Goal: Task Accomplishment & Management: Use online tool/utility

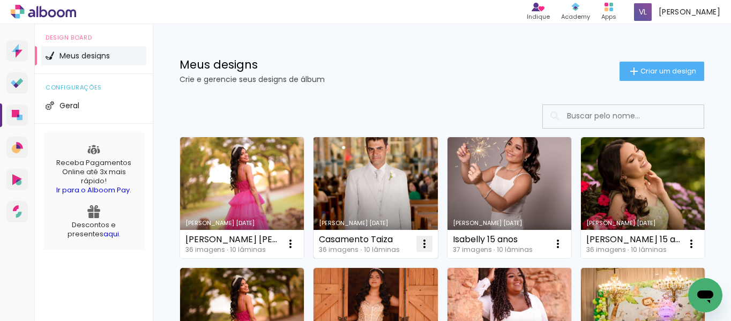
click at [420, 239] on iron-icon at bounding box center [424, 243] width 13 height 13
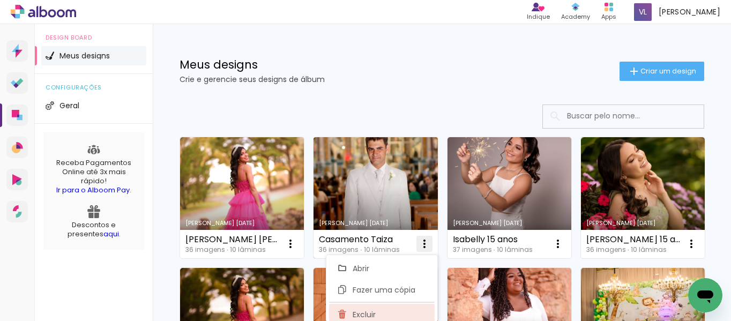
click at [378, 312] on paper-item "Excluir" at bounding box center [382, 314] width 106 height 21
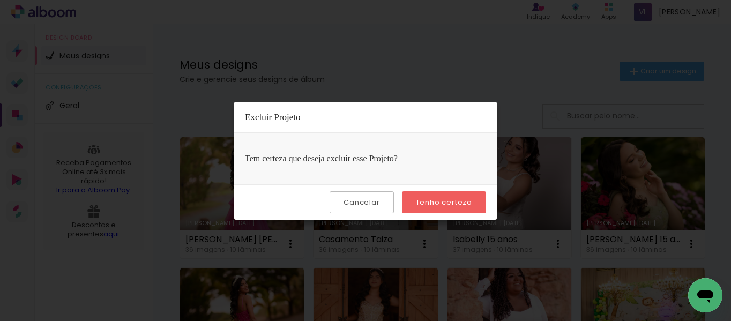
click at [0, 0] on slot "Tenho certeza" at bounding box center [0, 0] width 0 height 0
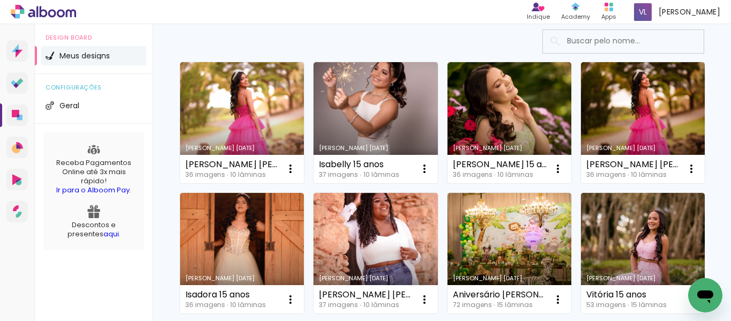
scroll to position [104, 0]
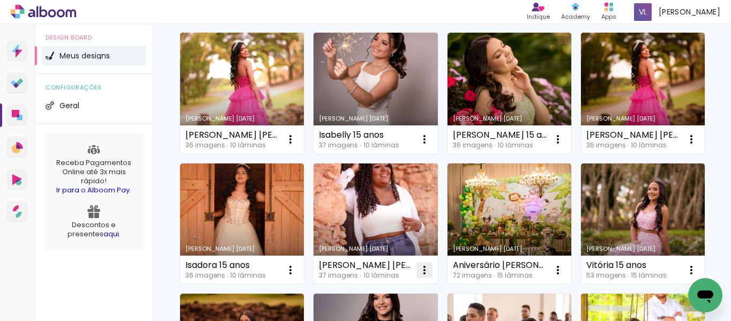
click at [431, 273] on iron-icon at bounding box center [424, 270] width 13 height 13
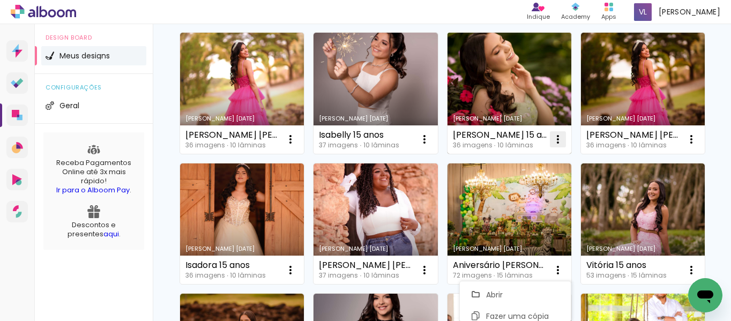
click at [551, 147] on paper-icon-button at bounding box center [557, 139] width 21 height 21
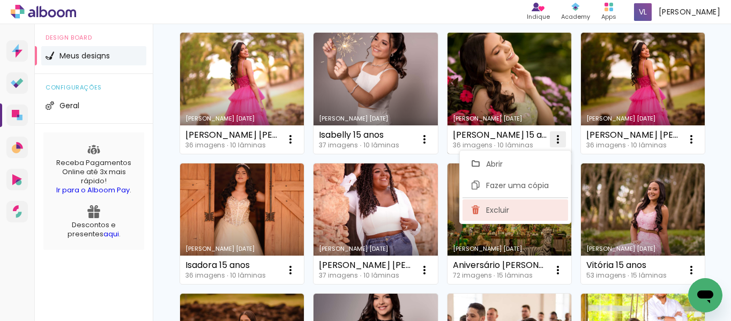
click at [511, 212] on paper-item "Excluir" at bounding box center [515, 209] width 106 height 21
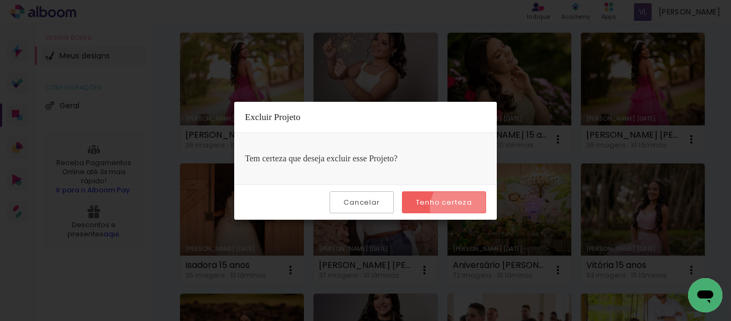
click at [469, 208] on paper-button "Tenho certeza" at bounding box center [444, 202] width 84 height 22
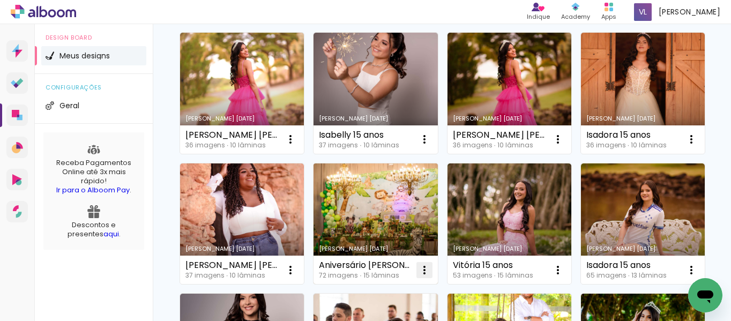
click at [431, 269] on iron-icon at bounding box center [424, 270] width 13 height 13
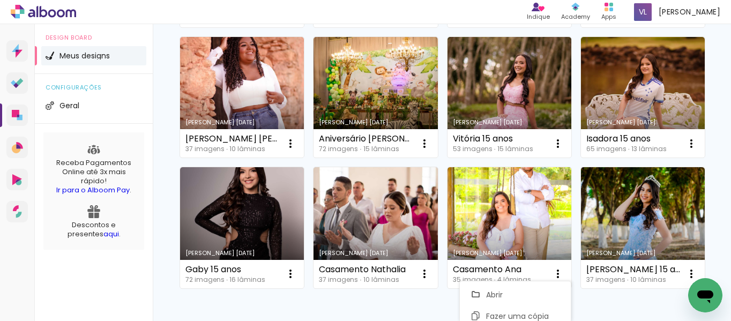
scroll to position [235, 0]
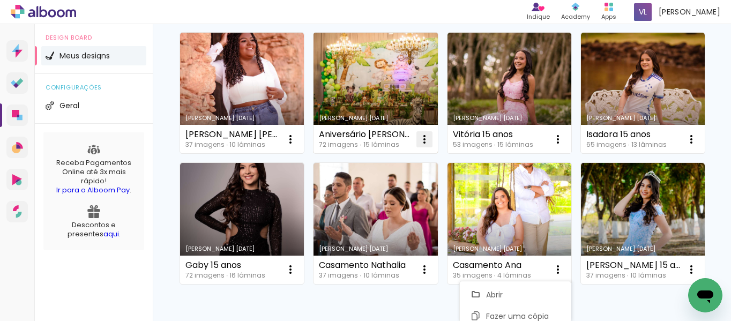
click at [431, 136] on iron-icon at bounding box center [424, 139] width 13 height 13
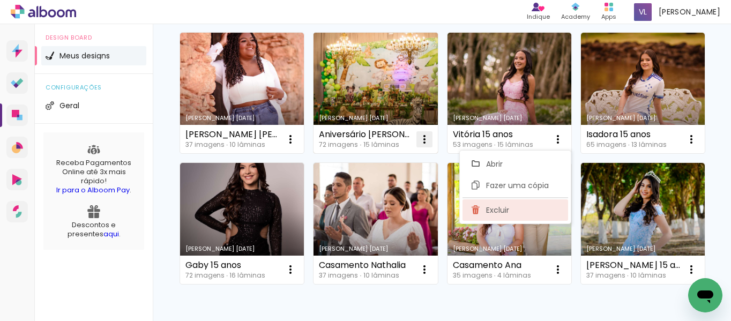
click at [498, 206] on span "Excluir" at bounding box center [497, 209] width 23 height 7
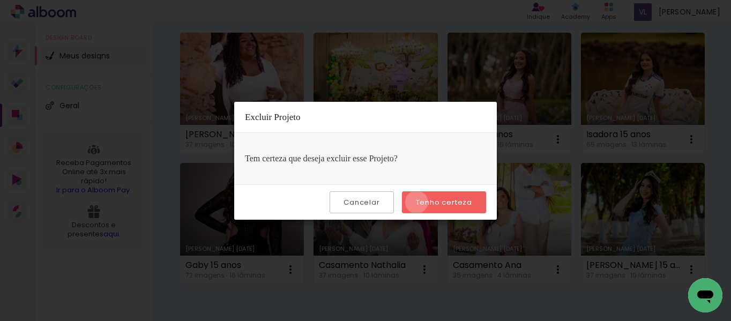
click at [0, 0] on slot "Tenho certeza" at bounding box center [0, 0] width 0 height 0
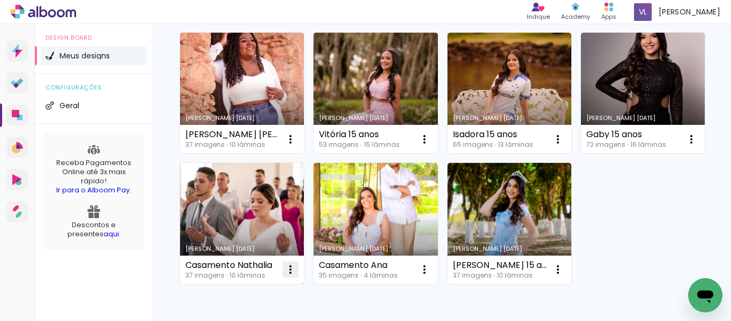
click at [297, 263] on iron-icon at bounding box center [290, 269] width 13 height 13
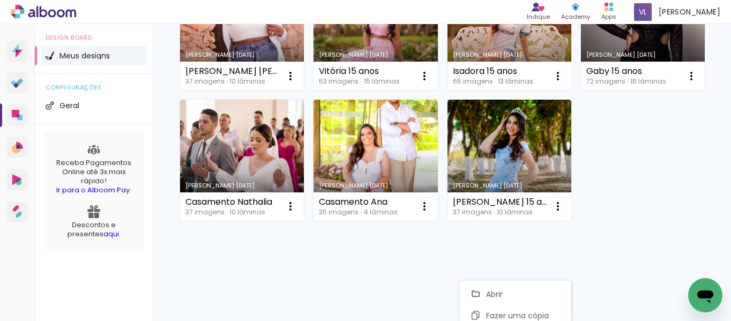
scroll to position [337, 0]
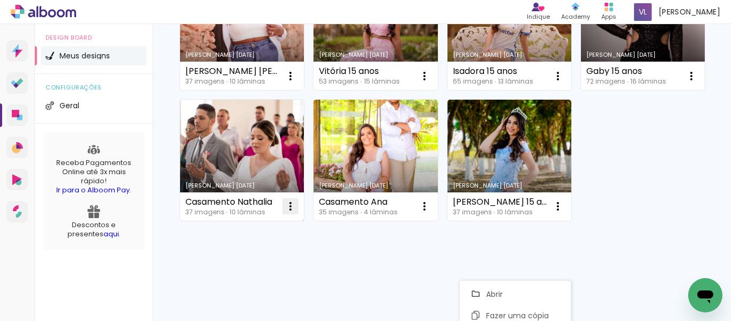
click at [297, 200] on iron-icon at bounding box center [290, 206] width 13 height 13
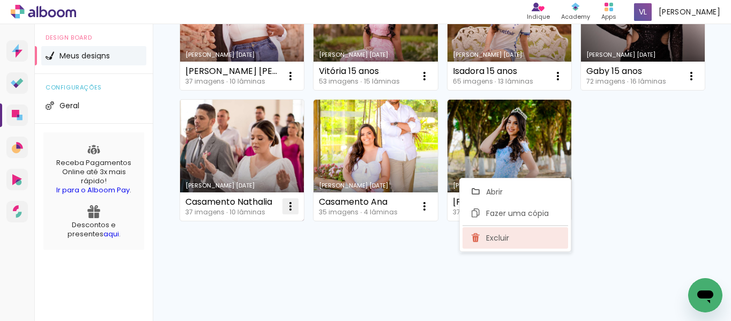
click at [509, 237] on span "Excluir" at bounding box center [497, 237] width 23 height 7
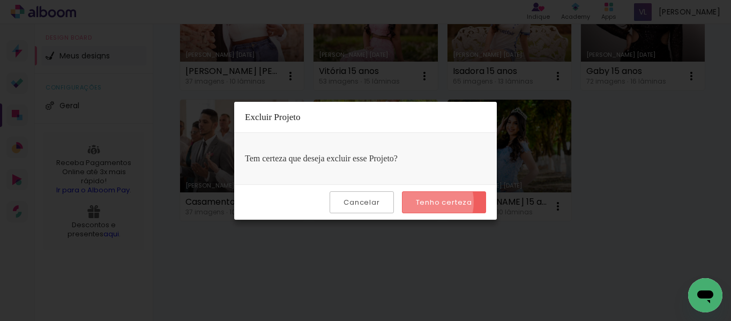
click at [0, 0] on slot "Tenho certeza" at bounding box center [0, 0] width 0 height 0
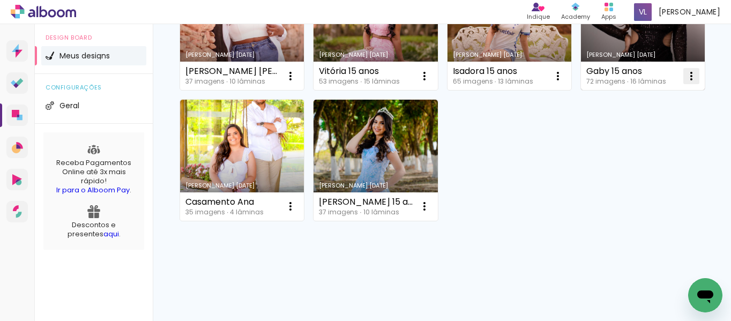
click at [685, 82] on iron-icon at bounding box center [691, 76] width 13 height 13
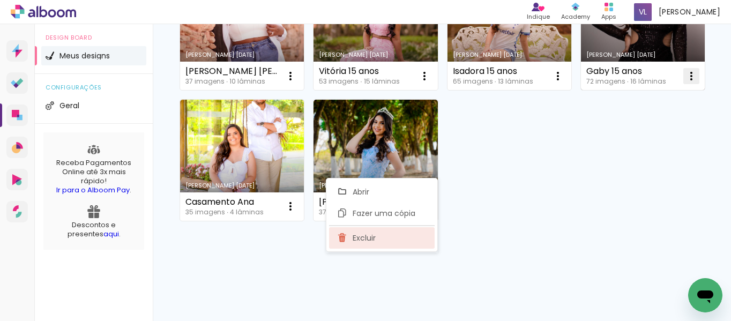
click at [374, 235] on span "Excluir" at bounding box center [363, 237] width 23 height 7
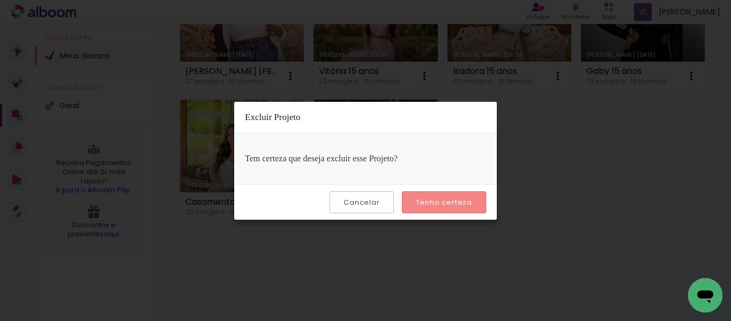
click at [0, 0] on slot "Tenho certeza" at bounding box center [0, 0] width 0 height 0
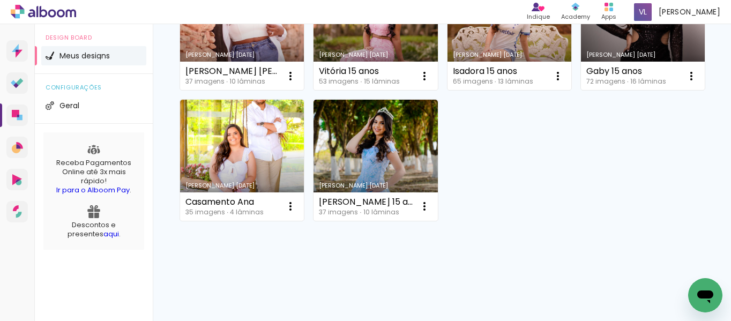
scroll to position [298, 0]
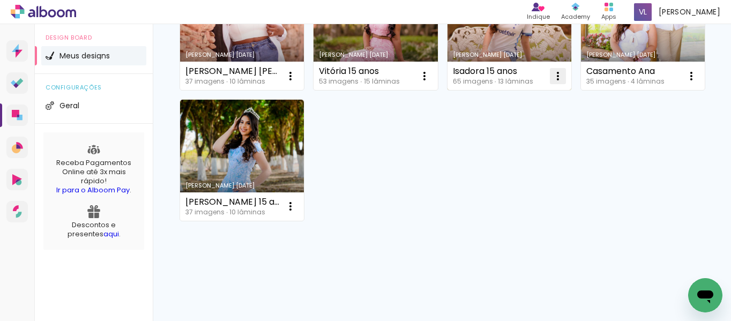
click at [551, 82] on iron-icon at bounding box center [557, 76] width 13 height 13
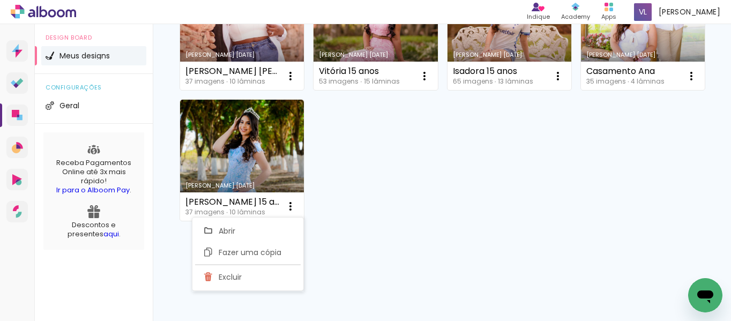
click at [354, 268] on div "Criado em 08/09/25 Ana Laura 15 anos 2 36 imagens ∙ 10 lâminas Abrir Fazer uma …" at bounding box center [442, 57] width 578 height 525
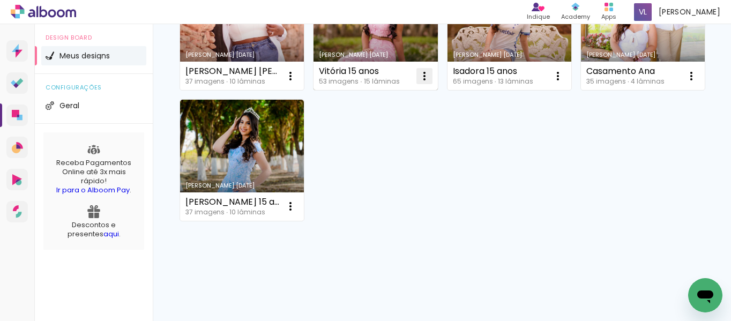
click at [431, 82] on iron-icon at bounding box center [424, 76] width 13 height 13
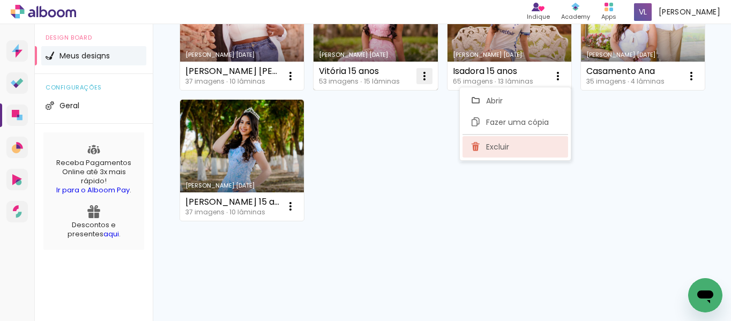
click at [521, 145] on paper-item "Excluir" at bounding box center [515, 146] width 106 height 21
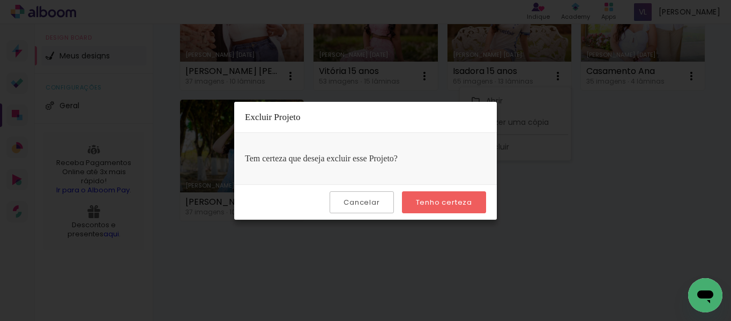
click at [0, 0] on slot "Tenho certeza" at bounding box center [0, 0] width 0 height 0
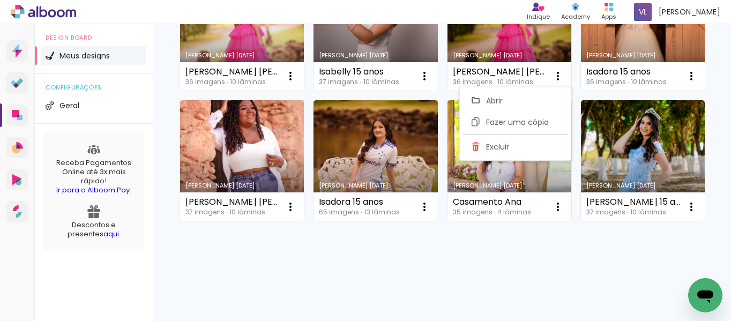
scroll to position [207, 0]
click at [552, 225] on div "Criado em 08/09/25 Ana Laura 15 anos 2 36 imagens ∙ 10 lâminas Abrir Fazer uma …" at bounding box center [442, 94] width 534 height 261
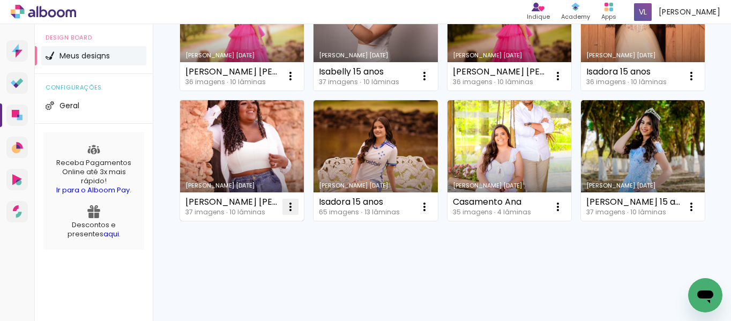
click at [297, 200] on iron-icon at bounding box center [290, 206] width 13 height 13
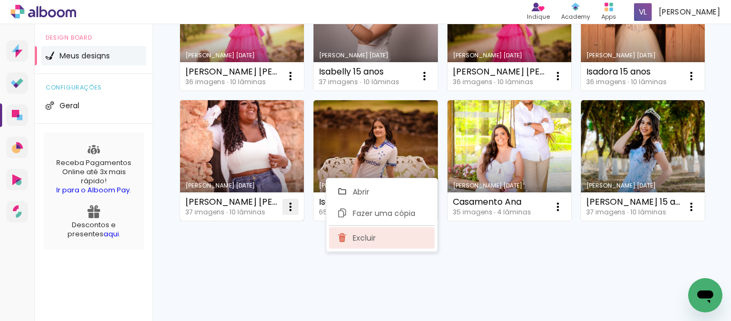
click at [369, 236] on span "Excluir" at bounding box center [363, 237] width 23 height 7
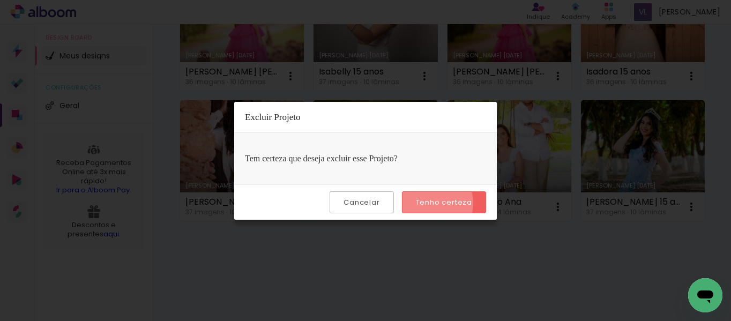
click at [0, 0] on slot "Tenho certeza" at bounding box center [0, 0] width 0 height 0
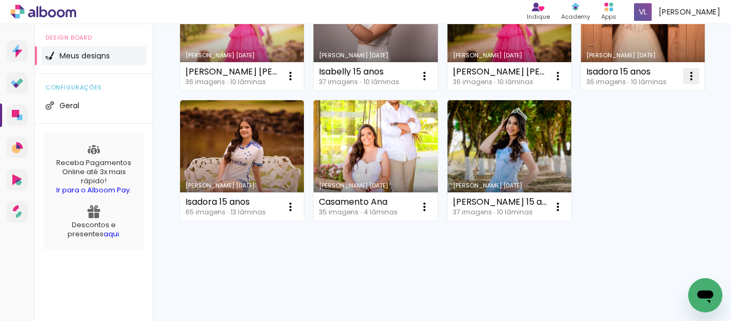
click at [680, 87] on paper-icon-button at bounding box center [690, 75] width 21 height 21
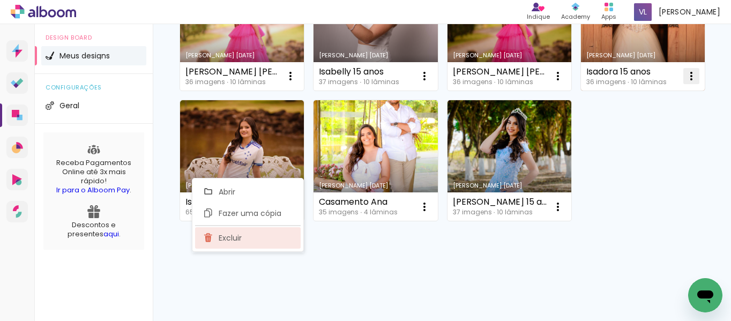
click at [242, 234] on span "Excluir" at bounding box center [230, 237] width 23 height 7
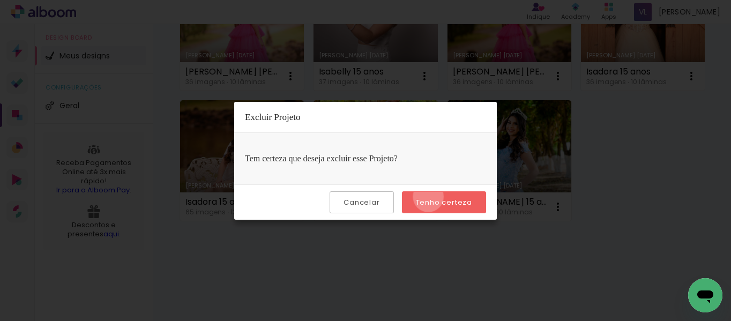
click at [430, 197] on paper-button "Tenho certeza" at bounding box center [444, 202] width 84 height 22
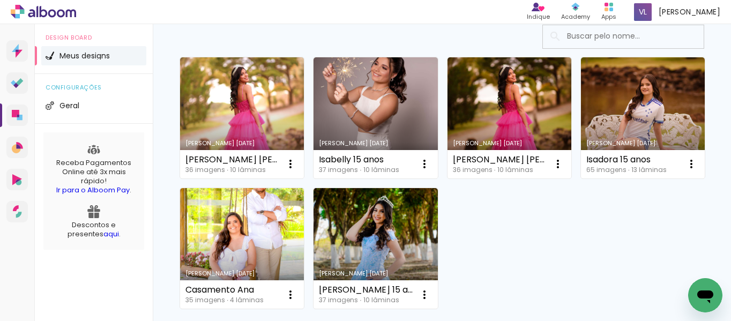
scroll to position [64, 0]
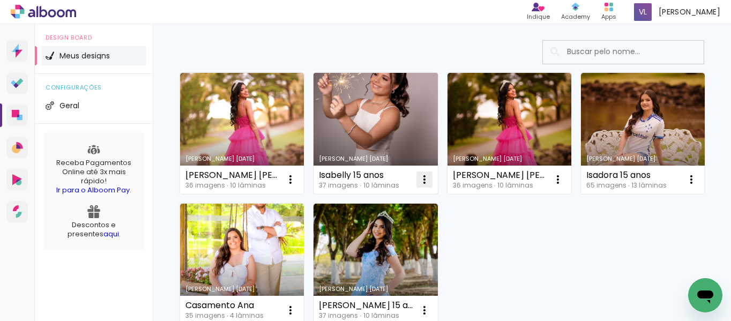
click at [427, 179] on iron-icon at bounding box center [424, 179] width 13 height 13
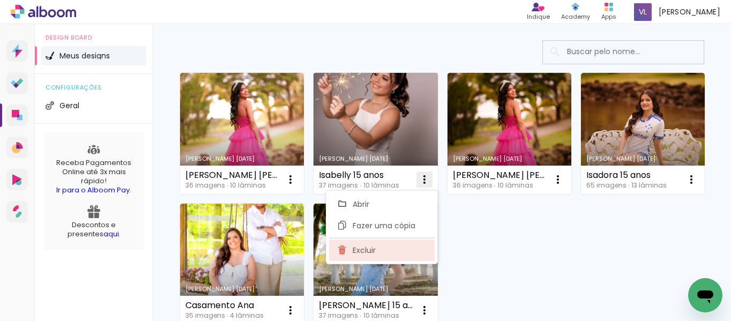
click at [359, 251] on span "Excluir" at bounding box center [363, 249] width 23 height 7
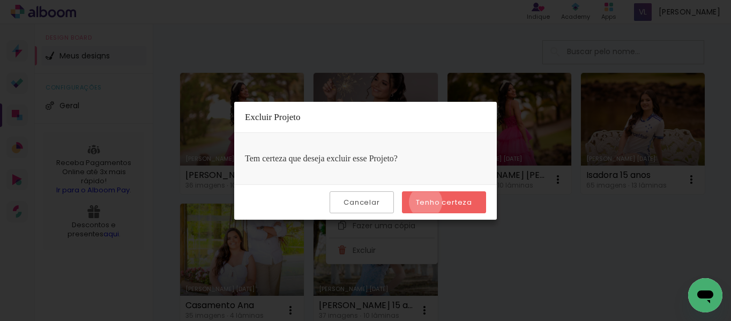
click at [0, 0] on slot "Tenho certeza" at bounding box center [0, 0] width 0 height 0
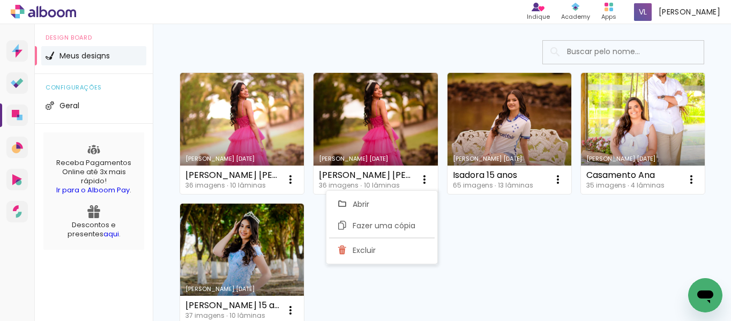
click at [491, 269] on div "Criado em 08/09/25 Ana Laura 15 anos 2 36 imagens ∙ 10 lâminas Abrir Fazer uma …" at bounding box center [442, 197] width 534 height 261
click at [549, 240] on div "Criado em 08/09/25 Ana Laura 15 anos 2 36 imagens ∙ 10 lâminas Abrir Fazer uma …" at bounding box center [442, 197] width 534 height 261
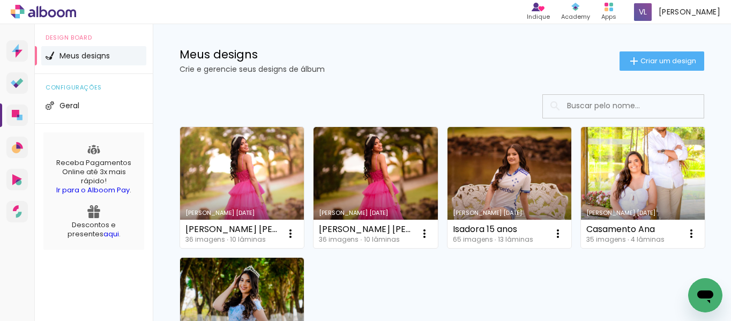
scroll to position [0, 0]
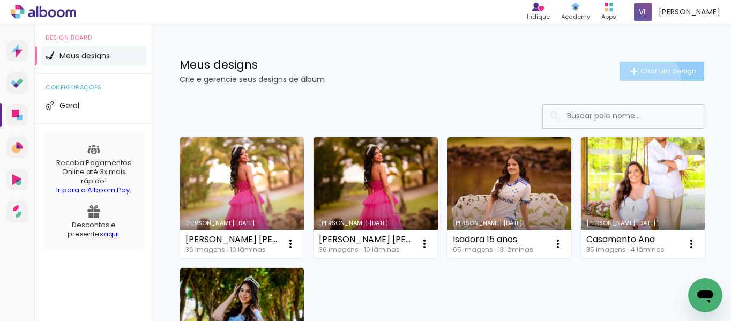
click at [636, 80] on paper-button "Criar um design" at bounding box center [661, 71] width 85 height 19
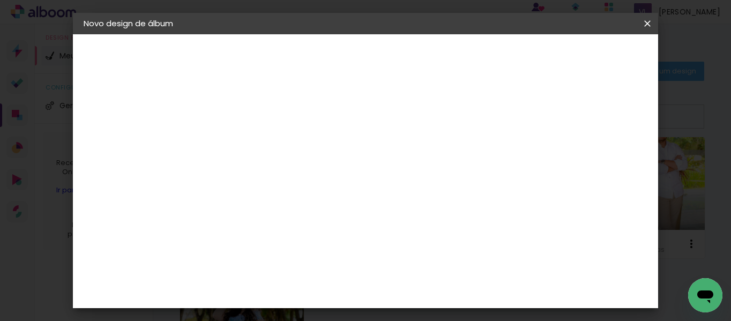
click at [259, 147] on input at bounding box center [259, 144] width 0 height 17
type input "Casamento [PERSON_NAME] e [PERSON_NAME]"
type paper-input "Casamento [PERSON_NAME] e [PERSON_NAME]"
click at [369, 50] on paper-button "Avançar" at bounding box center [342, 57] width 52 height 18
click at [337, 194] on paper-input-container at bounding box center [286, 204] width 116 height 24
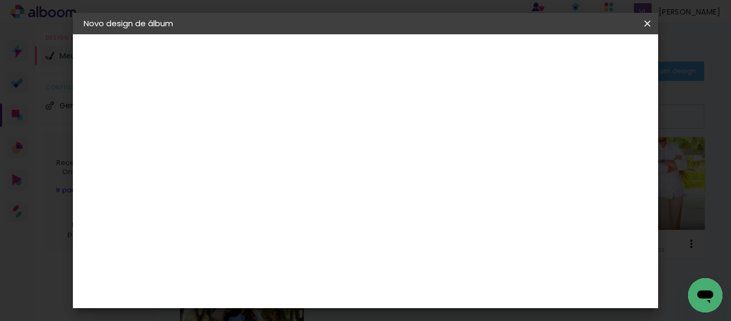
type input "lui"
type paper-input "lui"
click at [320, 241] on div "[PERSON_NAME]" at bounding box center [287, 242] width 71 height 9
click at [437, 160] on paper-item "Tamanho Livre" at bounding box center [388, 163] width 95 height 24
click at [452, 66] on header "Fornecedor Escolha um fornecedor ou avance com o tamanho livre. Voltar Avançar" at bounding box center [332, 70] width 240 height 72
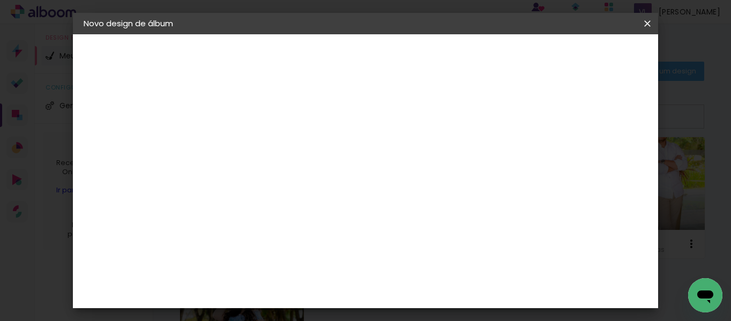
click at [437, 63] on paper-button "Avançar" at bounding box center [410, 57] width 52 height 18
type input "1"
type paper-input "1"
click at [267, 126] on input "1" at bounding box center [251, 122] width 37 height 13
click at [0, 0] on slot "Voltar" at bounding box center [0, 0] width 0 height 0
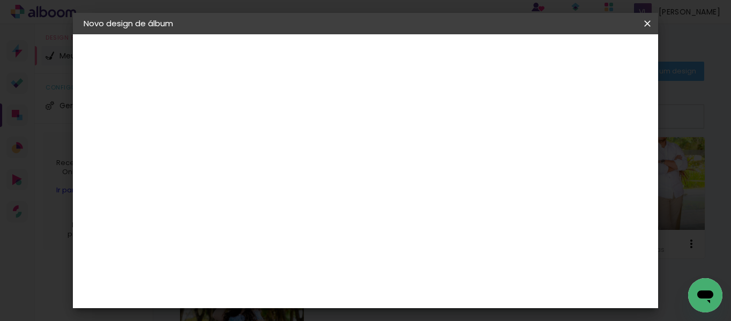
click at [437, 52] on div "Voltar Avançar" at bounding box center [383, 57] width 107 height 18
click at [288, 239] on div "[PERSON_NAME]" at bounding box center [287, 242] width 71 height 9
click at [0, 0] on slot "Avançar" at bounding box center [0, 0] width 0 height 0
click at [301, 178] on input "text" at bounding box center [280, 186] width 42 height 17
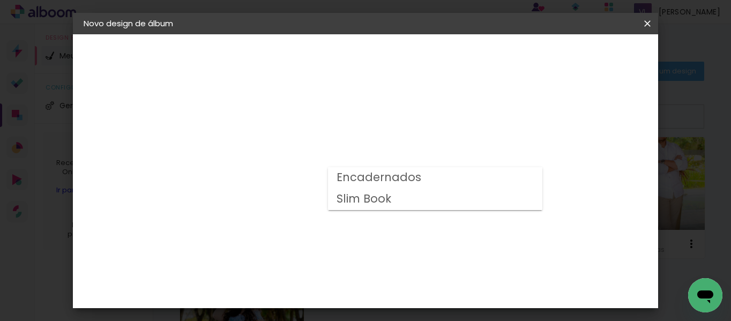
click at [0, 0] on slot "Slim Book" at bounding box center [0, 0] width 0 height 0
type input "Slim Book"
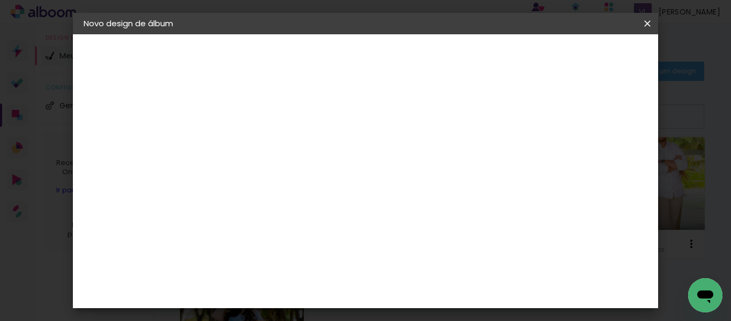
scroll to position [264, 0]
click at [433, 56] on paper-button "Avançar" at bounding box center [407, 57] width 52 height 18
click at [349, 116] on div at bounding box center [344, 116] width 10 height 10
type paper-checkbox "on"
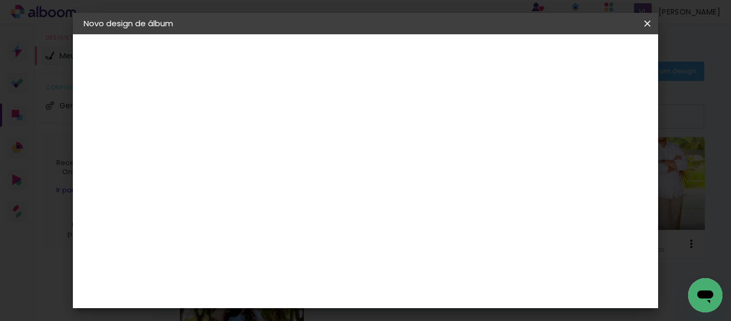
click at [409, 57] on span "Iniciar design" at bounding box center [397, 60] width 25 height 15
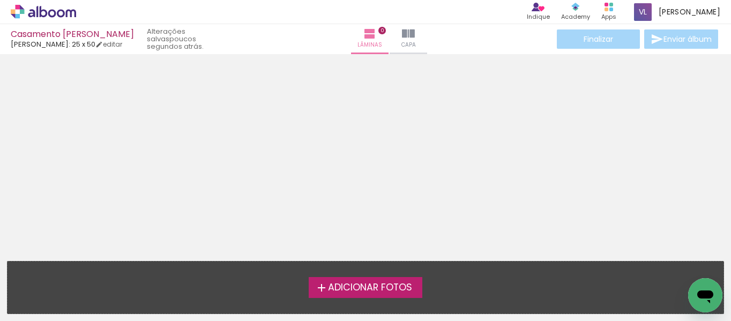
click at [385, 292] on span "Adicionar Fotos" at bounding box center [370, 288] width 84 height 10
click at [0, 0] on input "file" at bounding box center [0, 0] width 0 height 0
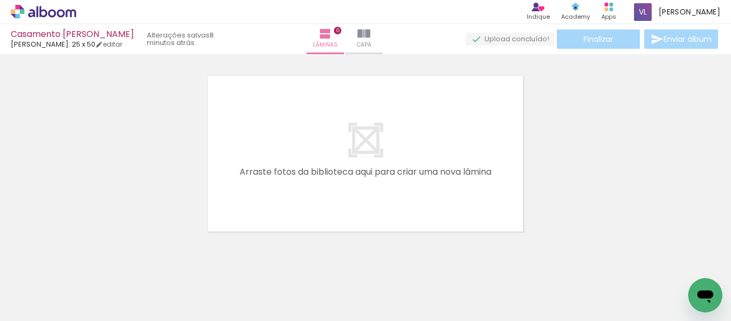
click at [160, 267] on div at bounding box center [167, 284] width 38 height 53
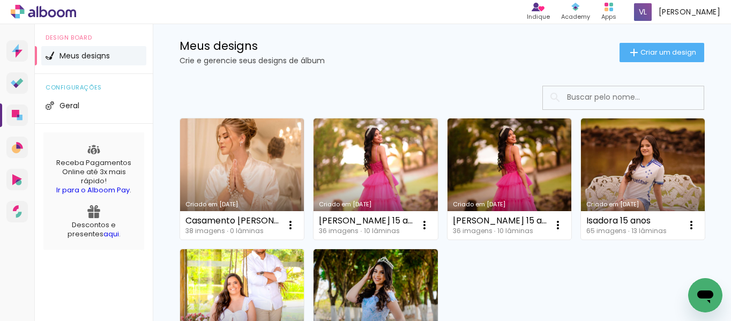
scroll to position [14, 0]
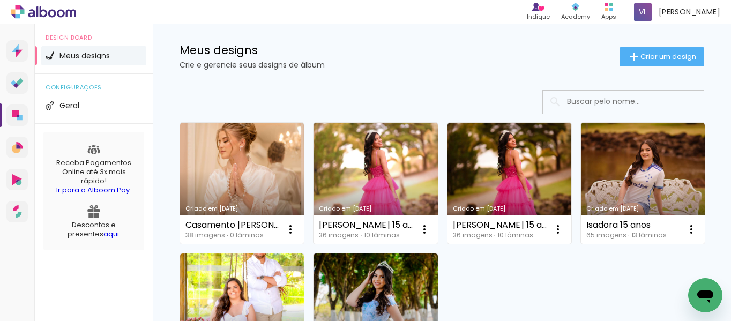
click at [640, 56] on span "Criar um design" at bounding box center [668, 56] width 56 height 7
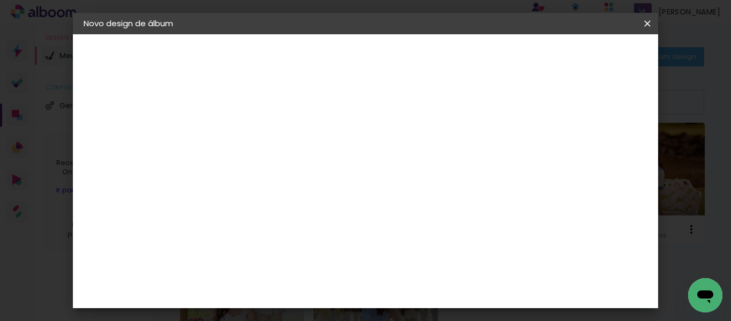
click at [259, 146] on input at bounding box center [259, 144] width 0 height 17
type input "Mirian 15 anos"
type paper-input "Mirian 15 anos"
click at [0, 0] on slot "Avançar" at bounding box center [0, 0] width 0 height 0
click at [256, 205] on input at bounding box center [286, 203] width 108 height 13
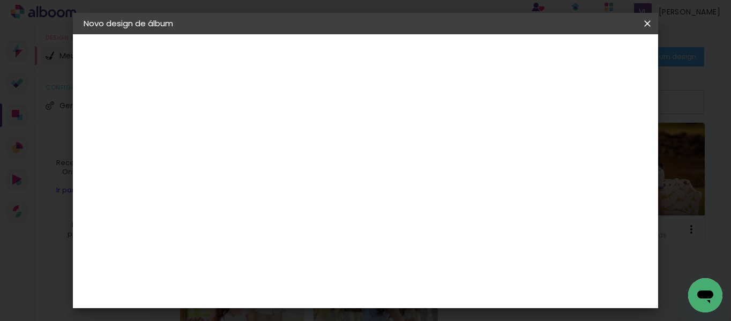
type input "1"
type input "lu"
type paper-input "lu"
click at [292, 239] on div "[PERSON_NAME]" at bounding box center [287, 242] width 71 height 9
click at [0, 0] on slot "Avançar" at bounding box center [0, 0] width 0 height 0
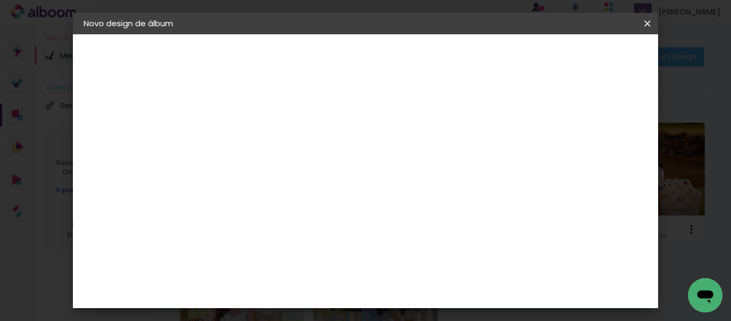
click at [301, 179] on input "text" at bounding box center [280, 186] width 42 height 17
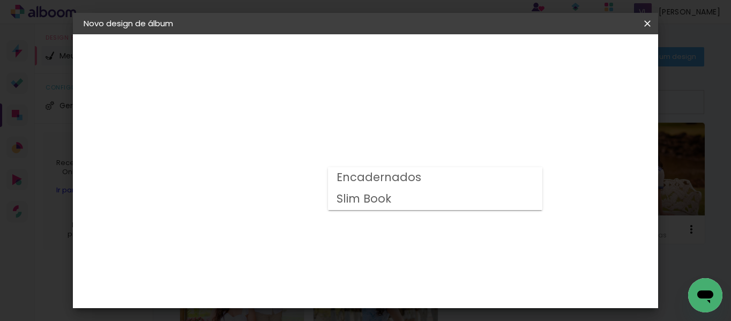
click at [0, 0] on slot "Slim Book" at bounding box center [0, 0] width 0 height 0
type input "Slim Book"
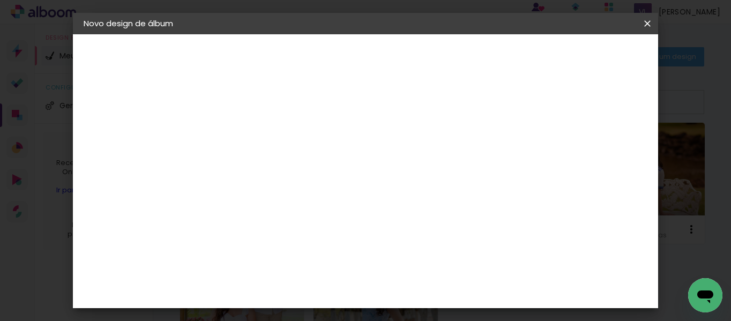
scroll to position [243, 0]
click at [433, 50] on paper-button "Avançar" at bounding box center [407, 57] width 52 height 18
type paper-checkbox "on"
click at [349, 113] on div at bounding box center [344, 116] width 10 height 10
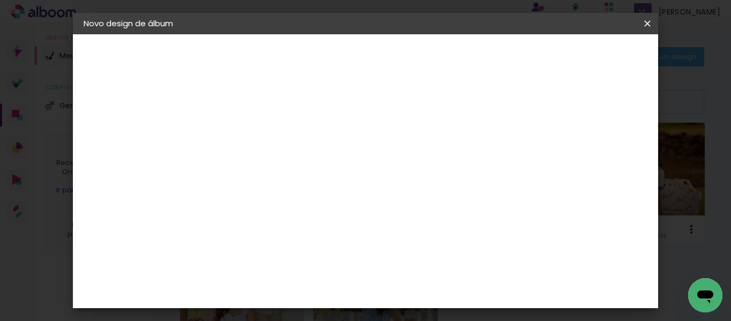
type input "1"
type paper-input "1"
click at [265, 118] on input "1" at bounding box center [250, 115] width 37 height 13
click at [420, 51] on paper-button "Iniciar design" at bounding box center [397, 61] width 46 height 26
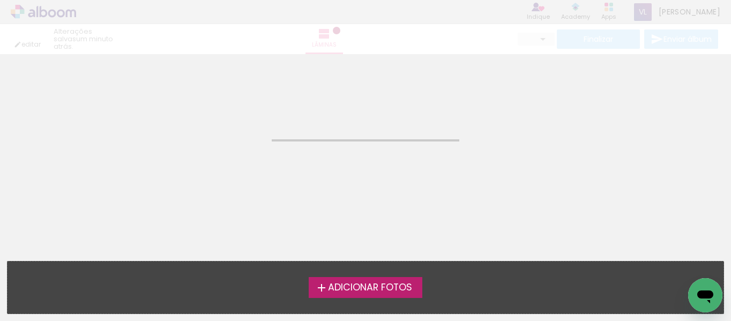
click at [369, 283] on span "Adicionar Fotos" at bounding box center [370, 288] width 84 height 10
click at [0, 0] on input "file" at bounding box center [0, 0] width 0 height 0
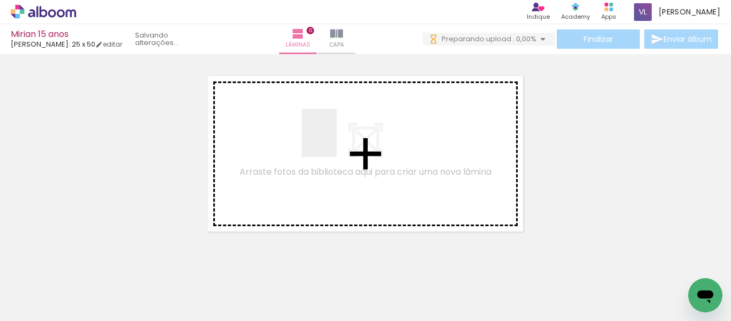
drag, startPoint x: 119, startPoint y: 302, endPoint x: 334, endPoint y: 141, distance: 268.6
click at [334, 141] on quentale-workspace at bounding box center [365, 160] width 731 height 321
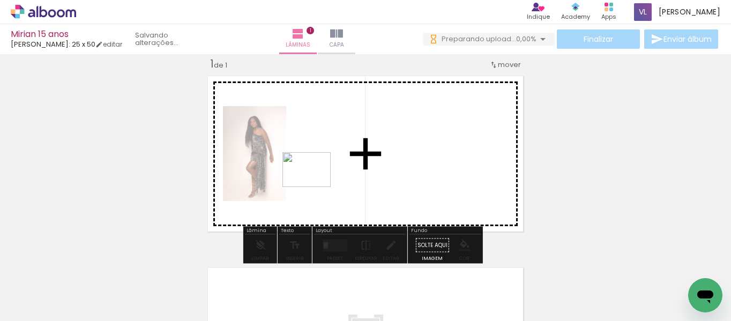
drag, startPoint x: 182, startPoint y: 292, endPoint x: 314, endPoint y: 184, distance: 171.0
click at [314, 184] on quentale-workspace at bounding box center [365, 160] width 731 height 321
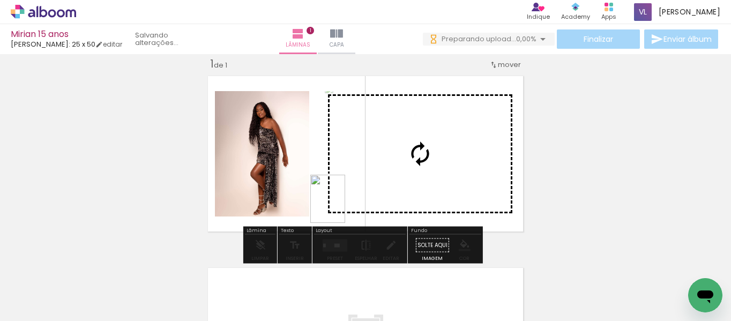
drag, startPoint x: 241, startPoint y: 301, endPoint x: 341, endPoint y: 196, distance: 145.1
click at [341, 196] on quentale-workspace at bounding box center [365, 160] width 731 height 321
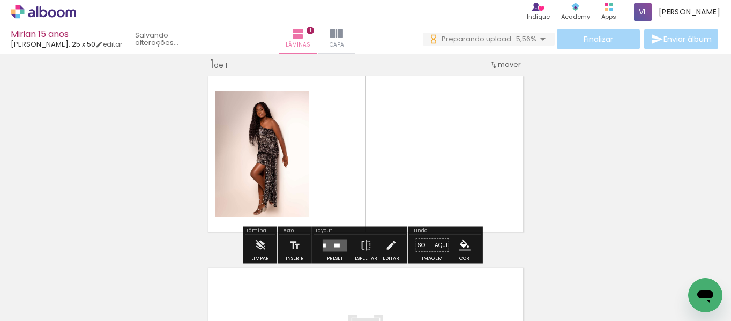
drag, startPoint x: 291, startPoint y: 295, endPoint x: 330, endPoint y: 201, distance: 101.6
click at [330, 201] on quentale-workspace at bounding box center [365, 160] width 731 height 321
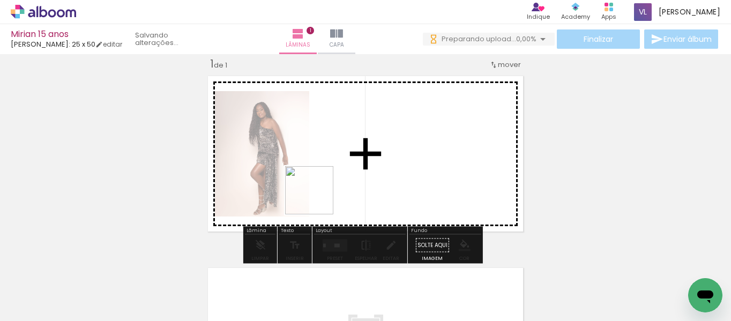
drag, startPoint x: 289, startPoint y: 285, endPoint x: 319, endPoint y: 165, distance: 123.7
click at [319, 165] on quentale-workspace at bounding box center [365, 160] width 731 height 321
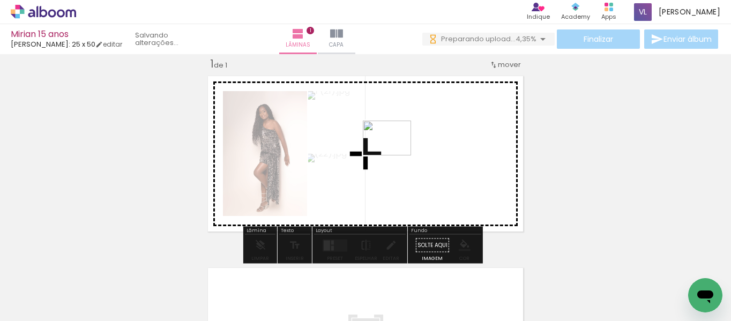
drag, startPoint x: 179, startPoint y: 288, endPoint x: 409, endPoint y: 153, distance: 266.3
click at [409, 153] on quentale-workspace at bounding box center [365, 160] width 731 height 321
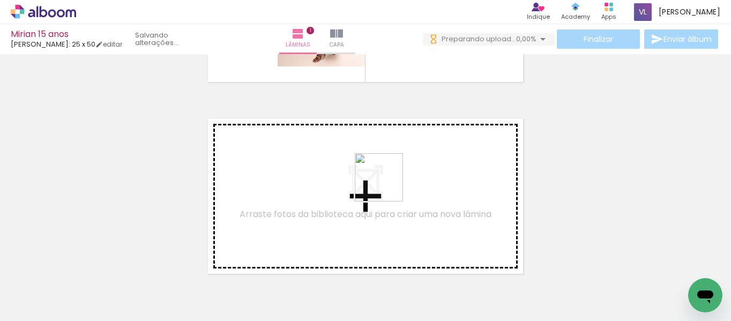
drag, startPoint x: 344, startPoint y: 299, endPoint x: 387, endPoint y: 186, distance: 120.7
click at [387, 186] on quentale-workspace at bounding box center [365, 160] width 731 height 321
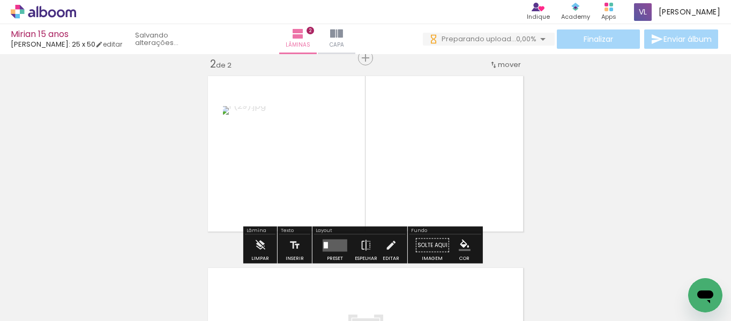
drag, startPoint x: 419, startPoint y: 282, endPoint x: 483, endPoint y: 256, distance: 68.2
click at [427, 169] on quentale-workspace at bounding box center [365, 160] width 731 height 321
drag, startPoint x: 482, startPoint y: 289, endPoint x: 463, endPoint y: 156, distance: 134.7
click at [463, 156] on quentale-workspace at bounding box center [365, 160] width 731 height 321
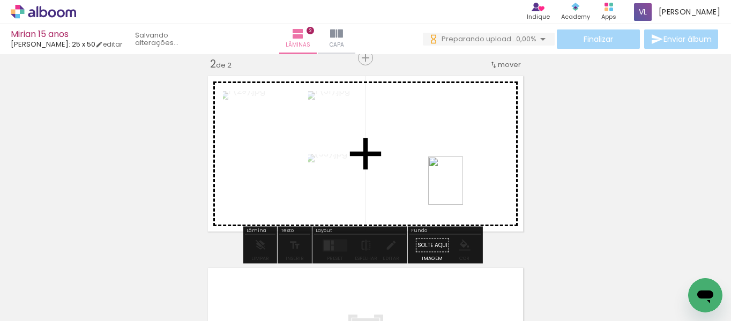
drag, startPoint x: 517, startPoint y: 289, endPoint x: 460, endPoint y: 186, distance: 117.3
click at [460, 186] on quentale-workspace at bounding box center [365, 160] width 731 height 321
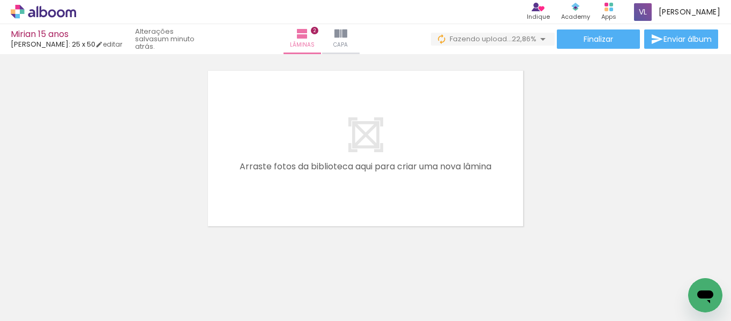
scroll to position [417, 0]
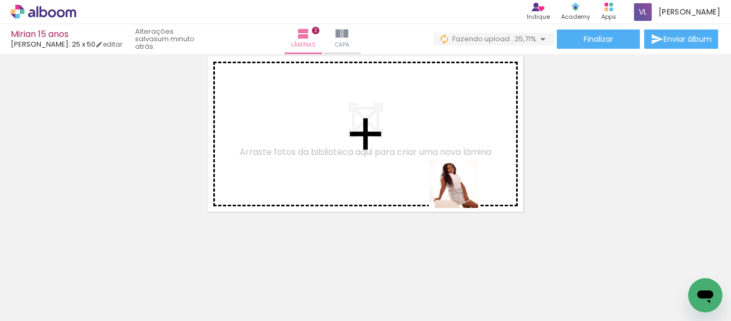
drag, startPoint x: 596, startPoint y: 275, endPoint x: 479, endPoint y: 185, distance: 147.0
click at [449, 184] on quentale-workspace at bounding box center [365, 160] width 731 height 321
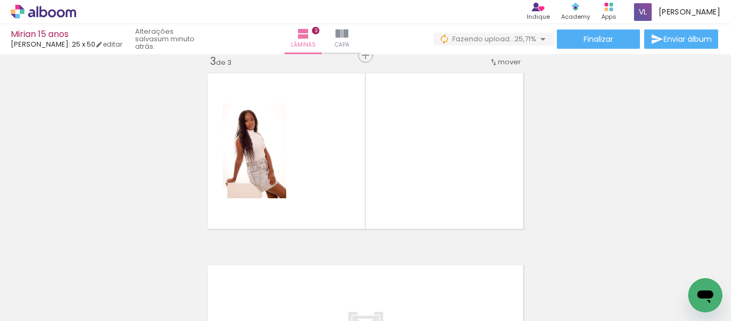
scroll to position [397, 0]
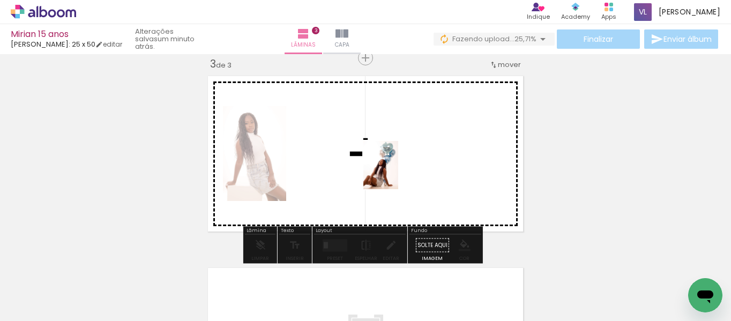
drag, startPoint x: 667, startPoint y: 291, endPoint x: 396, endPoint y: 174, distance: 295.6
click at [396, 174] on quentale-workspace at bounding box center [365, 160] width 731 height 321
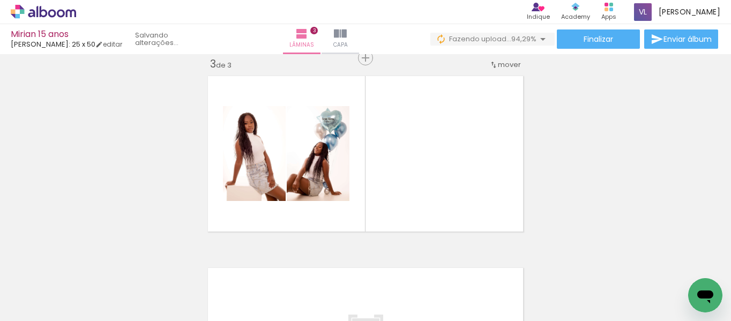
scroll to position [0, 405]
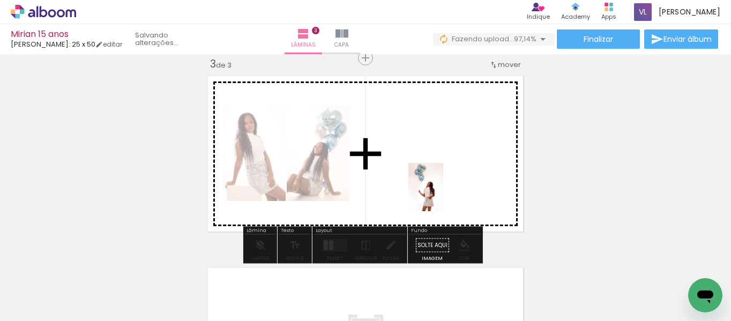
drag, startPoint x: 306, startPoint y: 294, endPoint x: 440, endPoint y: 195, distance: 167.0
click at [440, 195] on quentale-workspace at bounding box center [365, 160] width 731 height 321
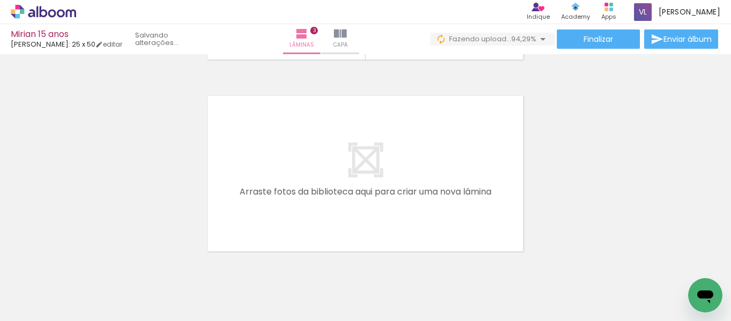
scroll to position [574, 0]
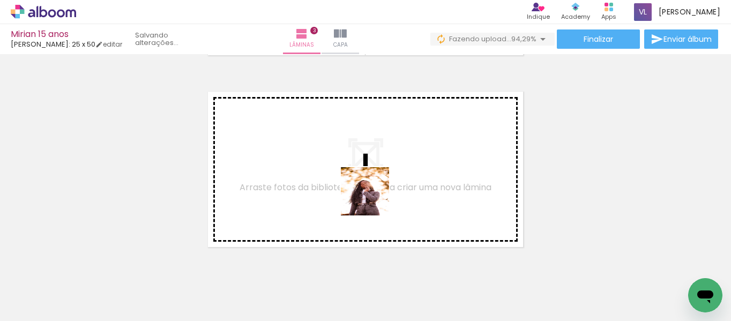
drag, startPoint x: 371, startPoint y: 295, endPoint x: 391, endPoint y: 255, distance: 44.6
click at [370, 204] on quentale-workspace at bounding box center [365, 160] width 731 height 321
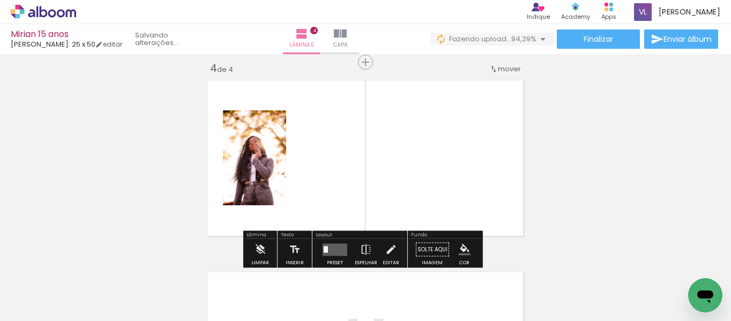
scroll to position [589, 0]
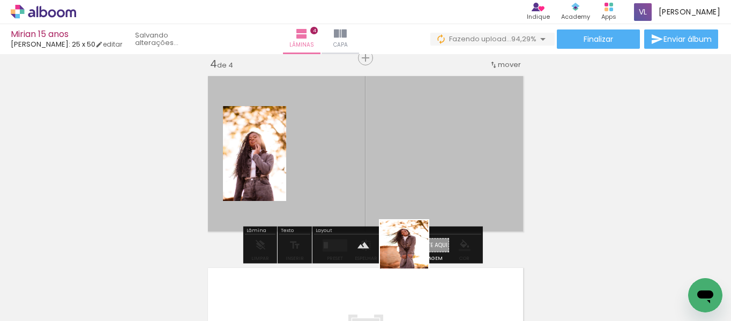
drag, startPoint x: 417, startPoint y: 294, endPoint x: 405, endPoint y: 171, distance: 123.3
click at [405, 171] on quentale-workspace at bounding box center [365, 160] width 731 height 321
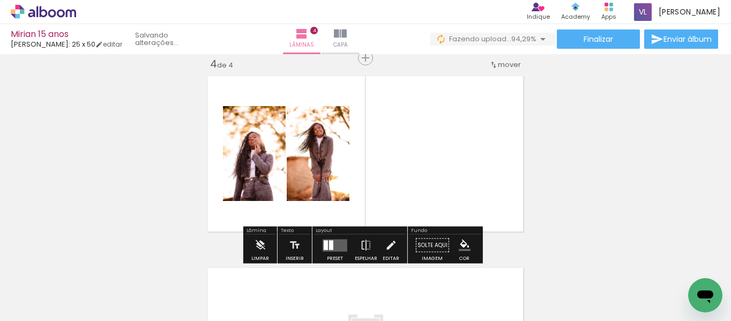
drag, startPoint x: 483, startPoint y: 279, endPoint x: 449, endPoint y: 179, distance: 105.0
click at [449, 179] on quentale-workspace at bounding box center [365, 160] width 731 height 321
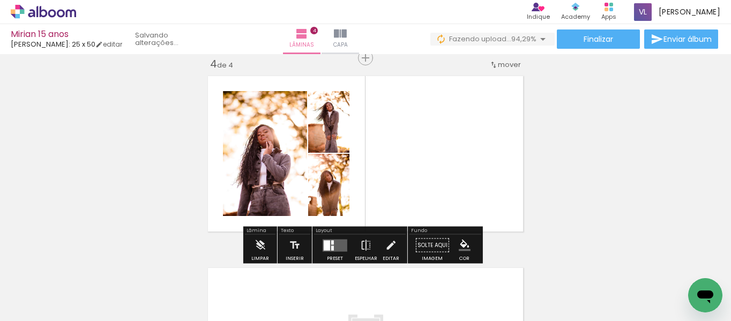
drag, startPoint x: 556, startPoint y: 286, endPoint x: 461, endPoint y: 175, distance: 145.8
click at [461, 175] on quentale-workspace at bounding box center [365, 160] width 731 height 321
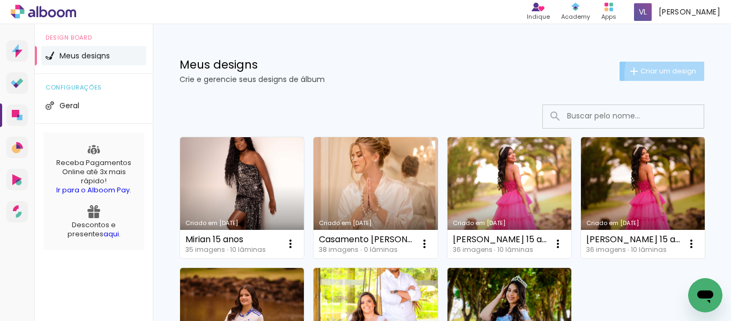
click at [664, 74] on span "Criar um design" at bounding box center [668, 70] width 56 height 7
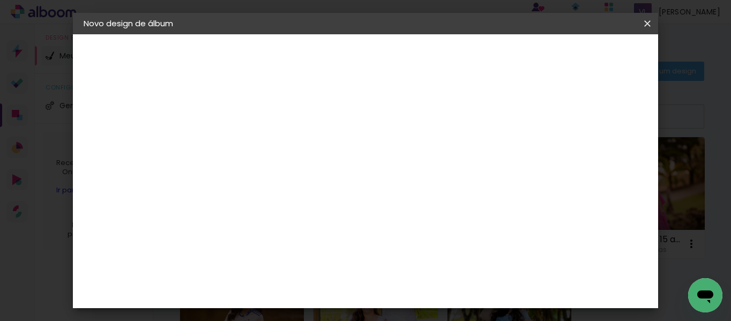
click at [645, 27] on iron-icon at bounding box center [647, 23] width 13 height 11
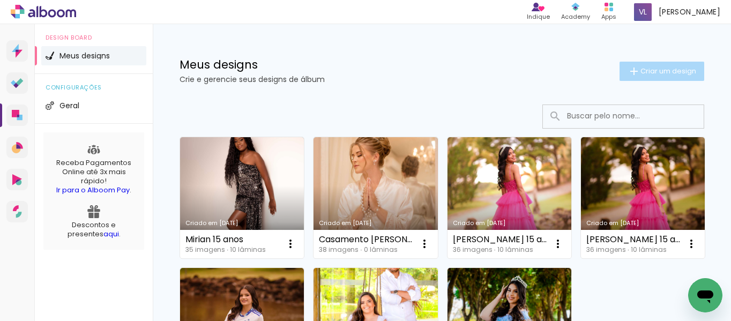
click at [667, 72] on span "Criar um design" at bounding box center [668, 70] width 56 height 7
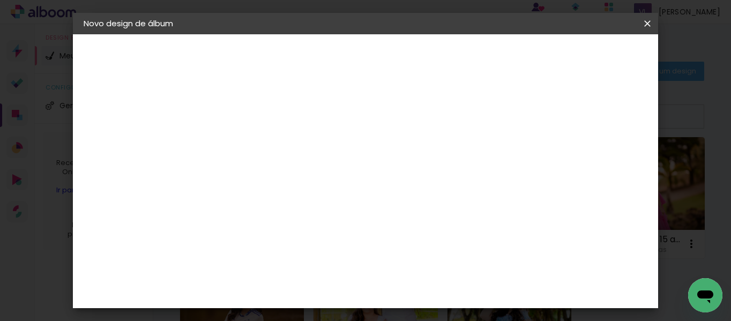
click at [259, 146] on input at bounding box center [259, 144] width 0 height 17
type input "Isabelly 15 anos"
type paper-input "Isabelly 15 anos"
click at [0, 0] on slot "Avançar" at bounding box center [0, 0] width 0 height 0
click at [340, 204] on input at bounding box center [286, 203] width 108 height 13
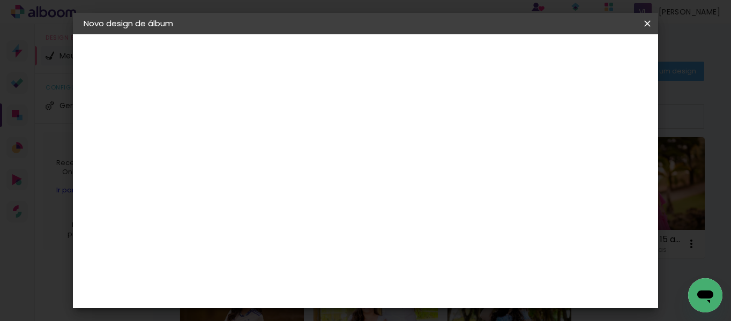
type input "lui"
type paper-input "lui"
click at [323, 243] on div "[PERSON_NAME]" at bounding box center [287, 242] width 71 height 9
click at [0, 0] on slot "Avançar" at bounding box center [0, 0] width 0 height 0
click at [301, 178] on input "text" at bounding box center [280, 186] width 42 height 17
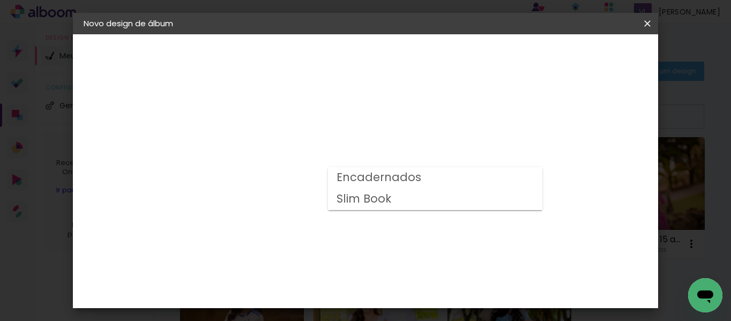
click at [431, 200] on paper-item "Slim Book" at bounding box center [435, 199] width 214 height 21
type input "Slim Book"
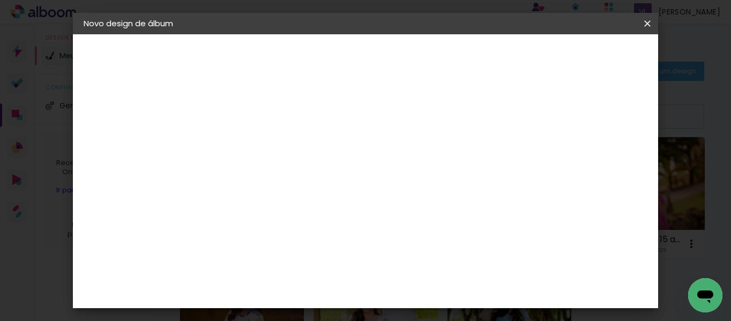
click at [371, 295] on span "25 × 25 cm" at bounding box center [351, 306] width 40 height 22
click at [433, 50] on paper-button "Avançar" at bounding box center [407, 57] width 52 height 18
click at [349, 119] on div at bounding box center [344, 116] width 10 height 10
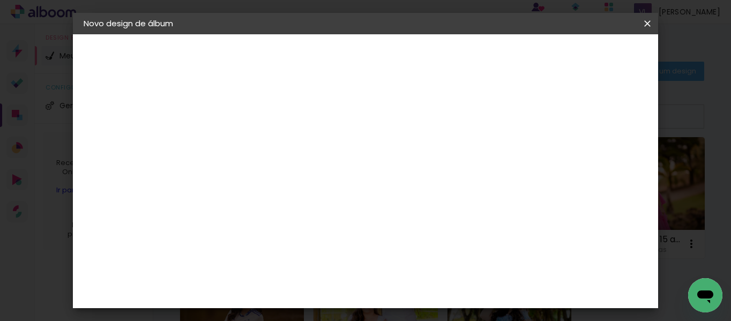
type paper-checkbox "on"
click at [266, 123] on div at bounding box center [259, 122] width 54 height 1
type input "1"
type paper-input "1"
click at [265, 118] on input "1" at bounding box center [250, 115] width 37 height 13
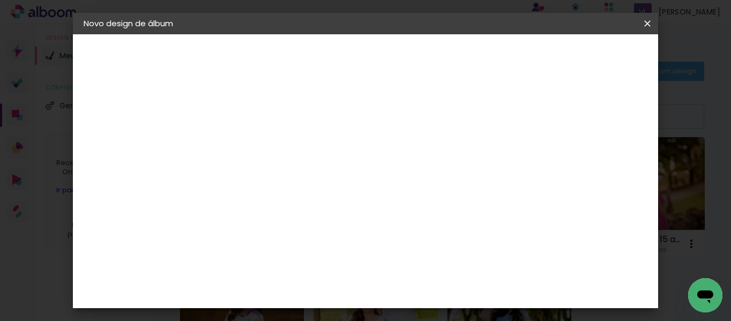
click at [420, 51] on paper-button "Iniciar design" at bounding box center [397, 61] width 46 height 26
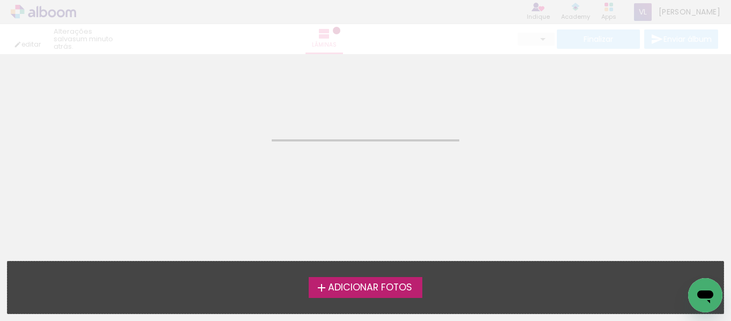
click at [398, 287] on span "Adicionar Fotos" at bounding box center [370, 288] width 84 height 10
click at [0, 0] on input "file" at bounding box center [0, 0] width 0 height 0
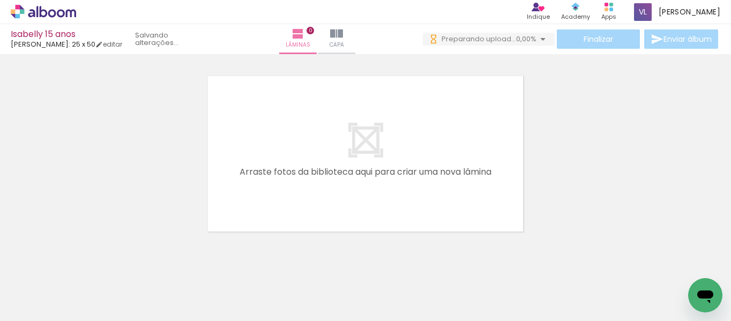
drag, startPoint x: 94, startPoint y: 130, endPoint x: 211, endPoint y: 253, distance: 170.1
click at [211, 253] on div "Confirmar Cancelar" at bounding box center [365, 148] width 731 height 217
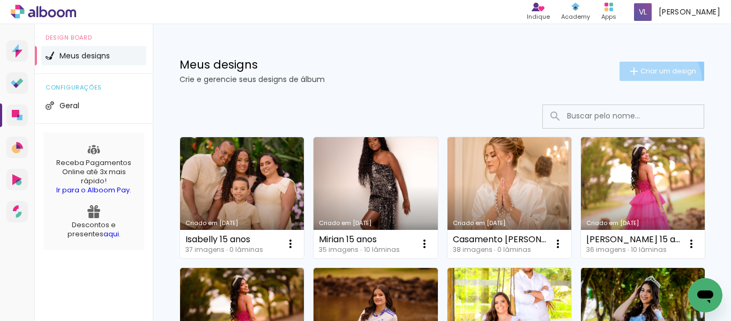
click at [648, 80] on paper-button "Criar um design" at bounding box center [661, 71] width 85 height 19
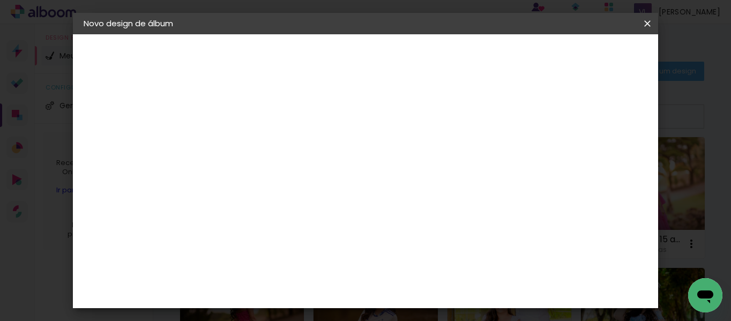
click at [259, 141] on input "A" at bounding box center [259, 144] width 0 height 17
type input "A"
type input "[PERSON_NAME] 15 anos"
type paper-input "[PERSON_NAME] 15 anos"
click at [0, 0] on slot "Avançar" at bounding box center [0, 0] width 0 height 0
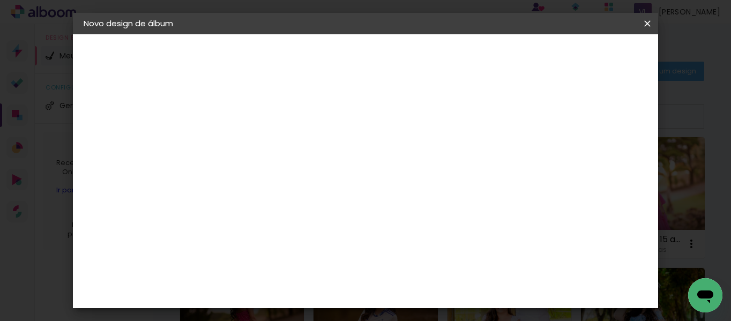
click at [340, 198] on input at bounding box center [286, 203] width 108 height 13
type input "lui"
type paper-input "lui"
click at [307, 246] on div "[PERSON_NAME]" at bounding box center [287, 242] width 71 height 9
click at [437, 160] on paper-item "Tamanho Livre" at bounding box center [388, 163] width 95 height 24
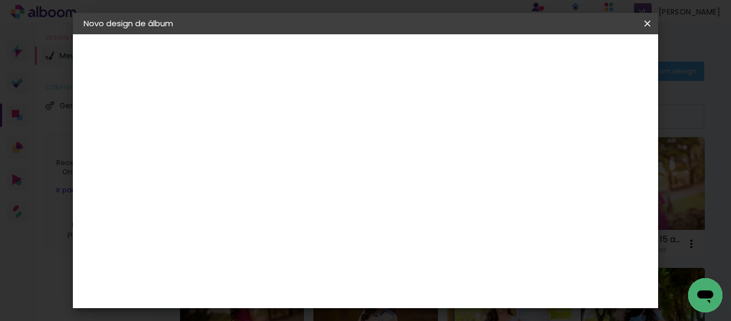
click at [0, 0] on slot "Avançar" at bounding box center [0, 0] width 0 height 0
click at [0, 0] on slot "Voltar" at bounding box center [0, 0] width 0 height 0
click at [260, 238] on div "[PERSON_NAME]" at bounding box center [287, 242] width 71 height 9
click at [0, 0] on slot "Avançar" at bounding box center [0, 0] width 0 height 0
click at [313, 180] on iron-icon at bounding box center [307, 186] width 13 height 13
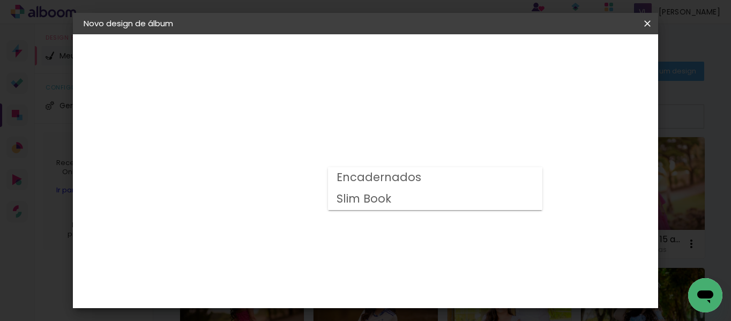
click at [390, 198] on paper-item "Slim Book" at bounding box center [435, 199] width 214 height 21
type input "Slim Book"
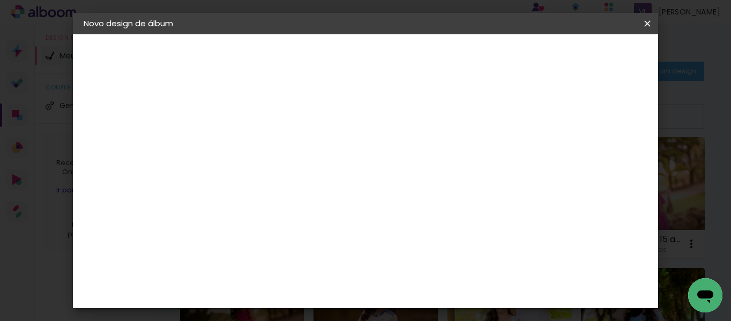
scroll to position [262, 0]
click at [433, 63] on paper-button "Avançar" at bounding box center [407, 57] width 52 height 18
click at [349, 114] on div at bounding box center [344, 116] width 10 height 10
type paper-checkbox "on"
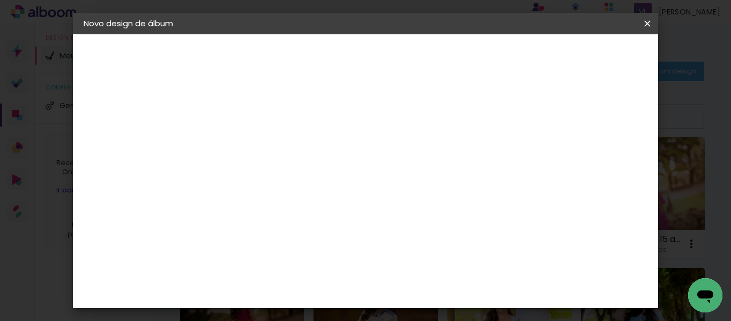
type input "1"
type paper-input "1"
click at [263, 116] on input "1" at bounding box center [250, 115] width 37 height 13
click at [409, 54] on span "Iniciar design" at bounding box center [397, 60] width 25 height 15
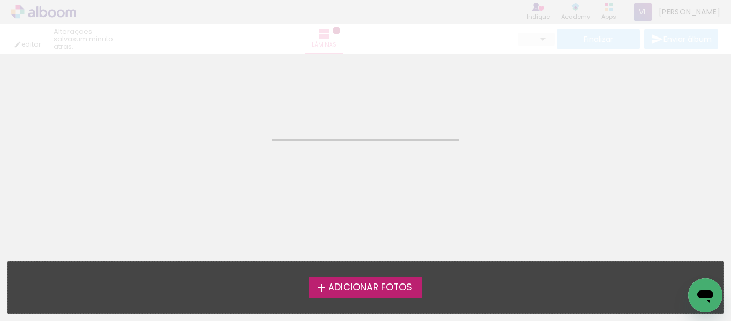
click at [392, 296] on label "Adicionar Fotos" at bounding box center [366, 287] width 114 height 20
click at [0, 0] on input "file" at bounding box center [0, 0] width 0 height 0
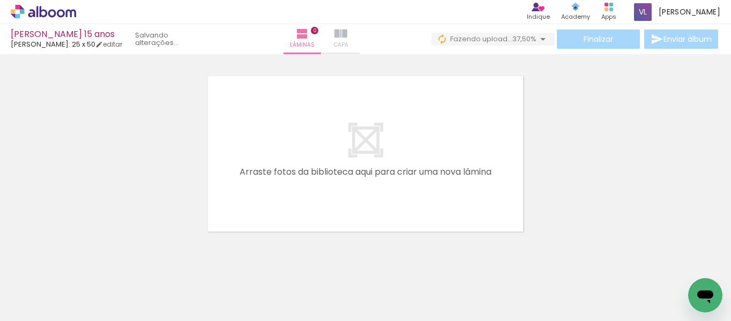
click at [341, 35] on iron-icon at bounding box center [340, 33] width 13 height 13
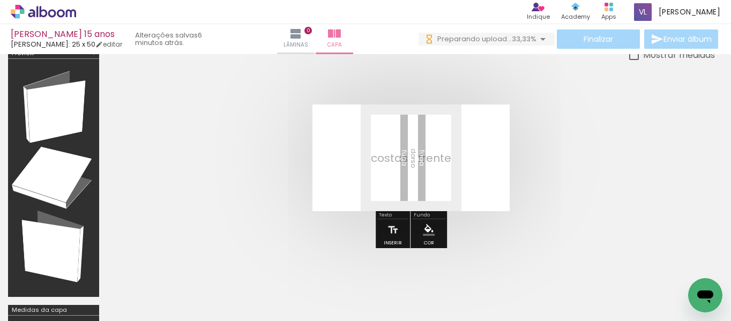
click at [575, 172] on quentale-cover at bounding box center [411, 157] width 522 height 107
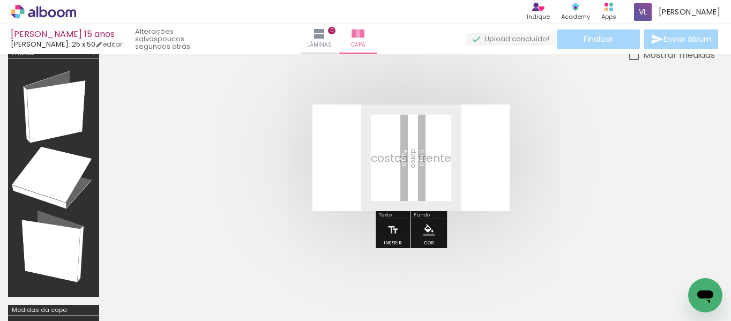
scroll to position [0, 197]
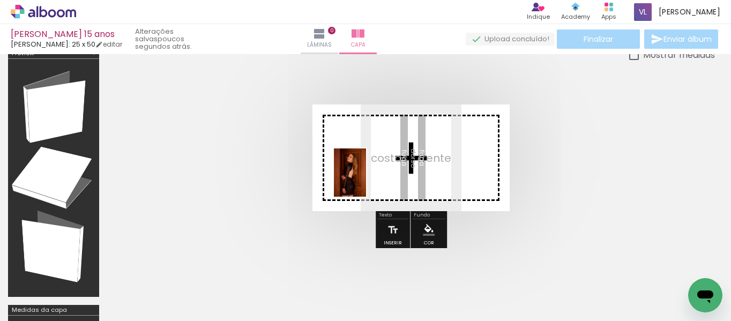
drag, startPoint x: 332, startPoint y: 295, endPoint x: 366, endPoint y: 181, distance: 119.1
click at [366, 181] on quentale-workspace at bounding box center [365, 160] width 731 height 321
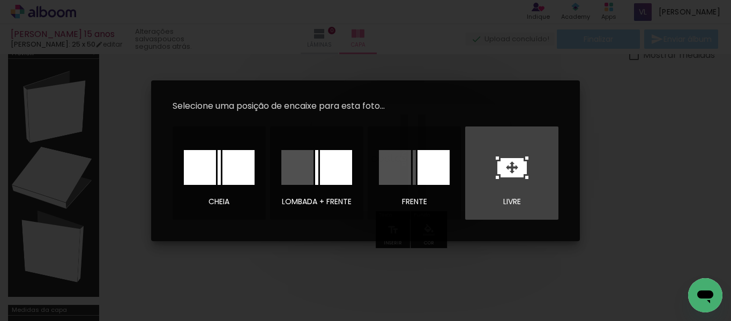
click at [510, 169] on icon at bounding box center [511, 167] width 29 height 19
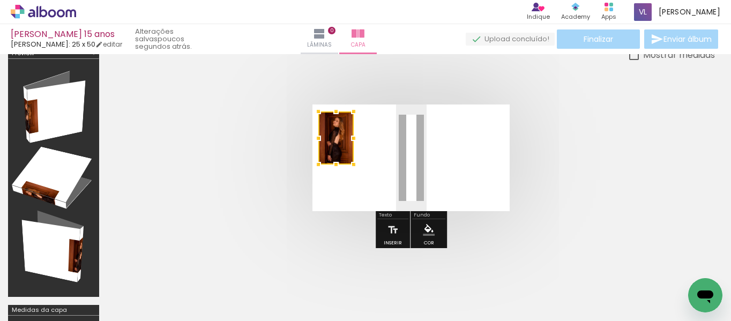
drag, startPoint x: 408, startPoint y: 155, endPoint x: 333, endPoint y: 135, distance: 77.7
click at [333, 135] on div at bounding box center [335, 137] width 35 height 53
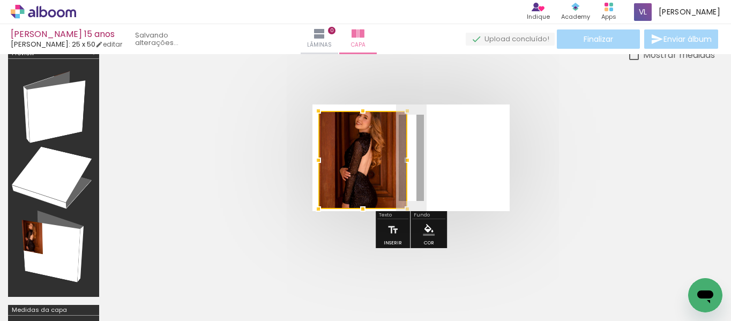
drag, startPoint x: 356, startPoint y: 166, endPoint x: 409, endPoint y: 205, distance: 66.3
click at [409, 205] on div at bounding box center [406, 208] width 21 height 21
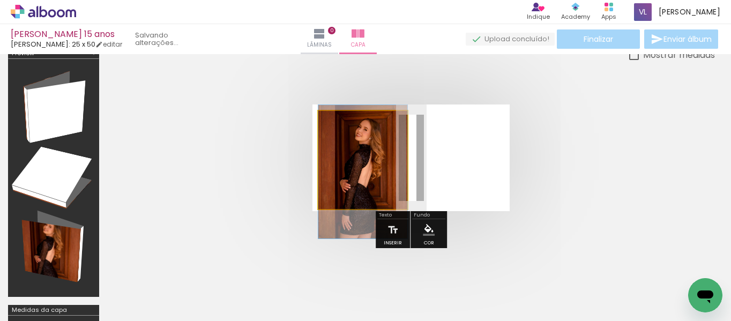
drag, startPoint x: 365, startPoint y: 146, endPoint x: 369, endPoint y: 158, distance: 12.2
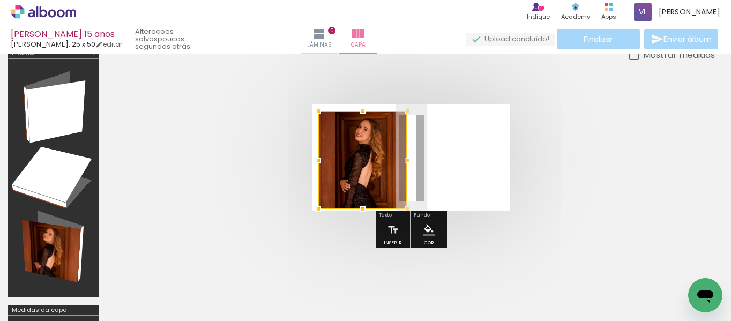
click at [459, 105] on quentale-layouter at bounding box center [410, 157] width 197 height 107
click at [489, 86] on div at bounding box center [410, 158] width 607 height 192
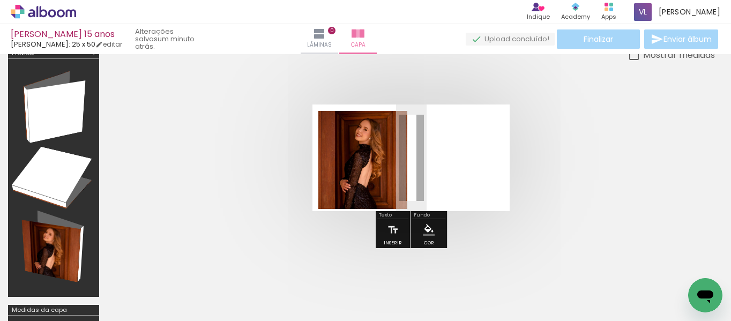
scroll to position [0, 1058]
click at [32, 306] on span "Adicionar Fotos" at bounding box center [38, 307] width 32 height 12
click at [0, 0] on input "file" at bounding box center [0, 0] width 0 height 0
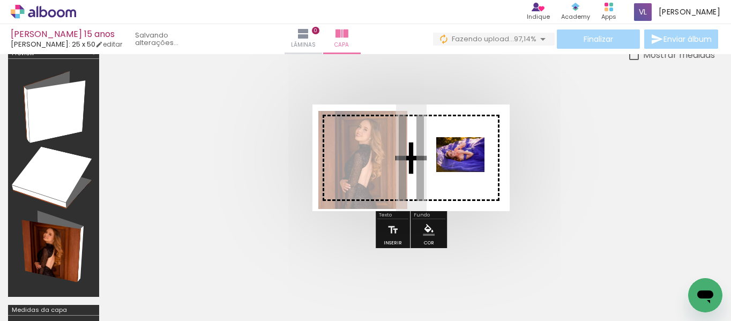
drag, startPoint x: 685, startPoint y: 295, endPoint x: 468, endPoint y: 169, distance: 250.8
click at [468, 169] on quentale-workspace at bounding box center [365, 160] width 731 height 321
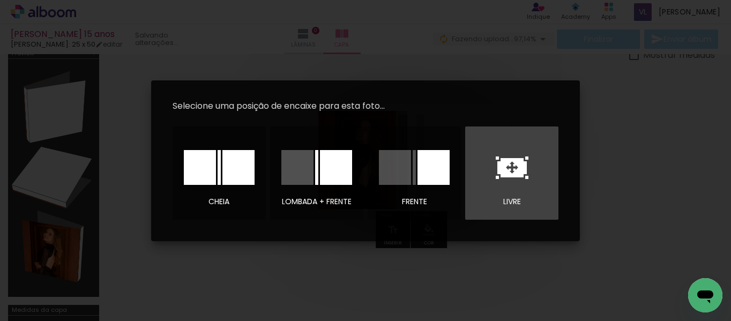
click at [510, 172] on icon at bounding box center [511, 167] width 29 height 19
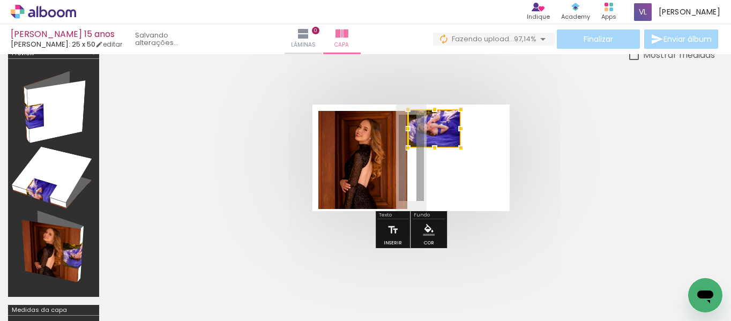
drag, startPoint x: 420, startPoint y: 160, endPoint x: 449, endPoint y: 131, distance: 40.9
click at [449, 131] on div at bounding box center [434, 128] width 53 height 39
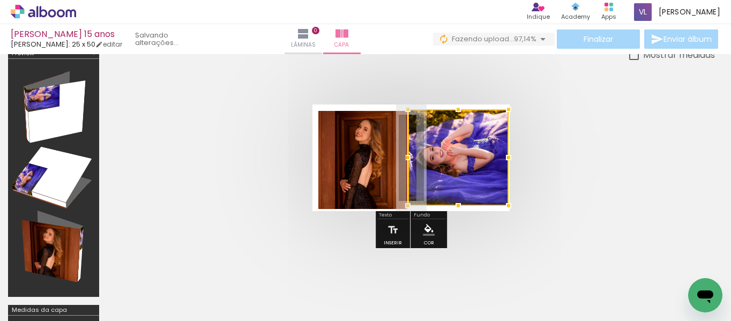
drag, startPoint x: 459, startPoint y: 148, endPoint x: 500, endPoint y: 206, distance: 71.4
click at [500, 206] on div at bounding box center [508, 205] width 21 height 21
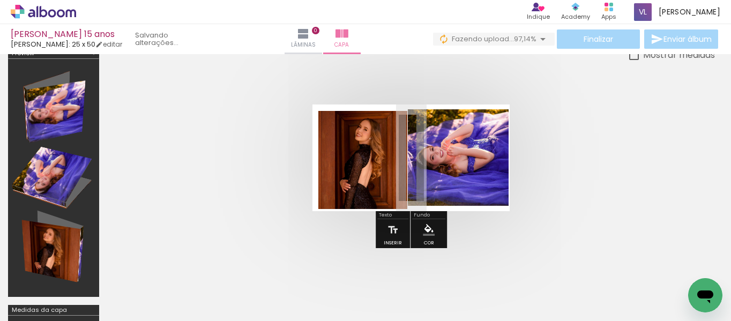
click at [426, 161] on quentale-photo at bounding box center [458, 157] width 101 height 96
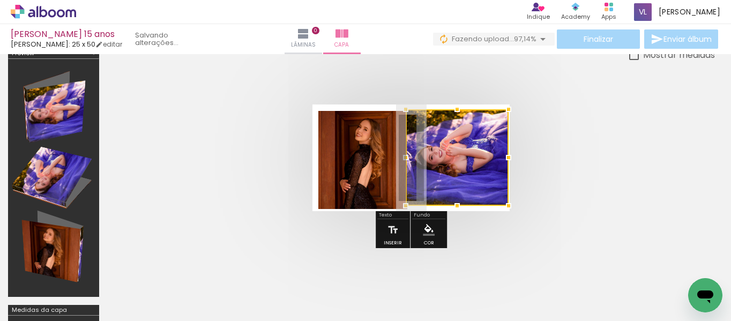
click at [411, 160] on div at bounding box center [405, 157] width 21 height 21
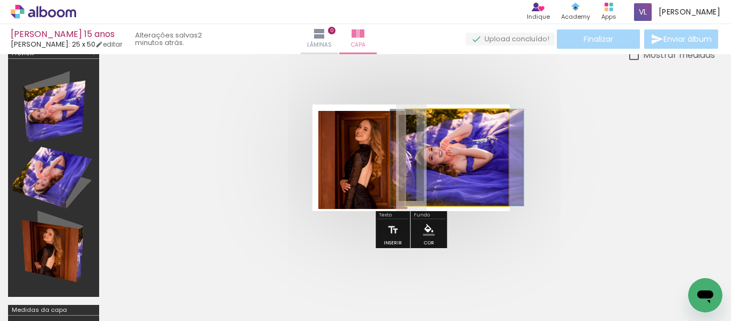
click at [417, 169] on quentale-photo at bounding box center [456, 157] width 103 height 96
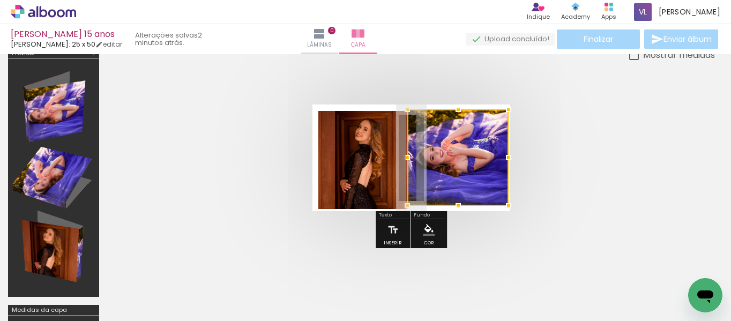
click at [405, 160] on div at bounding box center [406, 157] width 21 height 21
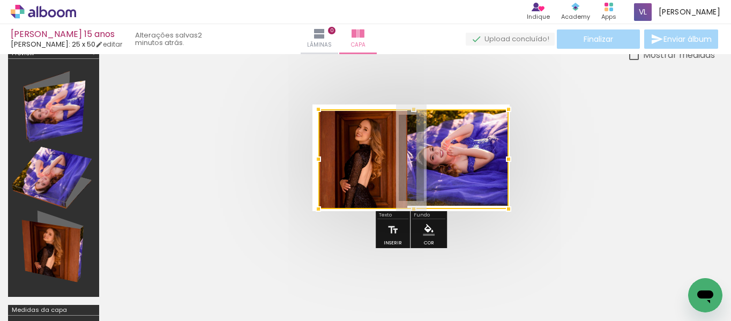
click at [319, 134] on div at bounding box center [413, 159] width 190 height 100
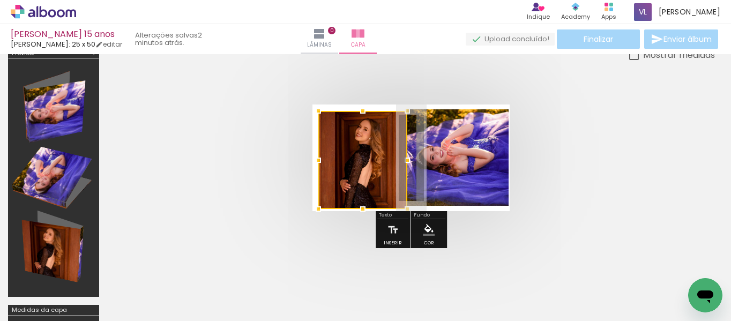
click at [282, 153] on quentale-cover at bounding box center [411, 157] width 522 height 107
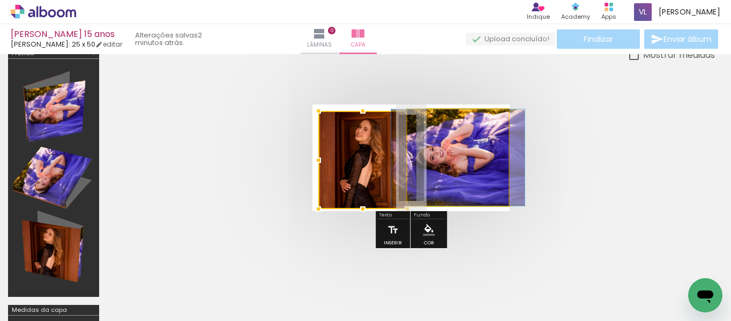
click at [444, 150] on quentale-photo at bounding box center [457, 157] width 101 height 96
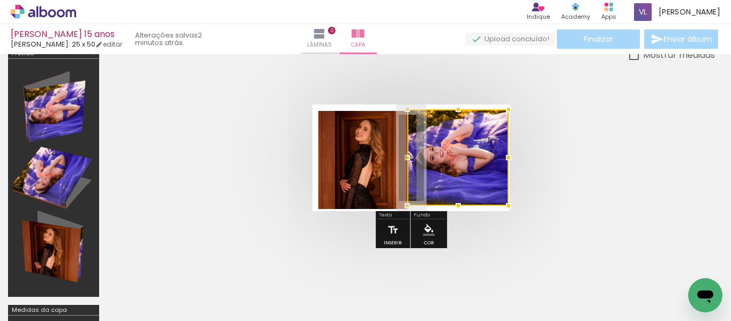
click at [589, 172] on quentale-cover at bounding box center [411, 157] width 522 height 107
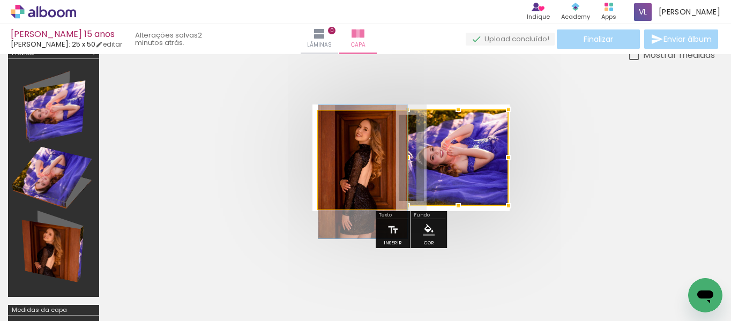
click at [396, 171] on quentale-photo at bounding box center [362, 160] width 89 height 98
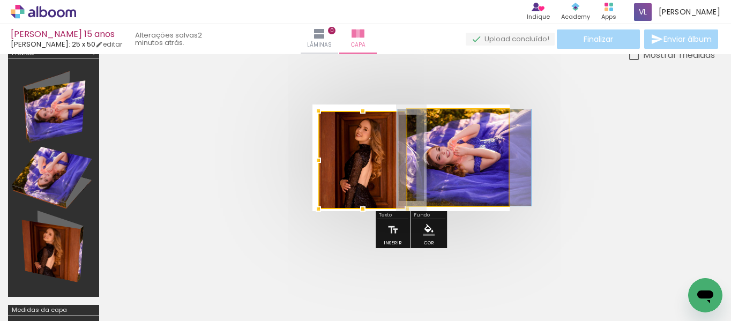
drag, startPoint x: 452, startPoint y: 151, endPoint x: 459, endPoint y: 155, distance: 7.7
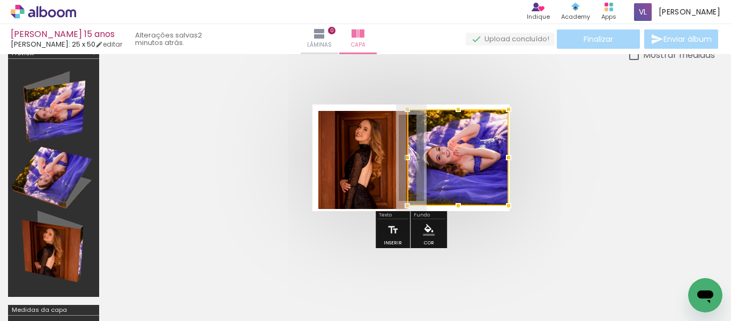
click at [532, 165] on quentale-cover at bounding box center [411, 157] width 522 height 107
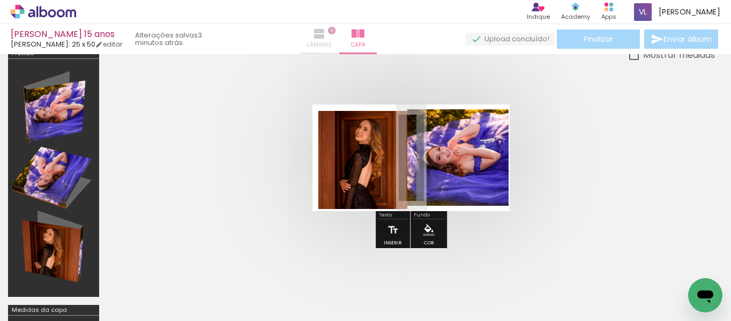
click at [326, 42] on span "Lâminas" at bounding box center [319, 45] width 25 height 10
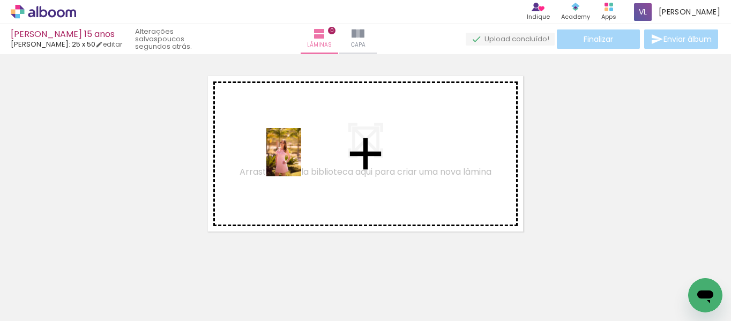
drag, startPoint x: 109, startPoint y: 295, endPoint x: 304, endPoint y: 159, distance: 238.5
click at [304, 159] on quentale-workspace at bounding box center [365, 160] width 731 height 321
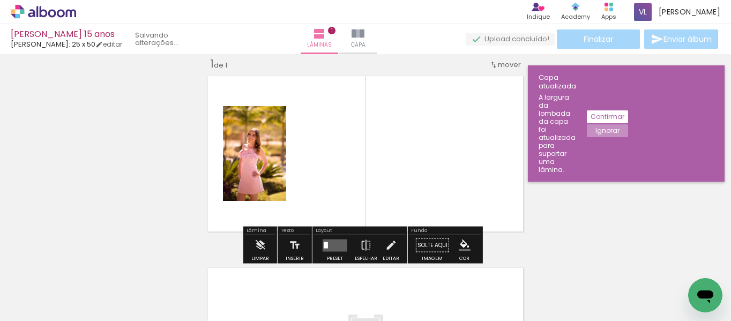
scroll to position [14, 0]
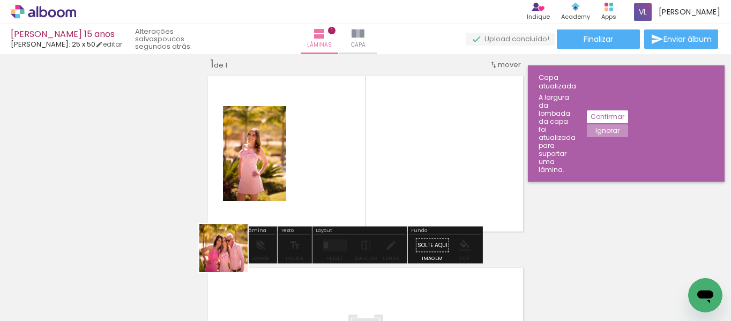
drag, startPoint x: 178, startPoint y: 296, endPoint x: 397, endPoint y: 151, distance: 263.6
click at [397, 151] on quentale-workspace at bounding box center [365, 160] width 731 height 321
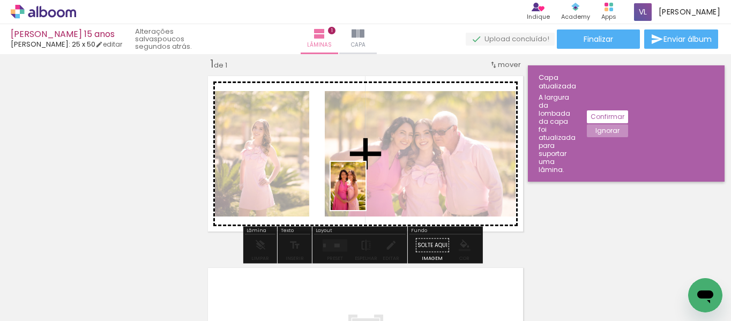
drag, startPoint x: 232, startPoint y: 299, endPoint x: 359, endPoint y: 196, distance: 164.1
click at [359, 196] on quentale-workspace at bounding box center [365, 160] width 731 height 321
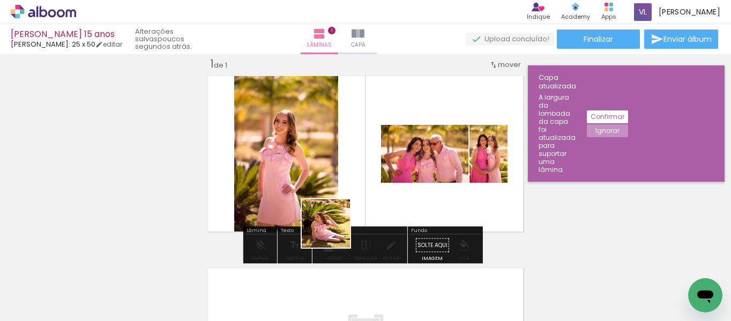
drag, startPoint x: 304, startPoint y: 301, endPoint x: 366, endPoint y: 170, distance: 144.7
click at [366, 170] on quentale-workspace at bounding box center [365, 160] width 731 height 321
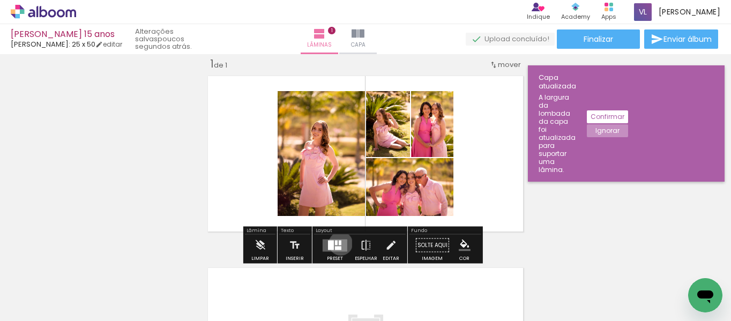
click at [339, 243] on div at bounding box center [340, 242] width 3 height 5
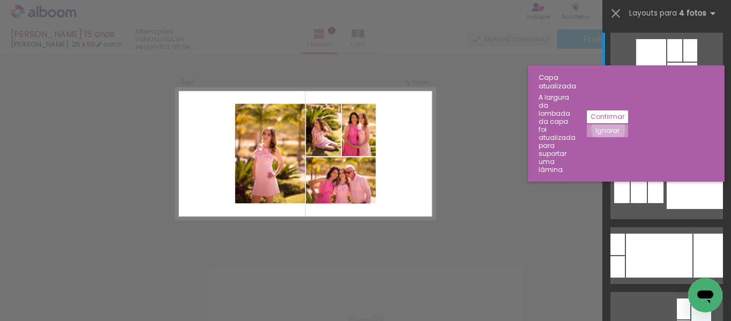
click at [0, 0] on slot "Ignorar" at bounding box center [0, 0] width 0 height 0
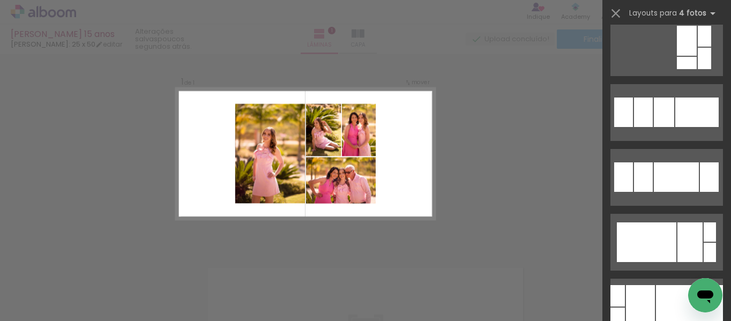
scroll to position [872, 0]
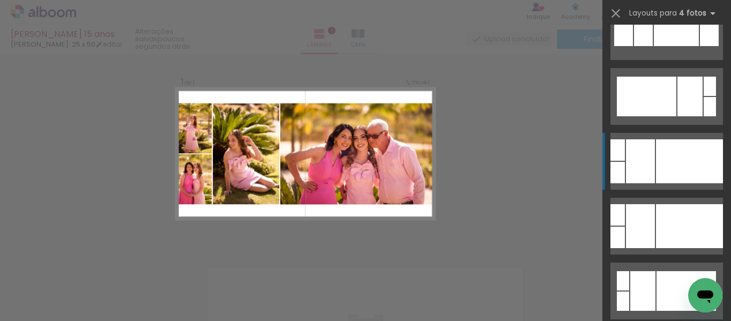
click at [672, 160] on div at bounding box center [689, 161] width 67 height 44
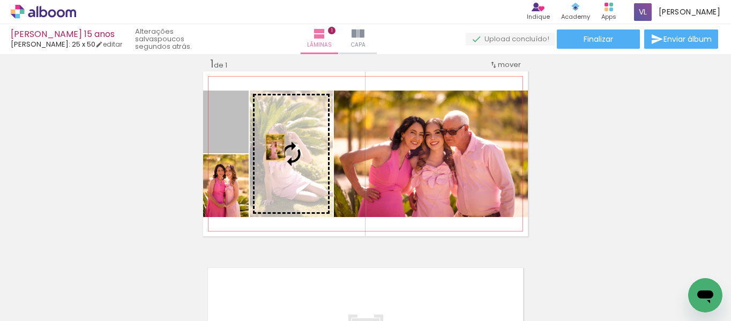
drag, startPoint x: 232, startPoint y: 143, endPoint x: 295, endPoint y: 167, distance: 66.5
click at [0, 0] on slot at bounding box center [0, 0] width 0 height 0
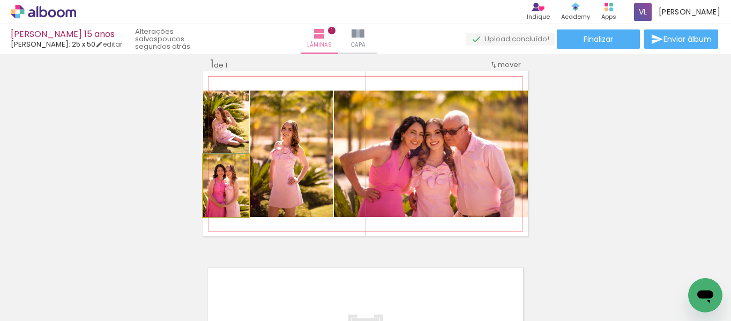
drag, startPoint x: 232, startPoint y: 200, endPoint x: 282, endPoint y: 184, distance: 51.8
click at [0, 0] on slot at bounding box center [0, 0] width 0 height 0
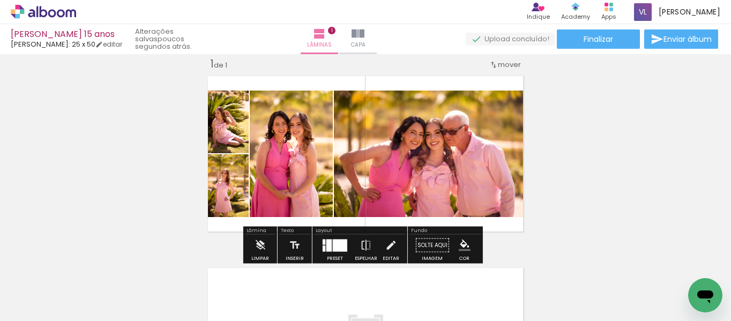
click at [149, 181] on div "Inserir lâmina 1 de 1" at bounding box center [365, 236] width 731 height 384
click at [580, 184] on div "Inserir lâmina 1 de 1" at bounding box center [365, 236] width 731 height 384
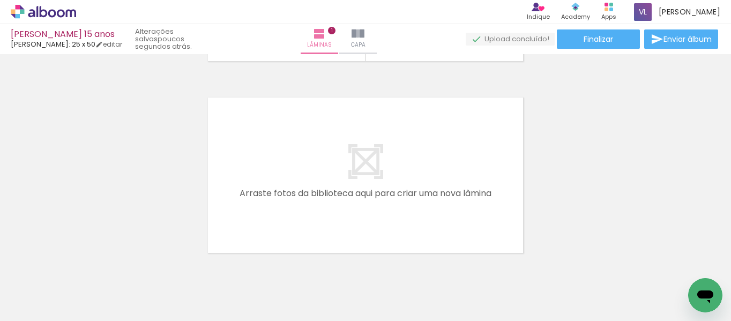
scroll to position [185, 0]
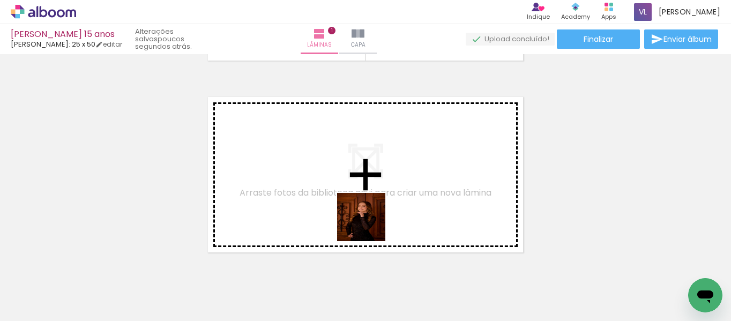
drag, startPoint x: 352, startPoint y: 294, endPoint x: 380, endPoint y: 202, distance: 95.6
click at [380, 202] on quentale-workspace at bounding box center [365, 160] width 731 height 321
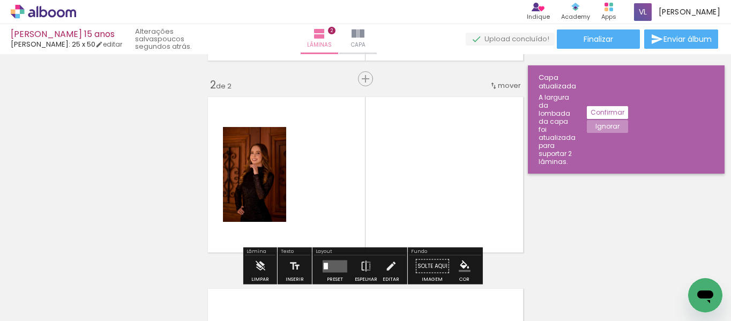
scroll to position [206, 0]
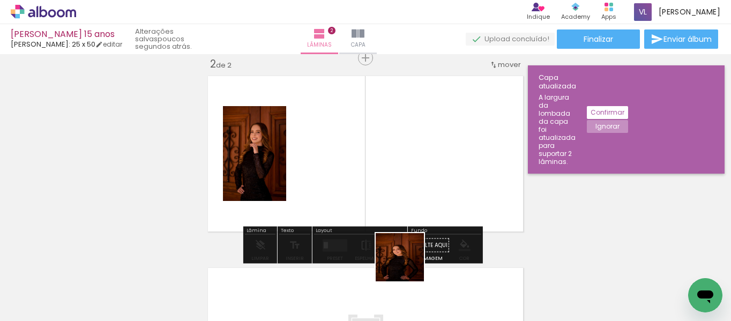
drag, startPoint x: 409, startPoint y: 293, endPoint x: 377, endPoint y: 153, distance: 143.5
click at [377, 153] on quentale-workspace at bounding box center [365, 160] width 731 height 321
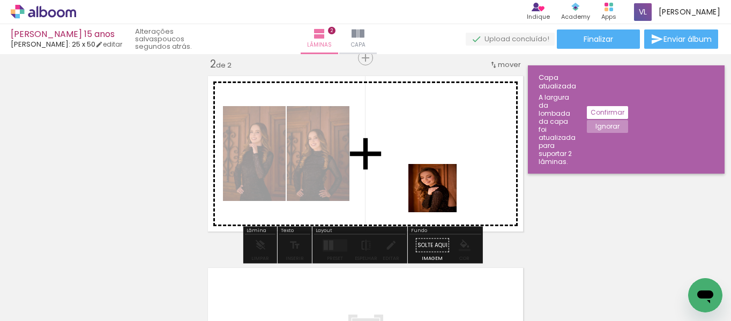
drag, startPoint x: 461, startPoint y: 287, endPoint x: 426, endPoint y: 157, distance: 133.7
click at [426, 157] on quentale-workspace at bounding box center [365, 160] width 731 height 321
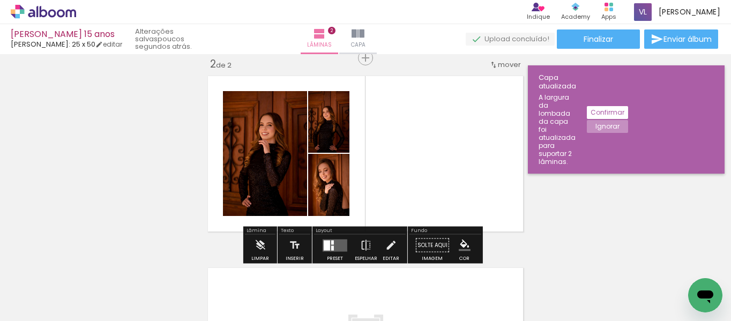
click at [341, 246] on quentale-layouter at bounding box center [334, 245] width 25 height 12
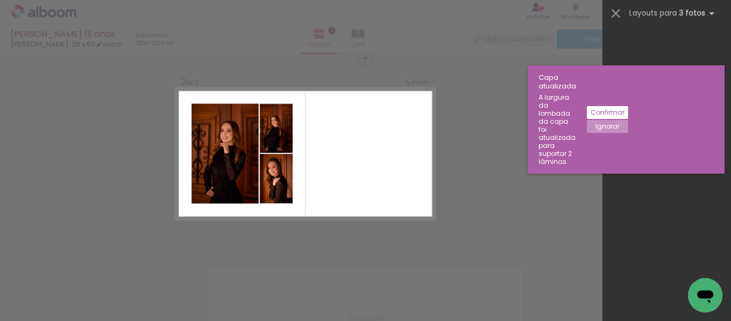
scroll to position [0, 0]
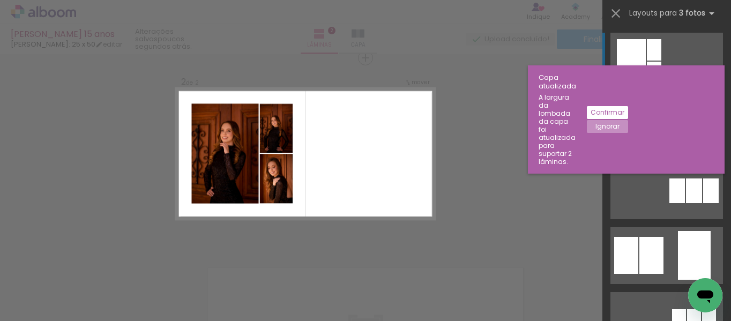
click at [489, 167] on div "Confirmar Cancelar" at bounding box center [365, 148] width 731 height 601
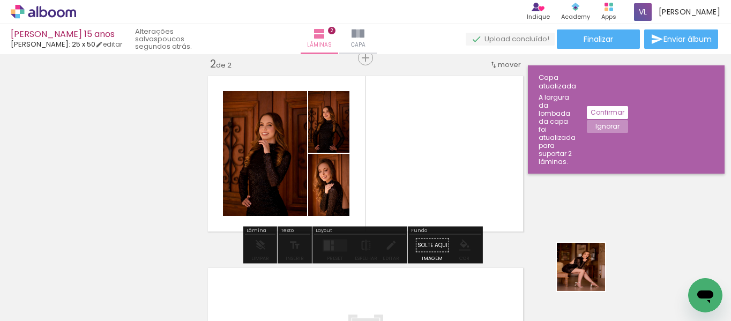
drag, startPoint x: 600, startPoint y: 283, endPoint x: 462, endPoint y: 177, distance: 173.8
click at [462, 177] on quentale-workspace at bounding box center [365, 160] width 731 height 321
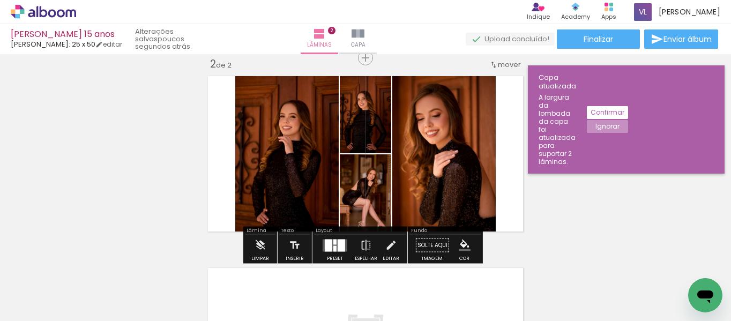
click at [549, 178] on div "Inserir lâmina 1 de 2 Inserir lâmina 2 de 2" at bounding box center [365, 140] width 731 height 576
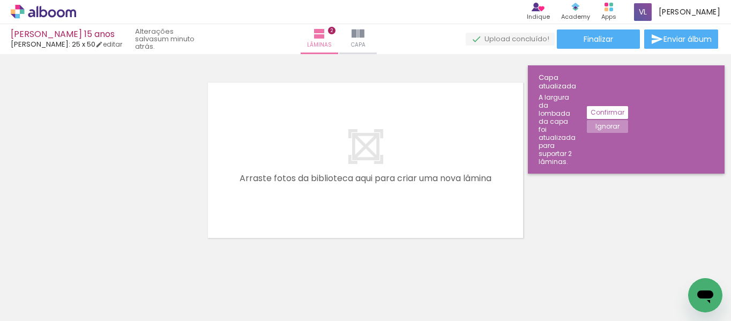
scroll to position [0, 372]
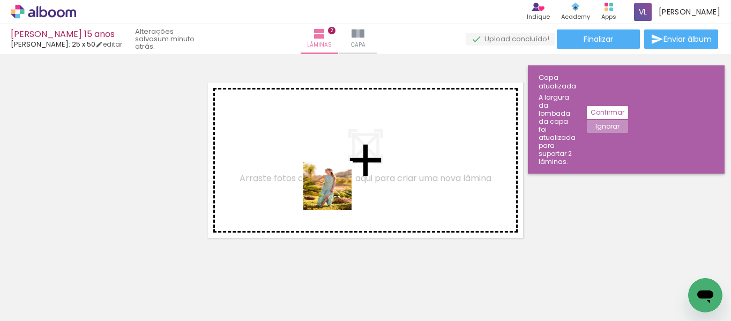
drag, startPoint x: 274, startPoint y: 298, endPoint x: 336, endPoint y: 193, distance: 121.7
click at [336, 193] on quentale-workspace at bounding box center [365, 160] width 731 height 321
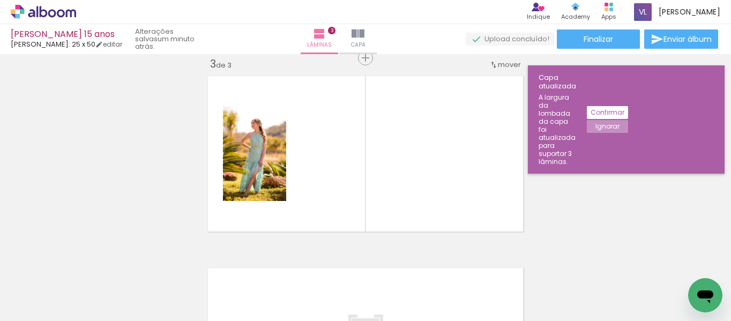
scroll to position [0, 363]
drag, startPoint x: 347, startPoint y: 286, endPoint x: 360, endPoint y: 156, distance: 130.9
click at [360, 156] on quentale-workspace at bounding box center [365, 160] width 731 height 321
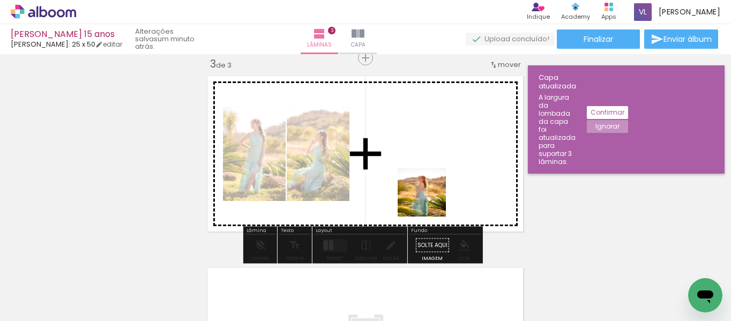
drag, startPoint x: 399, startPoint y: 288, endPoint x: 433, endPoint y: 164, distance: 128.9
click at [433, 164] on quentale-workspace at bounding box center [365, 160] width 731 height 321
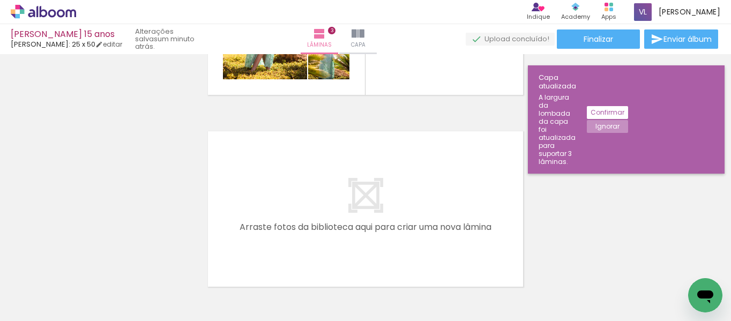
scroll to position [536, 0]
drag, startPoint x: 463, startPoint y: 286, endPoint x: 457, endPoint y: 197, distance: 88.5
click at [457, 197] on quentale-workspace at bounding box center [365, 160] width 731 height 321
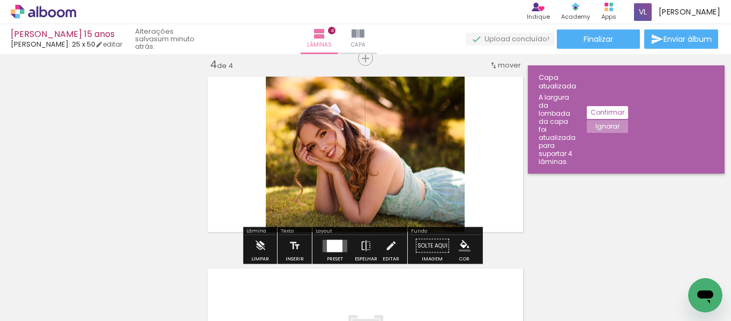
scroll to position [589, 0]
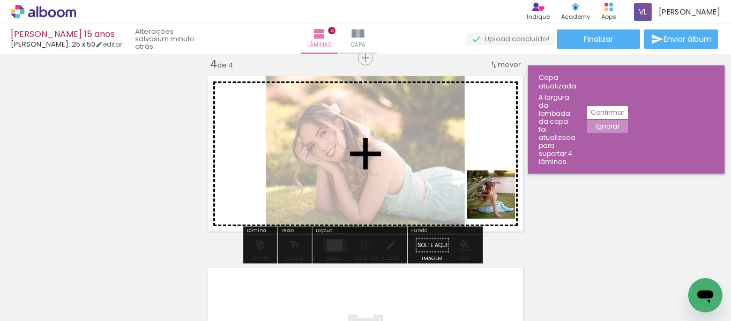
drag, startPoint x: 527, startPoint y: 297, endPoint x: 498, endPoint y: 199, distance: 102.2
click at [498, 199] on quentale-workspace at bounding box center [365, 160] width 731 height 321
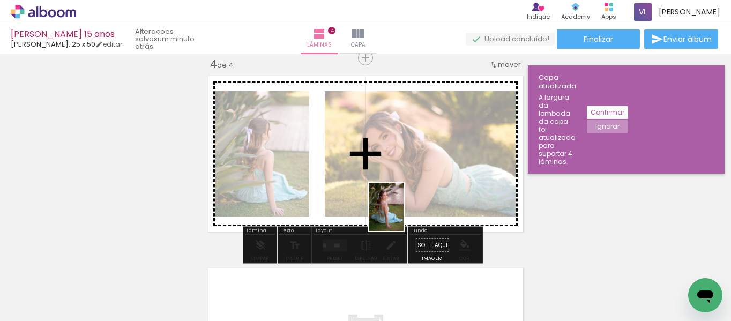
drag, startPoint x: 591, startPoint y: 303, endPoint x: 402, endPoint y: 197, distance: 217.1
click at [402, 197] on quentale-workspace at bounding box center [365, 160] width 731 height 321
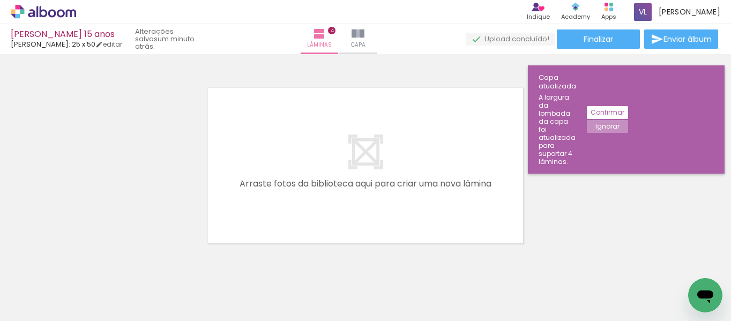
scroll to position [0, 764]
drag, startPoint x: 253, startPoint y: 297, endPoint x: 305, endPoint y: 249, distance: 70.5
click at [310, 192] on quentale-workspace at bounding box center [365, 160] width 731 height 321
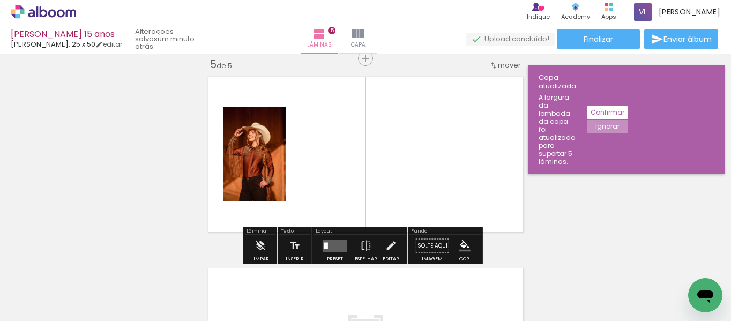
scroll to position [781, 0]
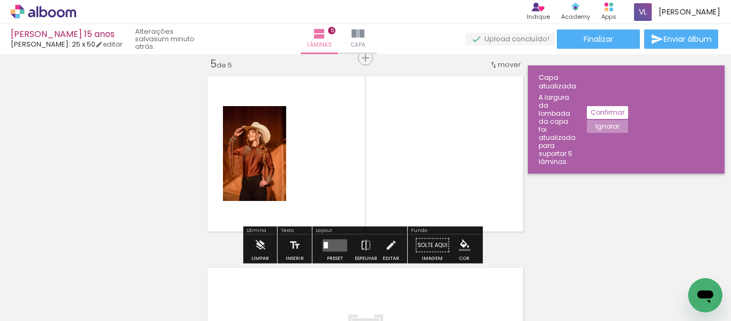
drag, startPoint x: 300, startPoint y: 297, endPoint x: 358, endPoint y: 221, distance: 95.9
click at [358, 221] on quentale-workspace at bounding box center [365, 160] width 731 height 321
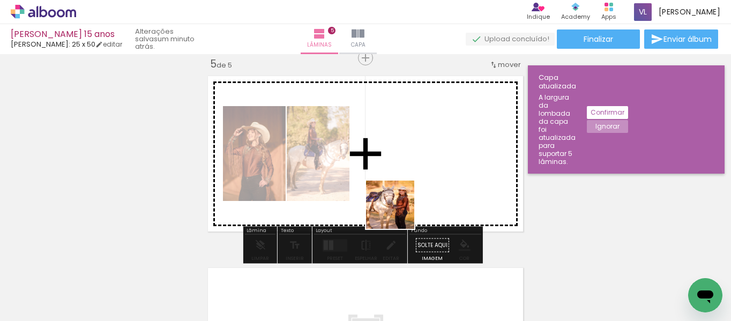
drag, startPoint x: 379, startPoint y: 307, endPoint x: 397, endPoint y: 194, distance: 114.5
click at [397, 194] on quentale-workspace at bounding box center [365, 160] width 731 height 321
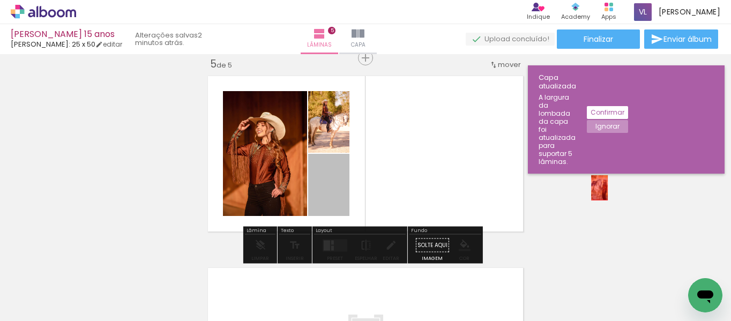
drag, startPoint x: 321, startPoint y: 186, endPoint x: 613, endPoint y: 186, distance: 291.9
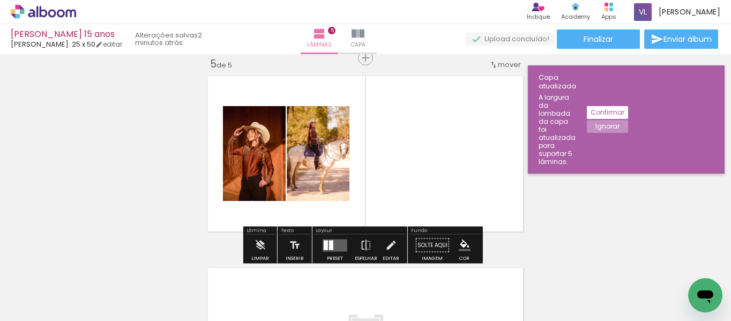
click at [345, 174] on quentale-photo at bounding box center [318, 153] width 63 height 95
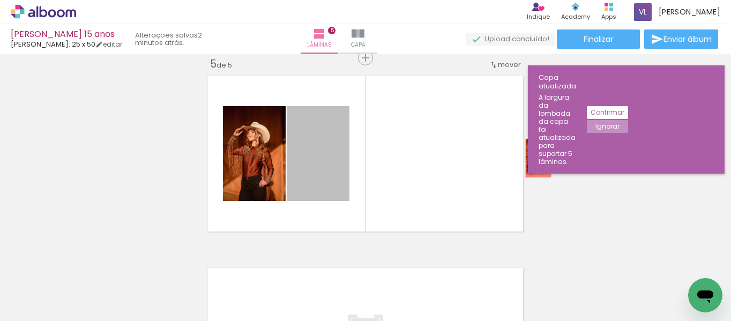
drag, startPoint x: 321, startPoint y: 174, endPoint x: 590, endPoint y: 166, distance: 269.0
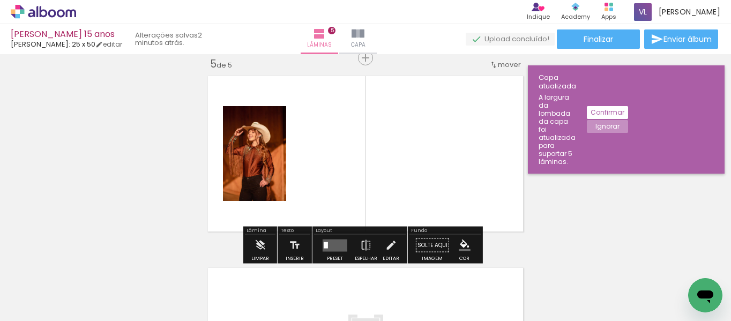
drag, startPoint x: 492, startPoint y: 290, endPoint x: 367, endPoint y: 161, distance: 179.2
click at [367, 161] on quentale-workspace at bounding box center [365, 160] width 731 height 321
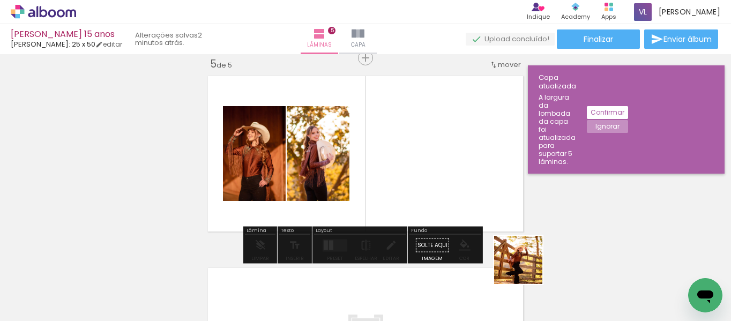
drag, startPoint x: 536, startPoint y: 280, endPoint x: 437, endPoint y: 157, distance: 157.7
click at [437, 157] on quentale-workspace at bounding box center [365, 160] width 731 height 321
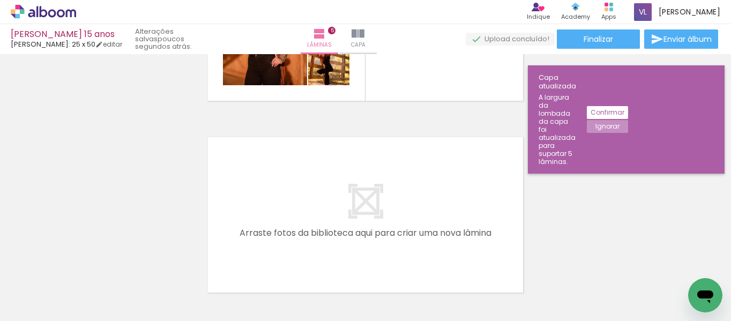
scroll to position [933, 0]
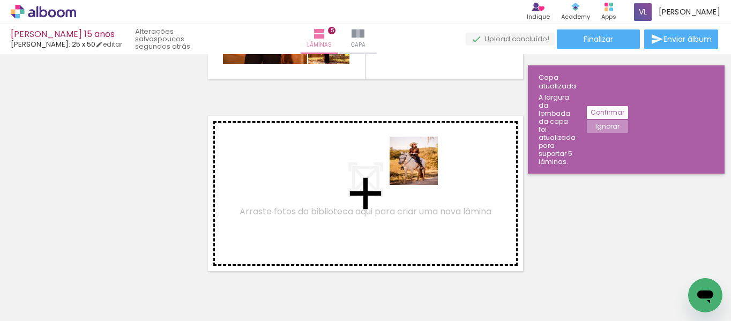
drag, startPoint x: 416, startPoint y: 284, endPoint x: 422, endPoint y: 168, distance: 116.4
click at [422, 168] on quentale-workspace at bounding box center [365, 160] width 731 height 321
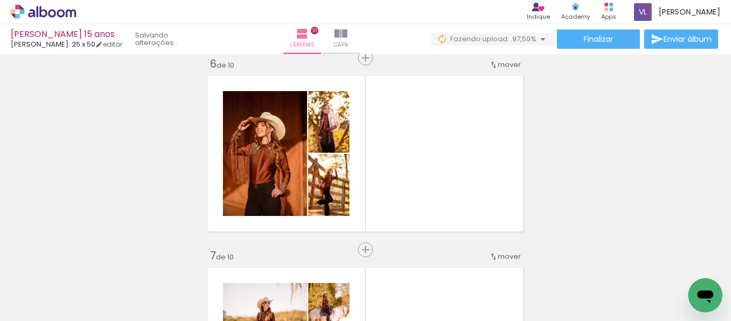
scroll to position [0, 1760]
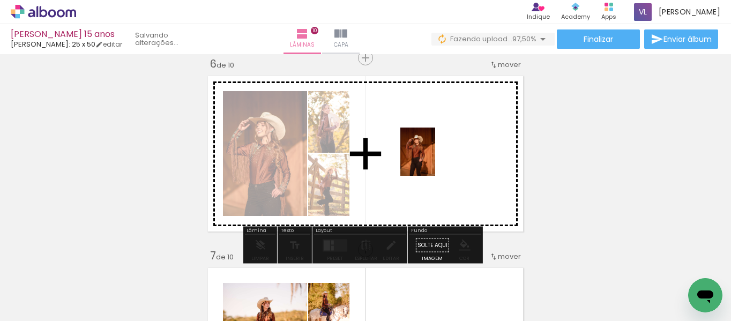
drag, startPoint x: 690, startPoint y: 270, endPoint x: 433, endPoint y: 160, distance: 280.1
click at [433, 160] on quentale-workspace at bounding box center [365, 160] width 731 height 321
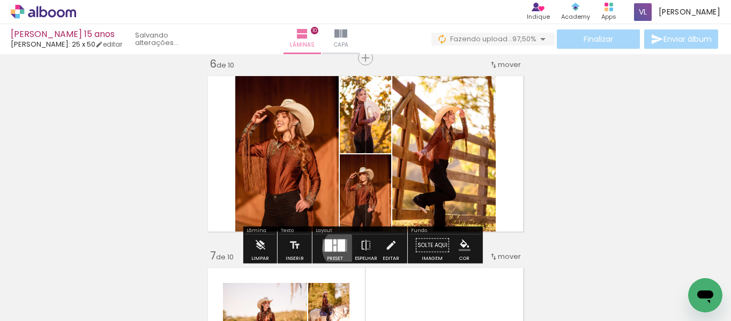
click at [340, 249] on div at bounding box center [340, 245] width 7 height 12
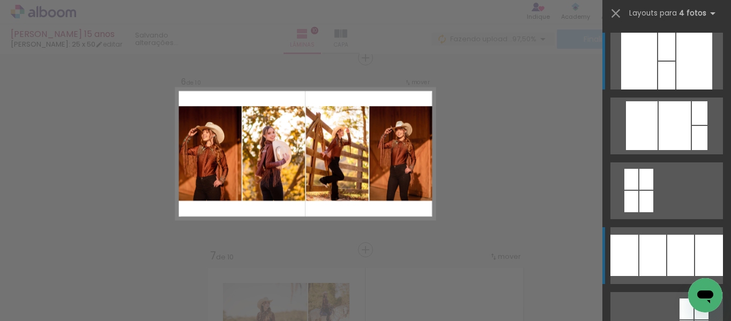
click at [667, 249] on div at bounding box center [680, 255] width 27 height 41
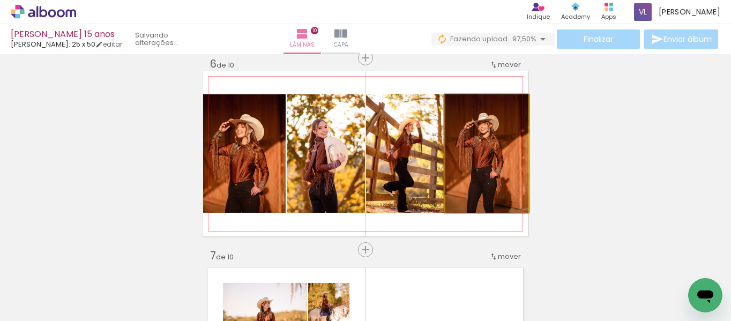
drag, startPoint x: 486, startPoint y: 174, endPoint x: 331, endPoint y: 162, distance: 155.8
click at [0, 0] on slot at bounding box center [0, 0] width 0 height 0
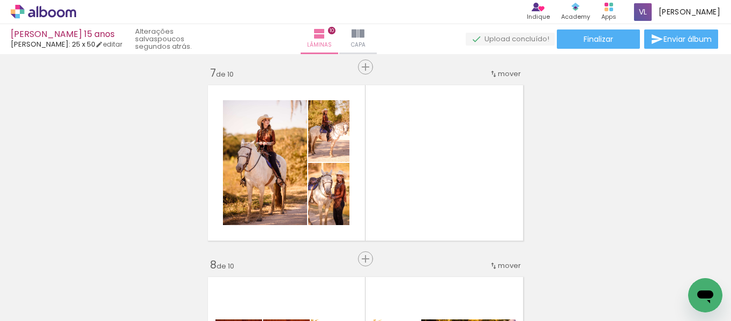
scroll to position [1161, 0]
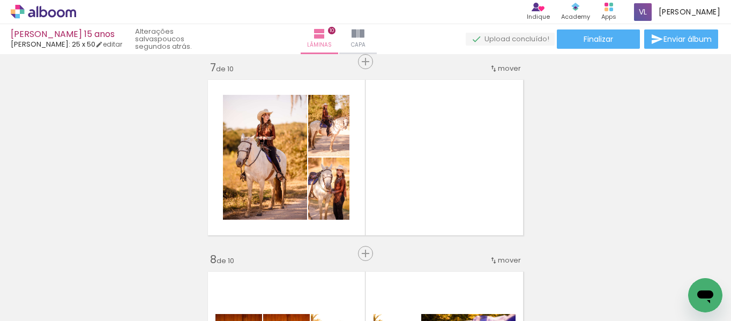
click at [39, 303] on span "Adicionar Fotos" at bounding box center [38, 307] width 32 height 12
click at [0, 0] on input "file" at bounding box center [0, 0] width 0 height 0
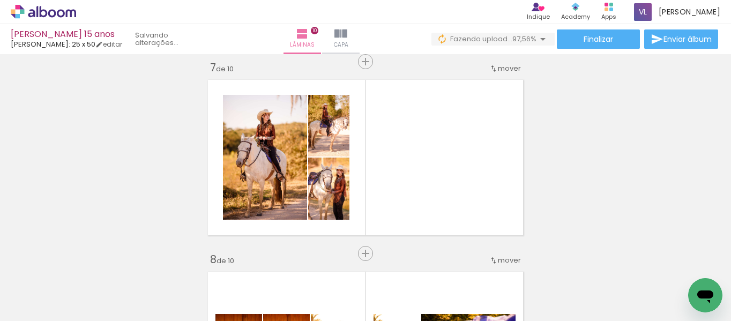
scroll to position [0, 1820]
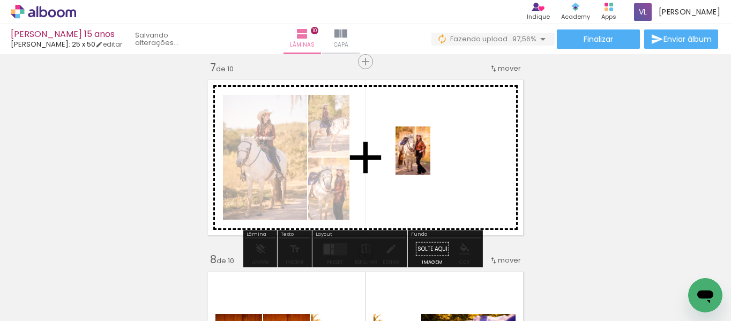
drag, startPoint x: 689, startPoint y: 283, endPoint x: 429, endPoint y: 158, distance: 288.9
click at [429, 158] on quentale-workspace at bounding box center [365, 160] width 731 height 321
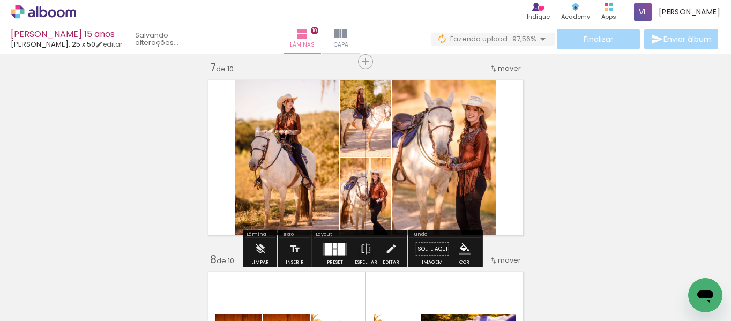
click at [337, 244] on div at bounding box center [340, 249] width 7 height 12
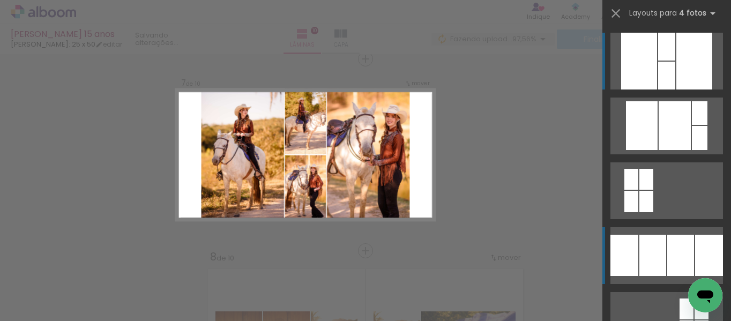
scroll to position [1165, 0]
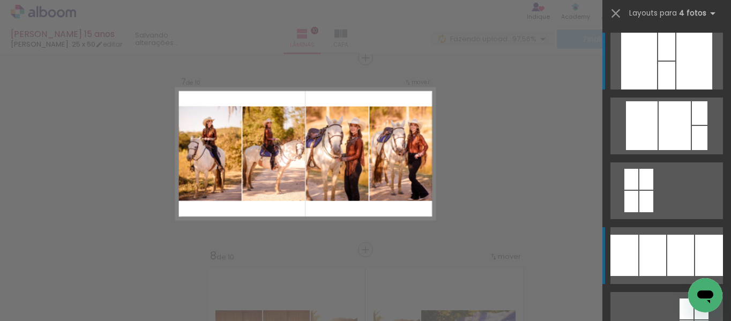
click at [659, 252] on div at bounding box center [652, 255] width 27 height 41
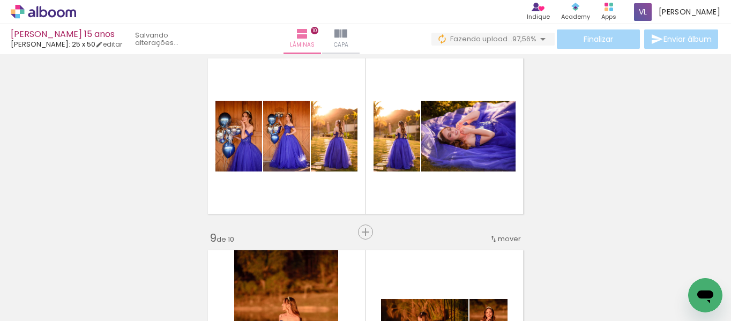
scroll to position [1393, 0]
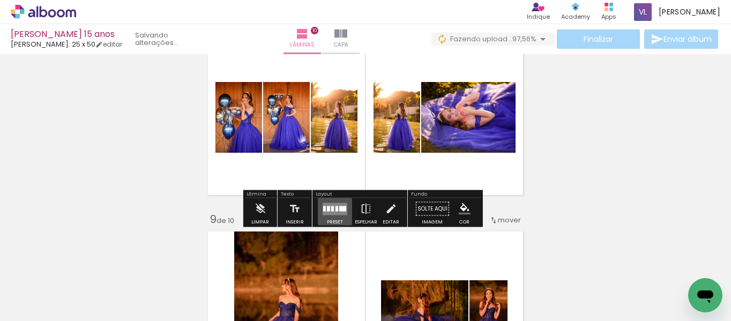
click at [336, 213] on quentale-layouter at bounding box center [334, 208] width 25 height 12
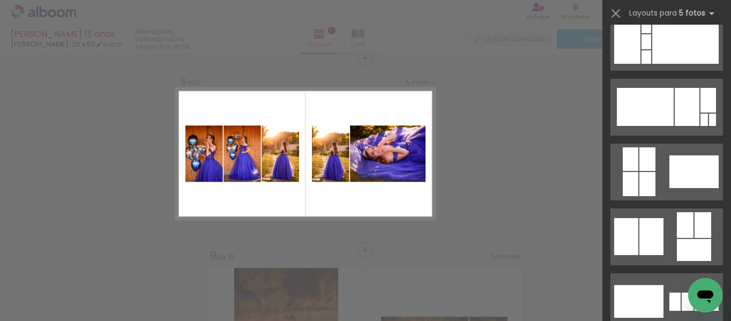
scroll to position [667, 0]
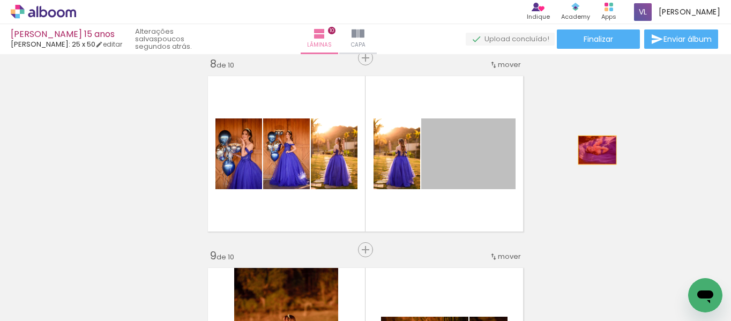
drag, startPoint x: 475, startPoint y: 159, endPoint x: 598, endPoint y: 151, distance: 123.5
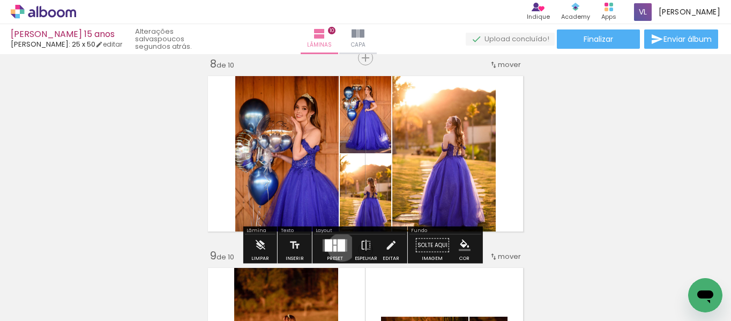
click at [339, 247] on div at bounding box center [340, 245] width 7 height 12
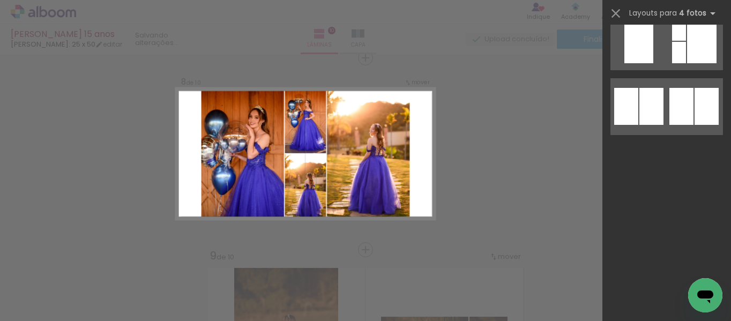
scroll to position [0, 0]
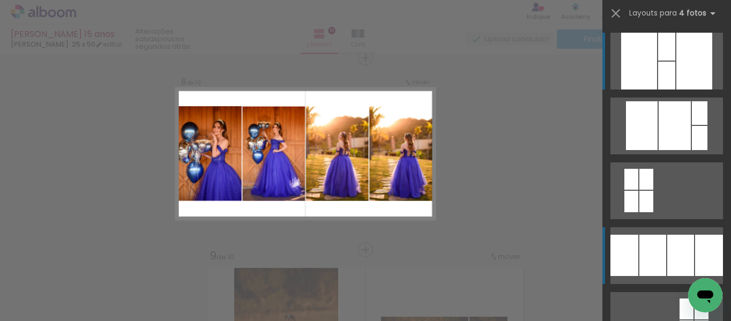
click at [667, 256] on div at bounding box center [680, 255] width 27 height 41
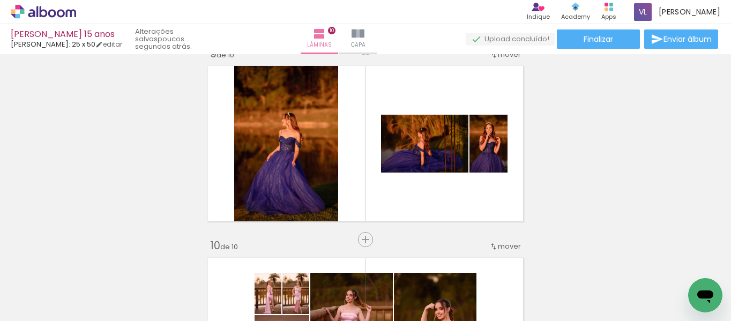
scroll to position [0, 1253]
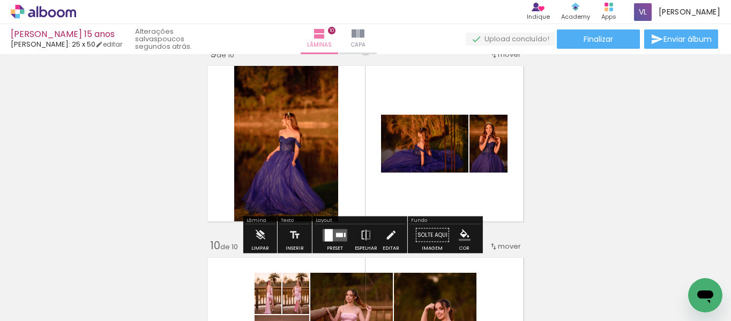
click at [340, 237] on quentale-layouter at bounding box center [334, 235] width 25 height 12
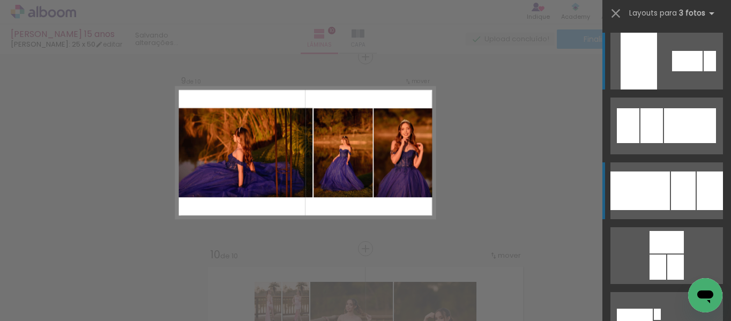
scroll to position [1548, 0]
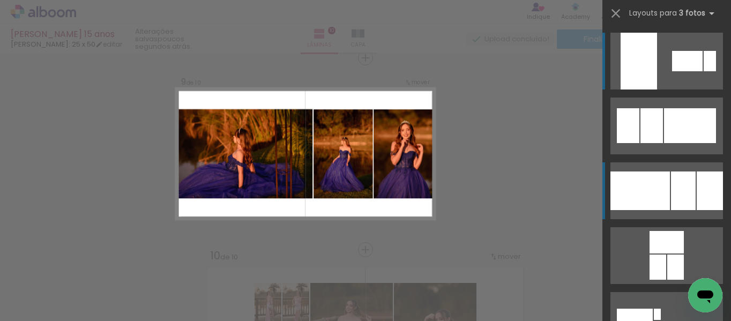
click at [688, 193] on div at bounding box center [683, 190] width 25 height 39
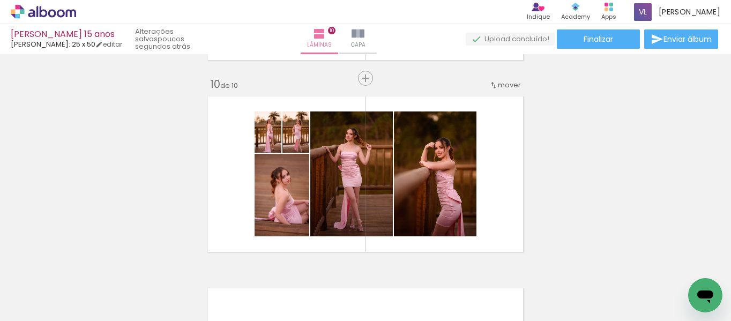
scroll to position [1757, 0]
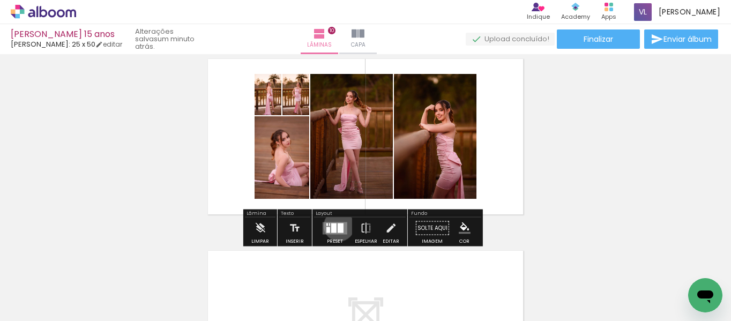
click at [337, 226] on div at bounding box center [340, 228] width 6 height 10
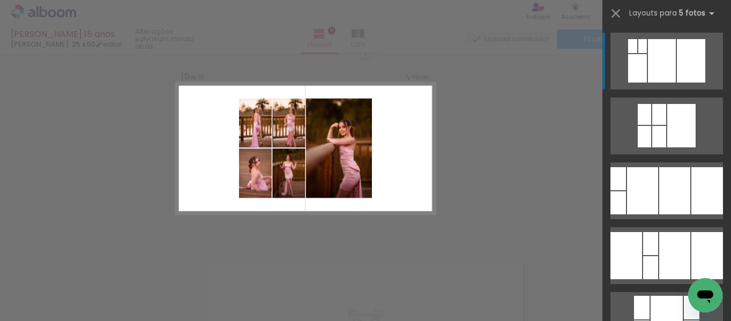
scroll to position [1740, 0]
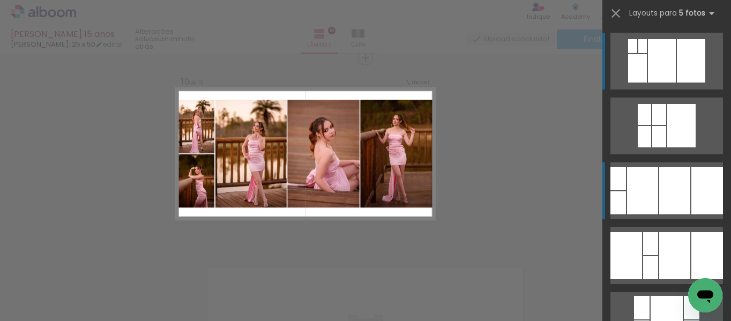
click at [686, 182] on div at bounding box center [674, 190] width 31 height 47
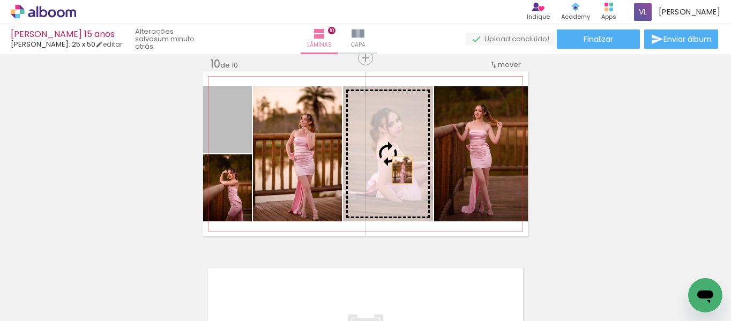
drag, startPoint x: 235, startPoint y: 138, endPoint x: 395, endPoint y: 167, distance: 162.8
click at [0, 0] on slot at bounding box center [0, 0] width 0 height 0
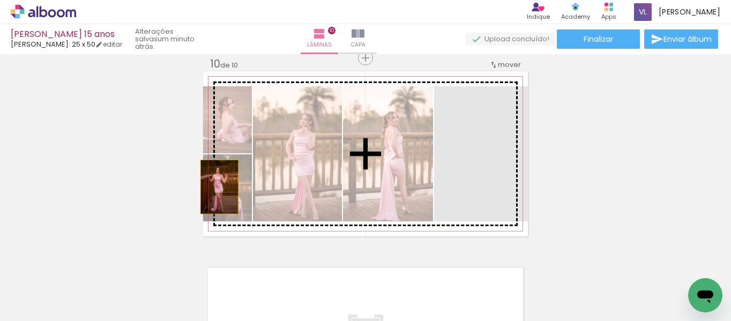
drag, startPoint x: 471, startPoint y: 185, endPoint x: 215, endPoint y: 187, distance: 256.1
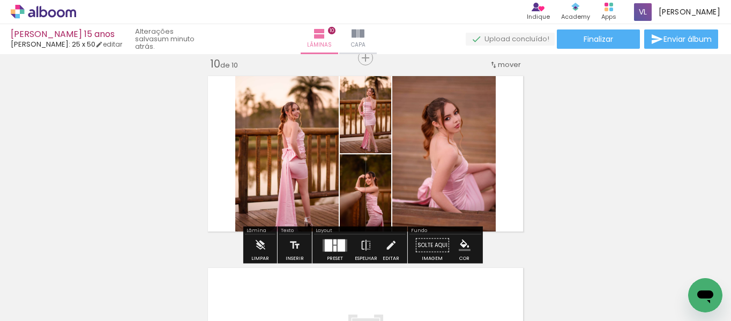
scroll to position [0, 1820]
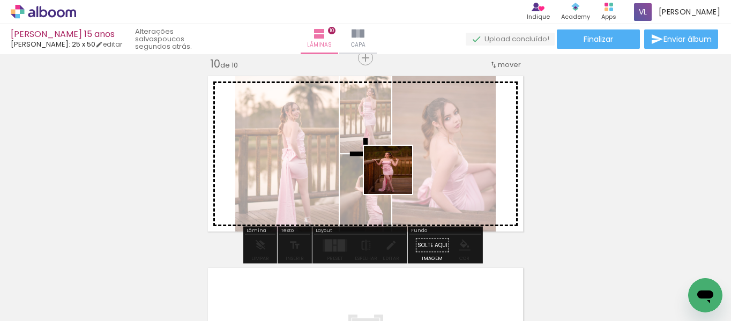
drag, startPoint x: 217, startPoint y: 292, endPoint x: 425, endPoint y: 170, distance: 240.6
click at [425, 170] on quentale-workspace at bounding box center [365, 160] width 731 height 321
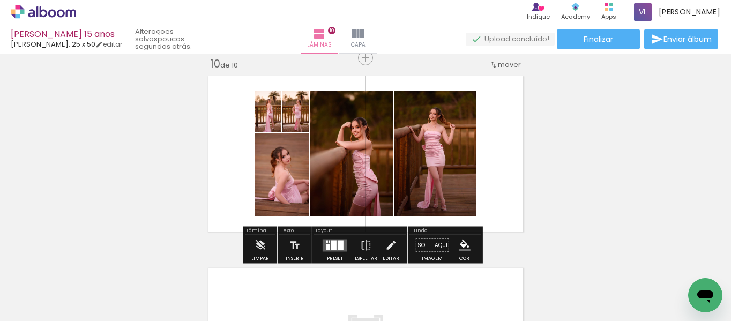
click at [334, 246] on div at bounding box center [333, 245] width 5 height 10
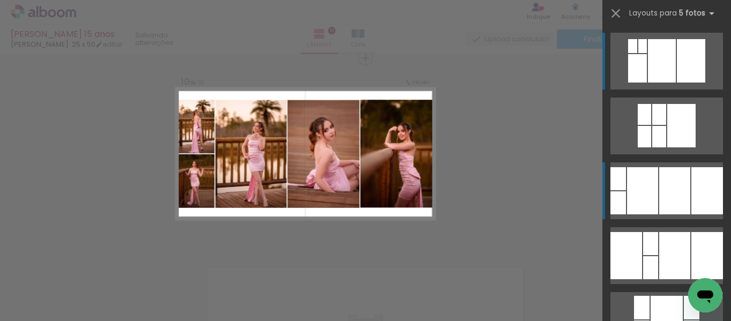
click at [681, 190] on div at bounding box center [674, 190] width 31 height 47
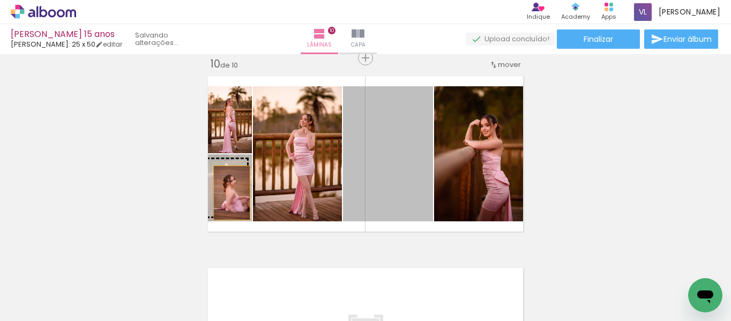
drag, startPoint x: 391, startPoint y: 187, endPoint x: 228, endPoint y: 193, distance: 163.5
click at [0, 0] on slot at bounding box center [0, 0] width 0 height 0
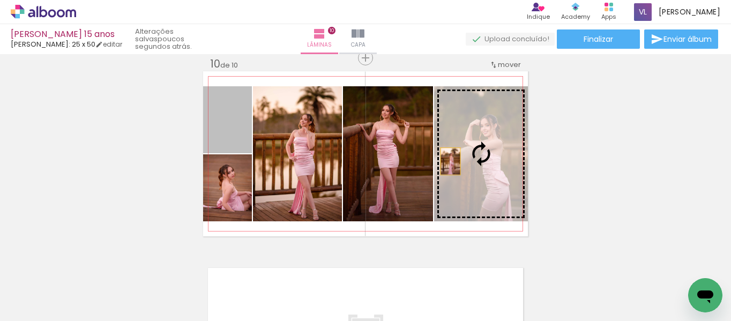
drag, startPoint x: 221, startPoint y: 130, endPoint x: 446, endPoint y: 161, distance: 227.1
click at [0, 0] on slot at bounding box center [0, 0] width 0 height 0
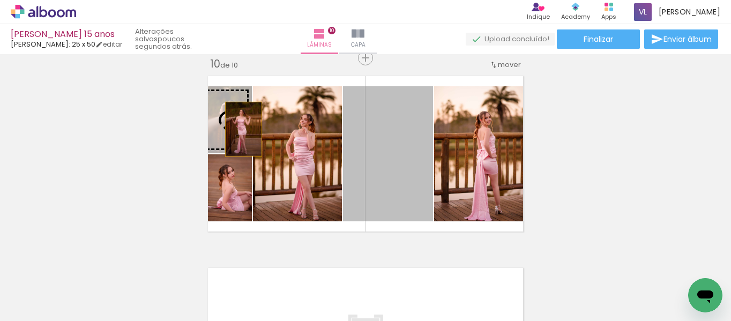
drag, startPoint x: 393, startPoint y: 177, endPoint x: 239, endPoint y: 129, distance: 161.0
click at [0, 0] on slot at bounding box center [0, 0] width 0 height 0
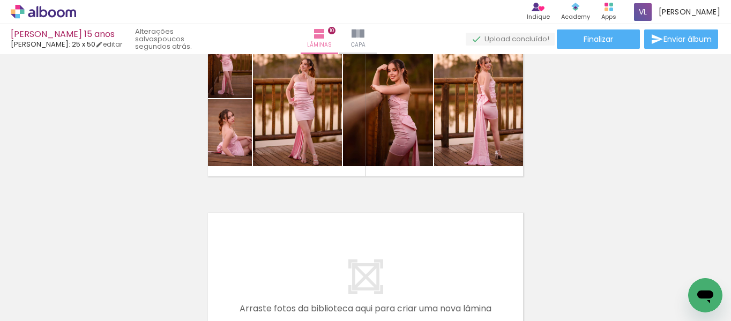
scroll to position [1781, 0]
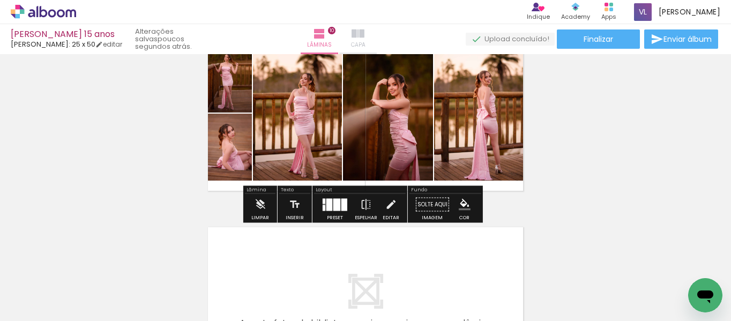
click at [364, 31] on iron-icon at bounding box center [357, 33] width 13 height 13
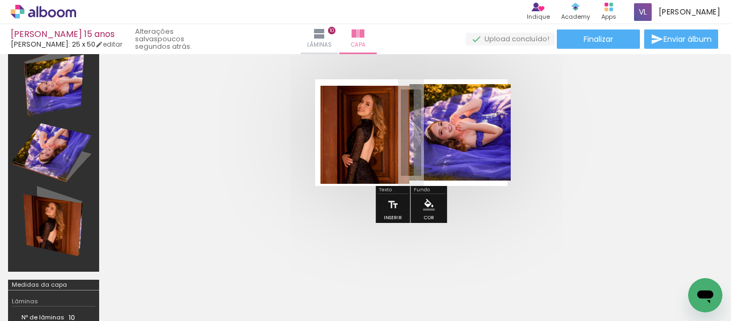
scroll to position [33, 0]
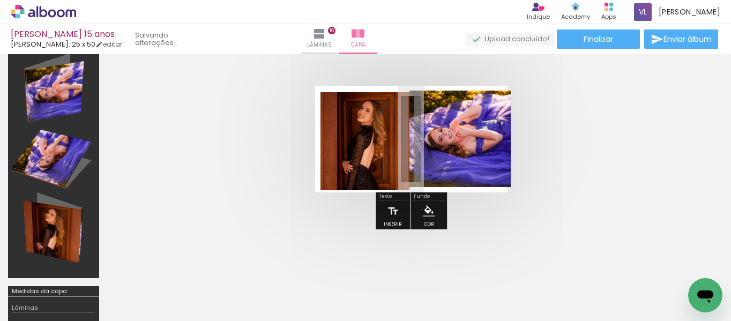
click at [48, 7] on icon at bounding box center [43, 12] width 65 height 14
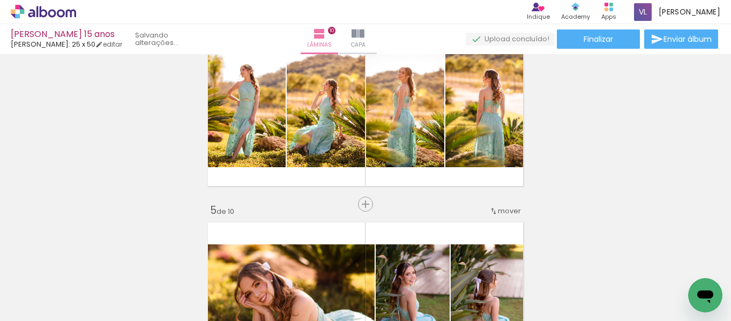
scroll to position [564, 0]
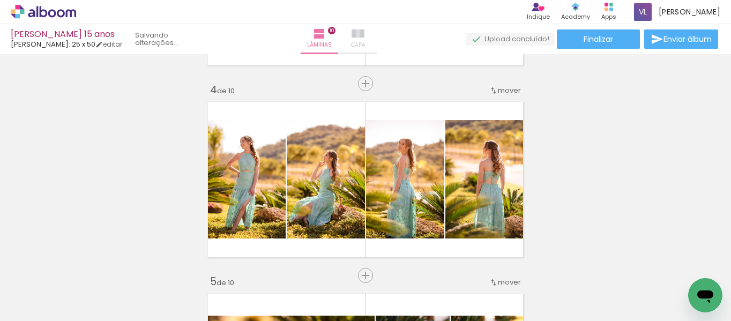
click at [364, 34] on iron-icon at bounding box center [357, 33] width 13 height 13
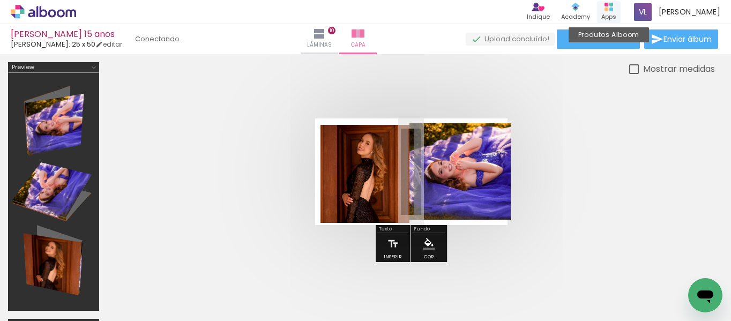
click at [616, 12] on div "Apps" at bounding box center [608, 16] width 15 height 9
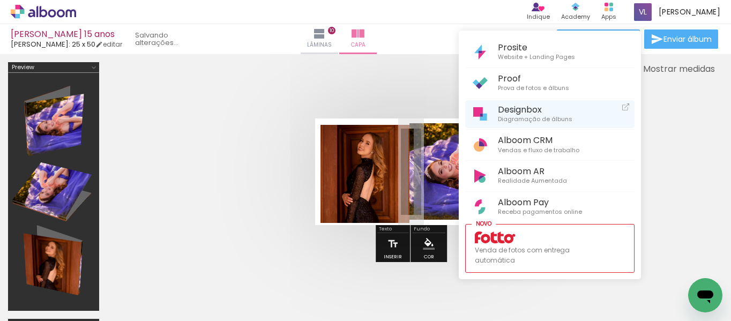
click at [532, 116] on span "Diagramação de álbuns" at bounding box center [535, 120] width 74 height 10
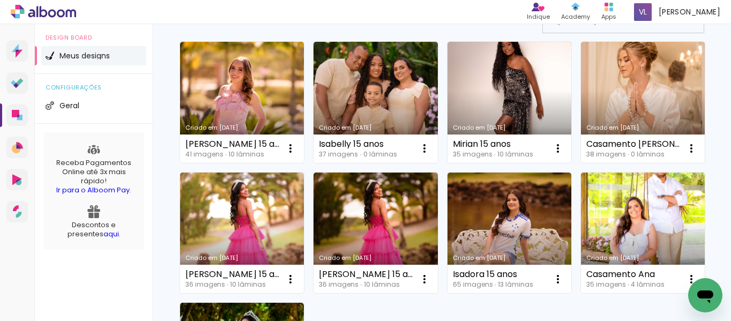
scroll to position [104, 0]
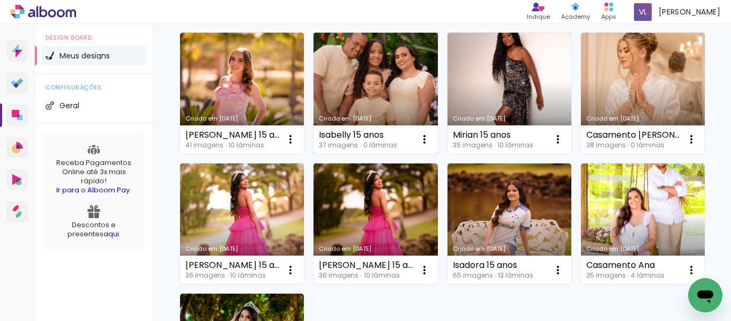
click at [403, 88] on link "Criado em [DATE]" at bounding box center [375, 93] width 124 height 121
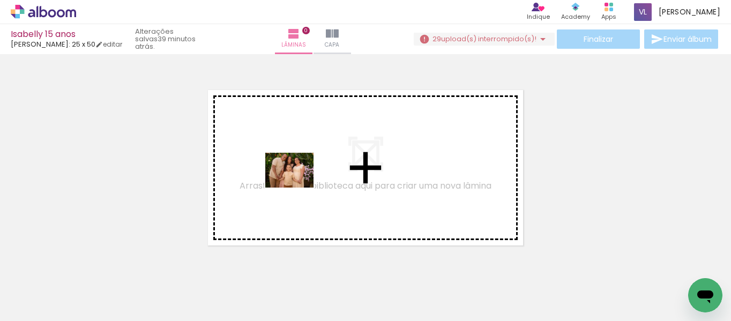
drag, startPoint x: 96, startPoint y: 291, endPoint x: 291, endPoint y: 186, distance: 221.2
click at [291, 186] on quentale-workspace at bounding box center [365, 160] width 731 height 321
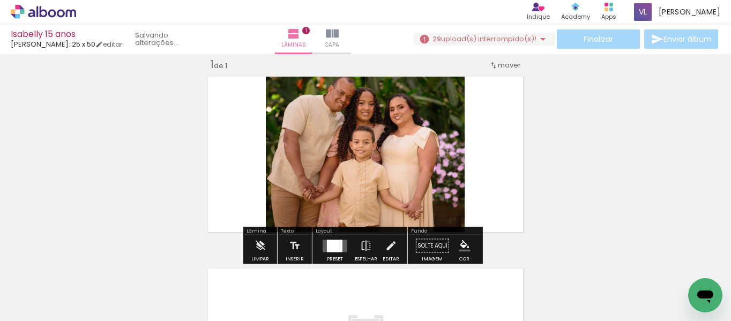
scroll to position [14, 0]
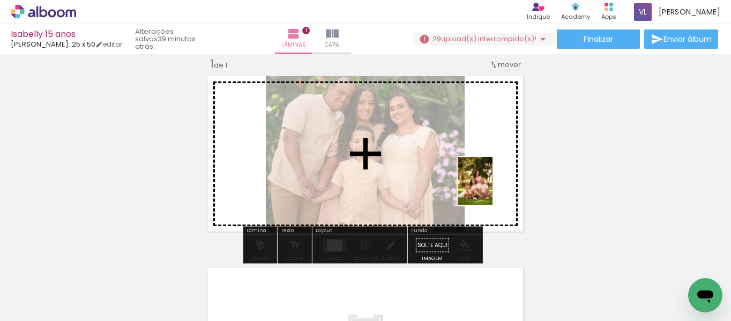
drag, startPoint x: 243, startPoint y: 298, endPoint x: 487, endPoint y: 186, distance: 268.7
click at [487, 186] on quentale-workspace at bounding box center [365, 160] width 731 height 321
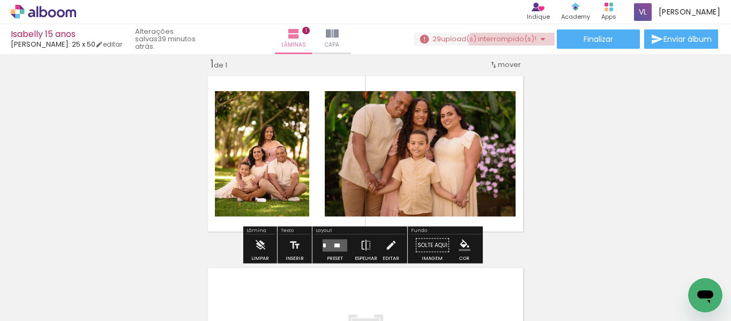
click at [539, 43] on iron-icon at bounding box center [542, 39] width 13 height 13
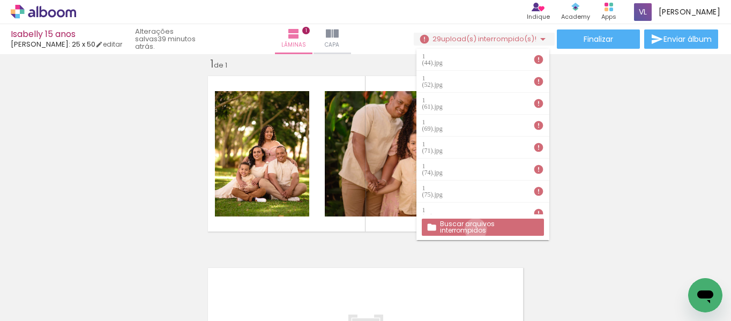
click at [0, 0] on slot "Buscar arquivos interrompidos" at bounding box center [0, 0] width 0 height 0
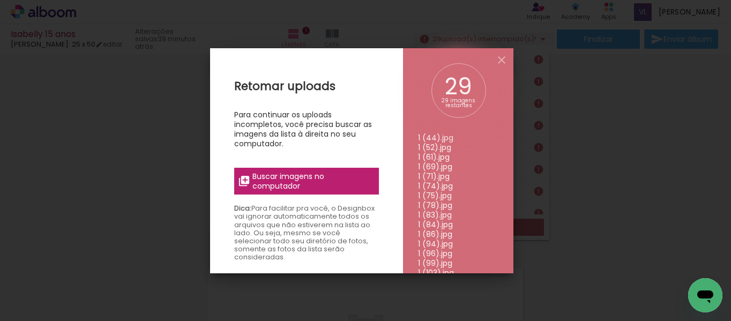
click at [331, 185] on span "Buscar imagens no computador" at bounding box center [311, 180] width 119 height 19
click at [0, 0] on input "file" at bounding box center [0, 0] width 0 height 0
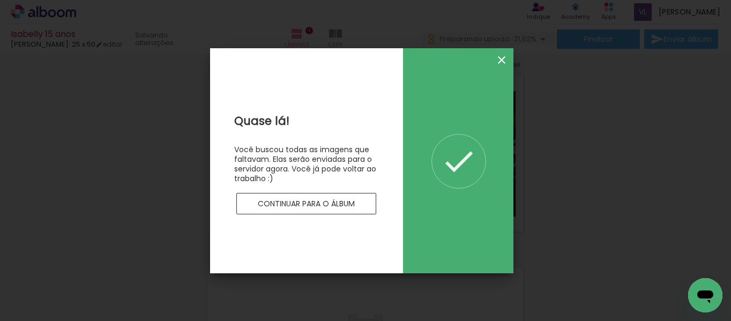
click at [500, 56] on iron-icon at bounding box center [501, 60] width 13 height 13
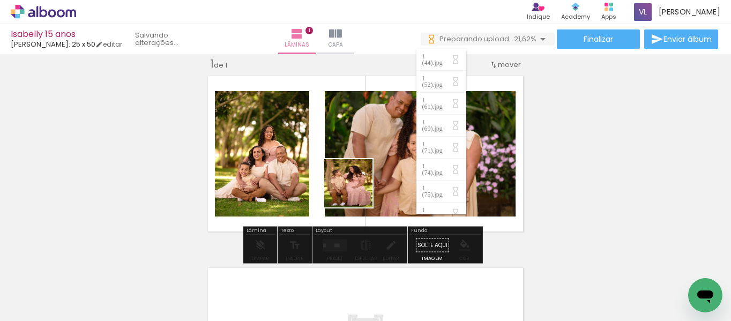
scroll to position [0, 0]
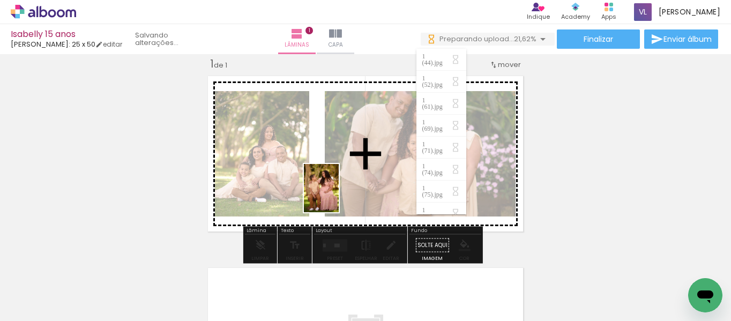
drag, startPoint x: 164, startPoint y: 298, endPoint x: 332, endPoint y: 196, distance: 196.1
click at [332, 196] on quentale-workspace at bounding box center [365, 160] width 731 height 321
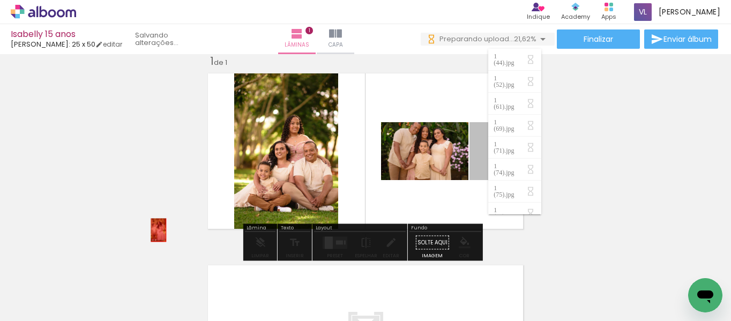
drag, startPoint x: 475, startPoint y: 168, endPoint x: 117, endPoint y: 213, distance: 360.1
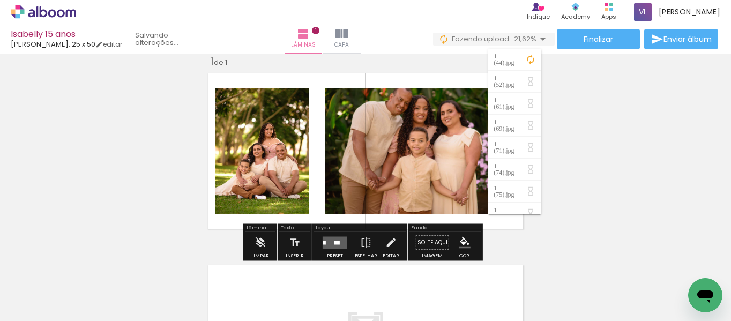
scroll to position [21, 0]
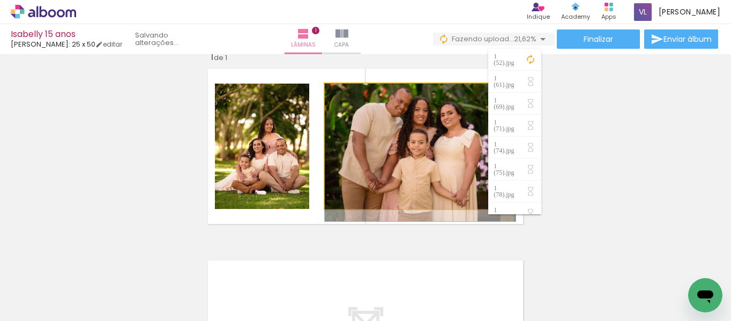
drag, startPoint x: 422, startPoint y: 126, endPoint x: 422, endPoint y: 138, distance: 12.3
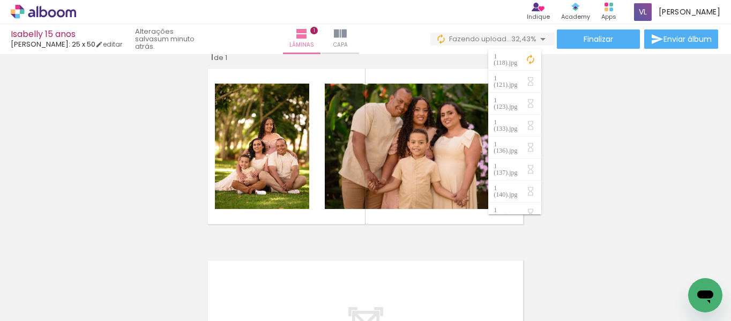
drag, startPoint x: 671, startPoint y: 141, endPoint x: 725, endPoint y: 132, distance: 55.0
click at [725, 132] on div "Inserir lâmina 1 de 1 Confirmar Cancelar" at bounding box center [365, 187] width 731 height 267
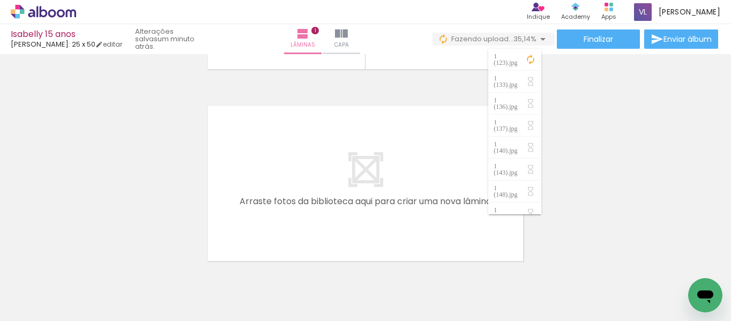
scroll to position [176, 0]
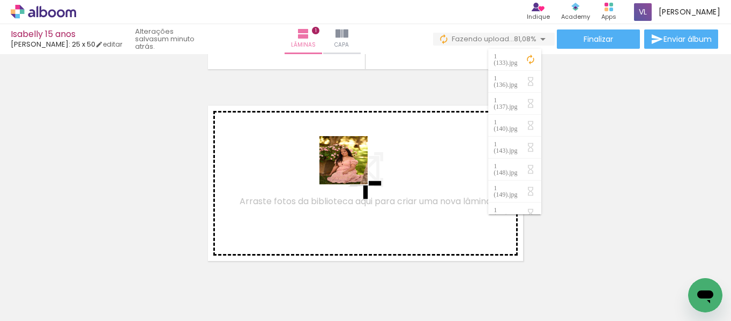
drag, startPoint x: 299, startPoint y: 293, endPoint x: 352, endPoint y: 167, distance: 136.8
click at [352, 167] on quentale-workspace at bounding box center [365, 160] width 731 height 321
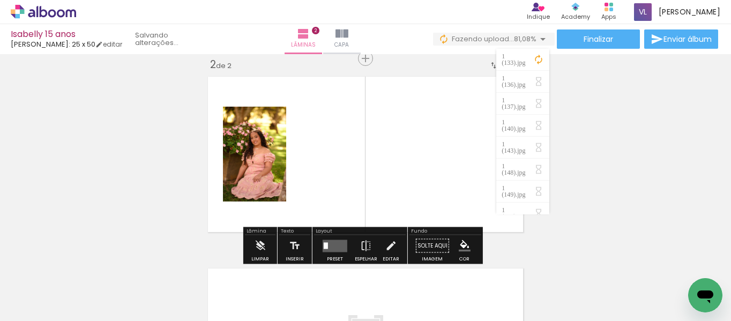
scroll to position [206, 0]
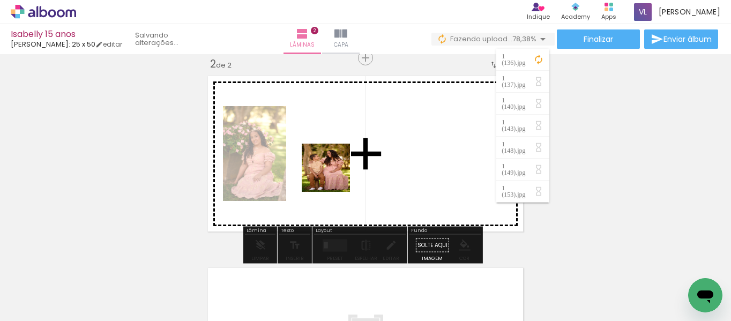
drag, startPoint x: 161, startPoint y: 288, endPoint x: 334, endPoint y: 175, distance: 207.4
click at [334, 175] on quentale-workspace at bounding box center [365, 160] width 731 height 321
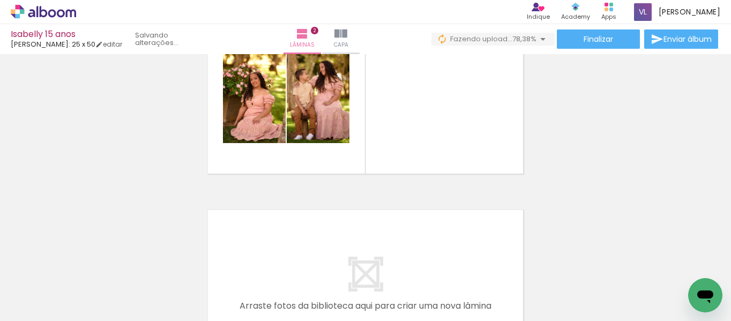
scroll to position [0, 294]
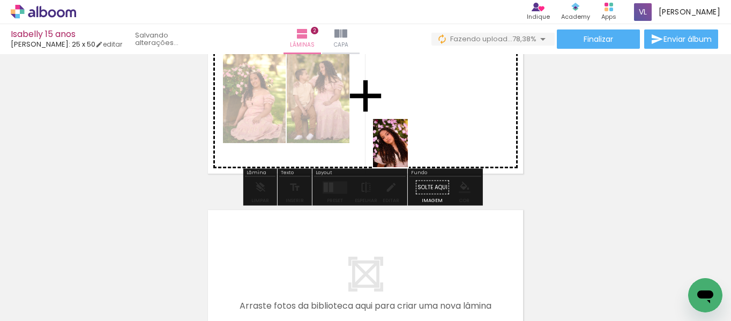
drag, startPoint x: 362, startPoint y: 303, endPoint x: 418, endPoint y: 138, distance: 175.0
click at [418, 138] on quentale-workspace at bounding box center [365, 160] width 731 height 321
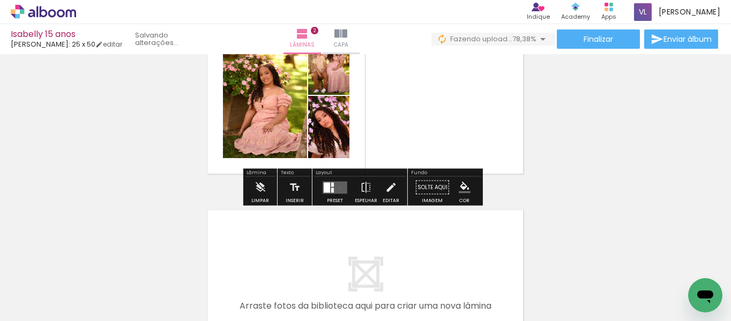
click at [337, 187] on quentale-layouter at bounding box center [334, 187] width 25 height 12
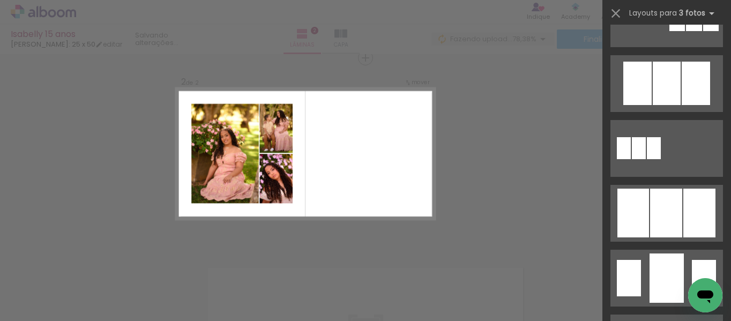
scroll to position [589, 0]
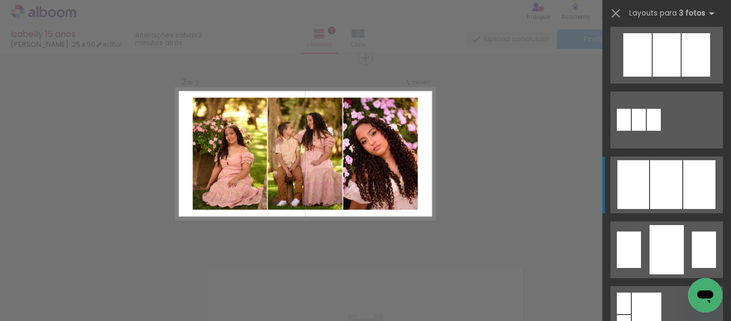
click at [670, 183] on div at bounding box center [666, 184] width 32 height 49
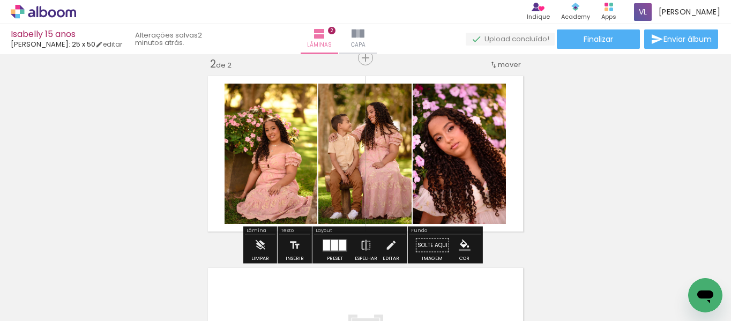
click at [537, 139] on div "Inserir lâmina 1 de 2 Inserir lâmina 2 de 2" at bounding box center [365, 140] width 731 height 576
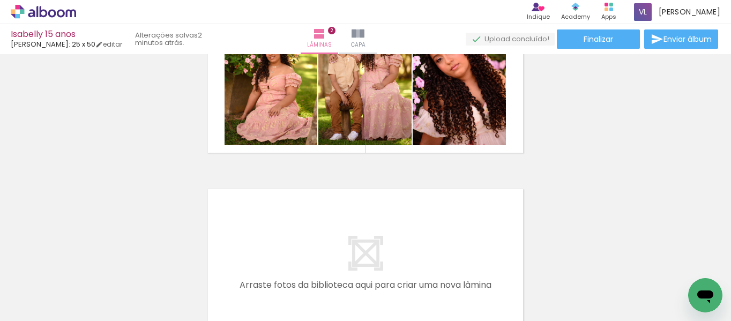
scroll to position [0, 126]
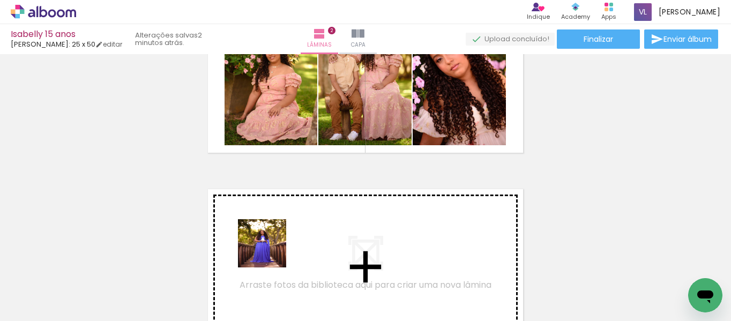
drag, startPoint x: 226, startPoint y: 289, endPoint x: 329, endPoint y: 225, distance: 121.5
click at [329, 225] on quentale-workspace at bounding box center [365, 160] width 731 height 321
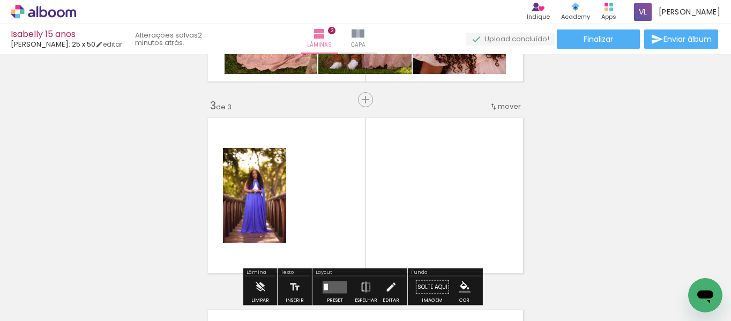
scroll to position [397, 0]
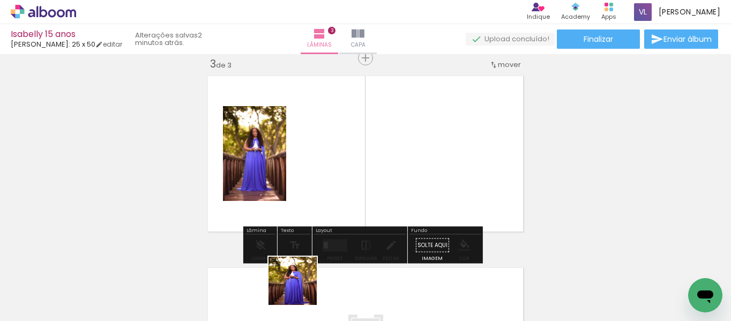
drag, startPoint x: 298, startPoint y: 292, endPoint x: 344, endPoint y: 202, distance: 101.6
click at [344, 202] on quentale-workspace at bounding box center [365, 160] width 731 height 321
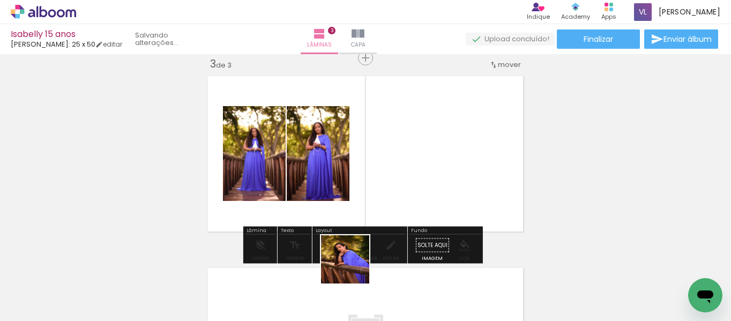
drag, startPoint x: 341, startPoint y: 292, endPoint x: 393, endPoint y: 177, distance: 126.1
click at [393, 177] on quentale-workspace at bounding box center [365, 160] width 731 height 321
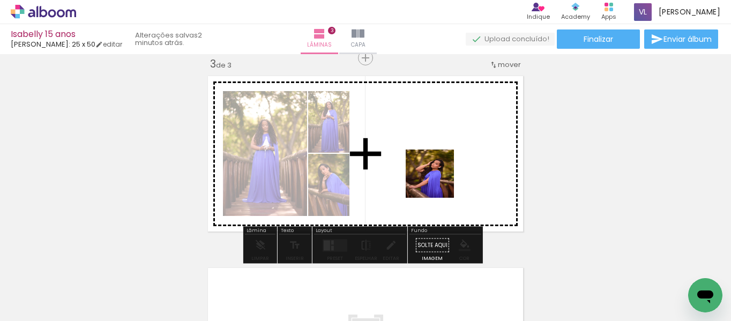
drag, startPoint x: 408, startPoint y: 287, endPoint x: 437, endPoint y: 181, distance: 110.1
click at [437, 181] on quentale-workspace at bounding box center [365, 160] width 731 height 321
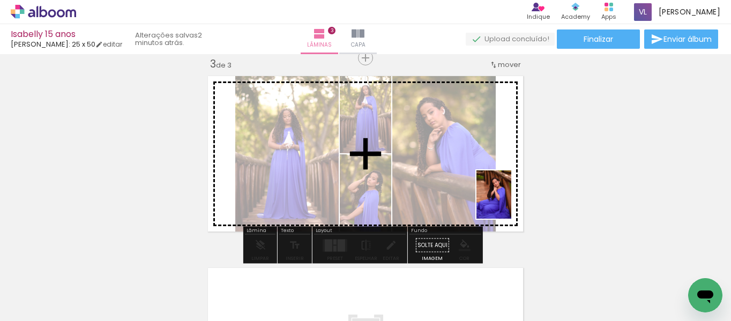
drag, startPoint x: 475, startPoint y: 284, endPoint x: 513, endPoint y: 182, distance: 109.3
click at [513, 182] on quentale-workspace at bounding box center [365, 160] width 731 height 321
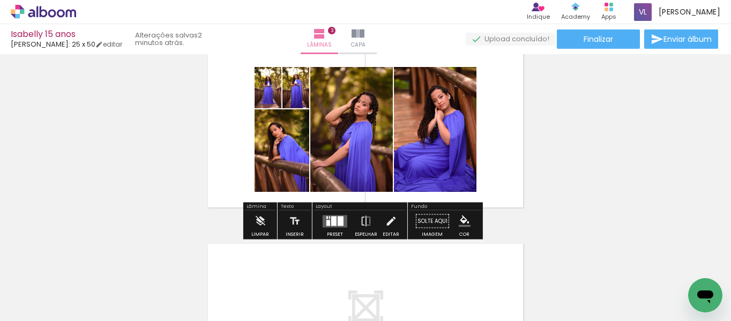
scroll to position [423, 0]
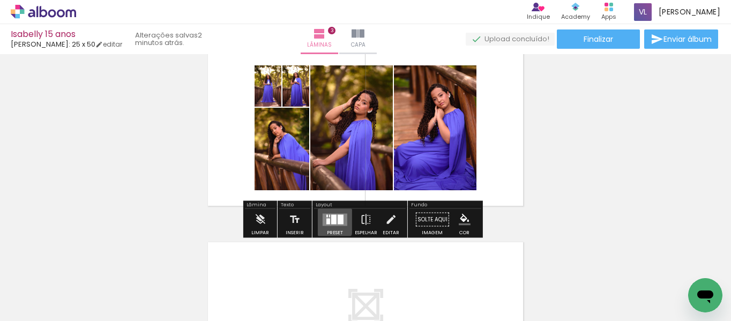
click at [326, 221] on div at bounding box center [328, 221] width 4 height 6
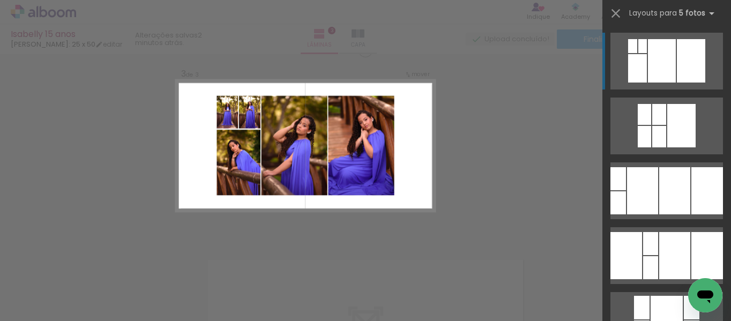
scroll to position [397, 0]
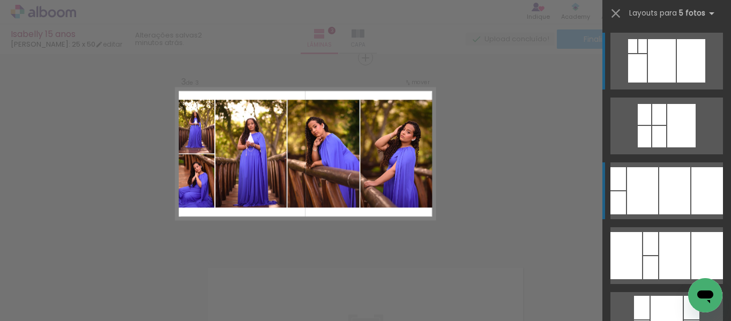
click at [680, 208] on div at bounding box center [674, 190] width 31 height 47
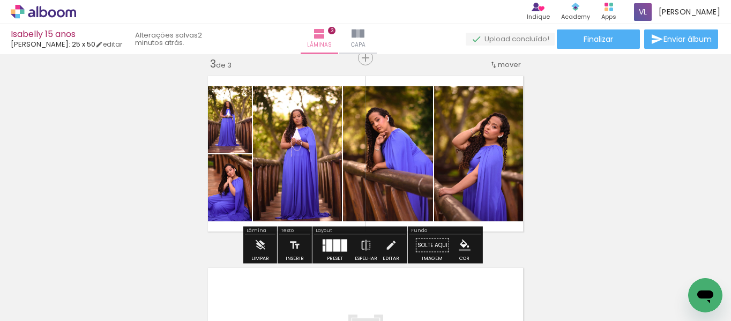
click at [627, 174] on div "Inserir lâmina 1 de 3 Inserir lâmina 2 de 3 Inserir lâmina 3 de 3" at bounding box center [365, 44] width 731 height 768
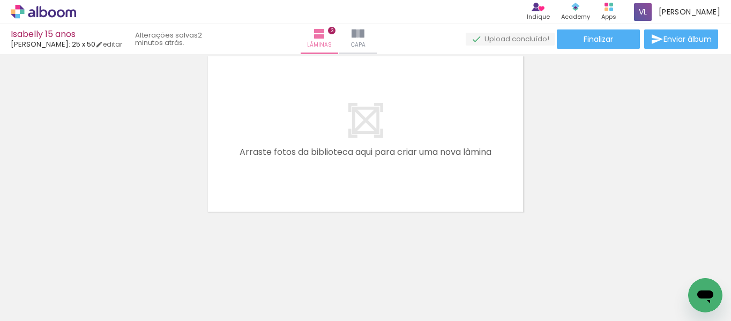
scroll to position [0, 557]
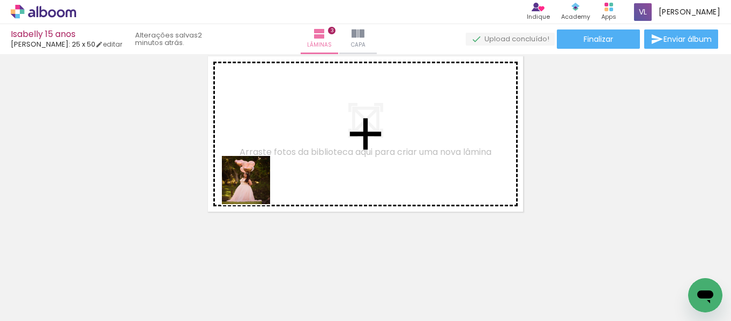
drag, startPoint x: 144, startPoint y: 290, endPoint x: 256, endPoint y: 187, distance: 151.6
click at [256, 187] on quentale-workspace at bounding box center [365, 160] width 731 height 321
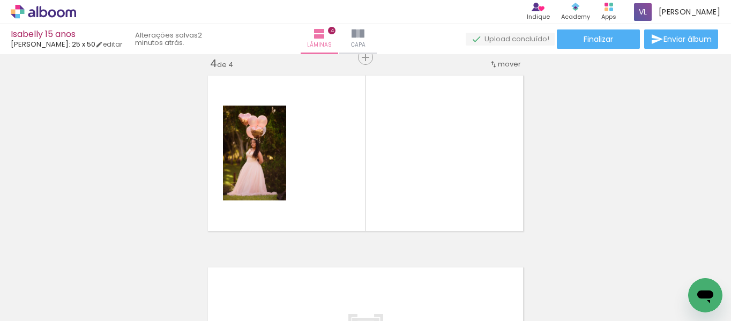
scroll to position [589, 0]
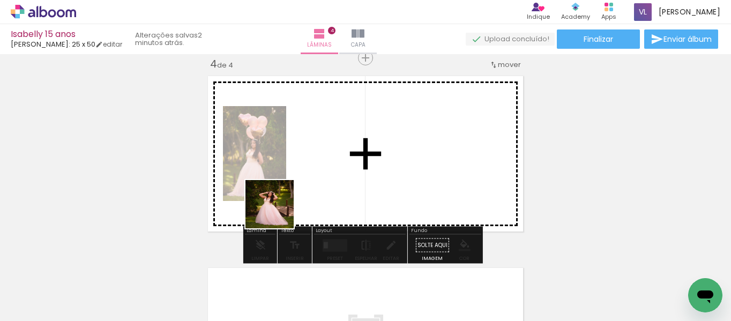
drag, startPoint x: 203, startPoint y: 303, endPoint x: 295, endPoint y: 197, distance: 140.1
click at [295, 197] on quentale-workspace at bounding box center [365, 160] width 731 height 321
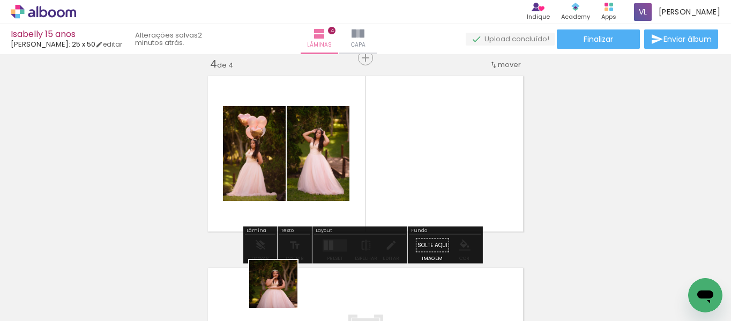
drag, startPoint x: 278, startPoint y: 295, endPoint x: 366, endPoint y: 197, distance: 132.0
click at [366, 197] on quentale-workspace at bounding box center [365, 160] width 731 height 321
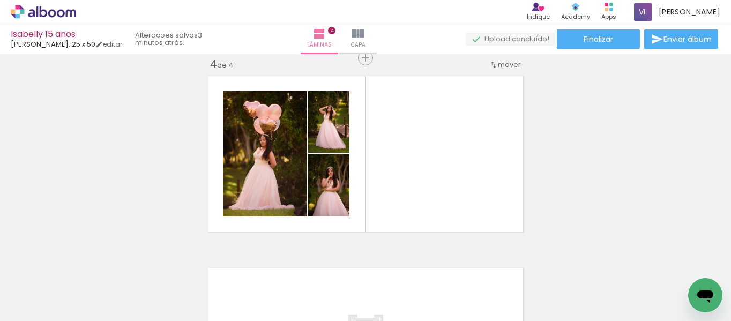
scroll to position [0, 588]
drag, startPoint x: 362, startPoint y: 301, endPoint x: 390, endPoint y: 187, distance: 117.1
click at [390, 187] on quentale-workspace at bounding box center [365, 160] width 731 height 321
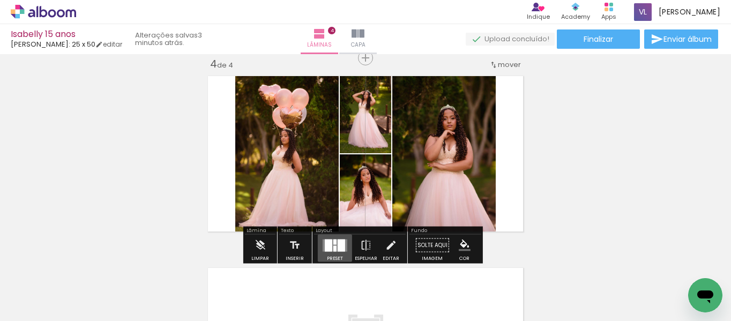
click at [337, 242] on div at bounding box center [340, 245] width 7 height 12
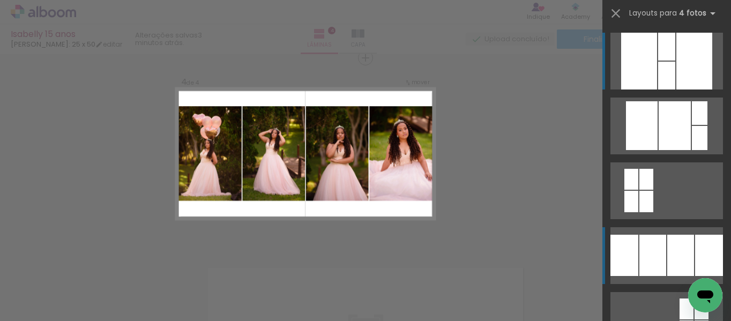
click at [648, 237] on div at bounding box center [652, 255] width 27 height 41
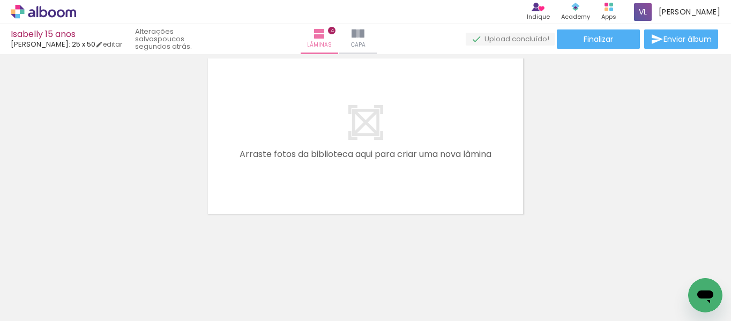
scroll to position [801, 0]
drag, startPoint x: 313, startPoint y: 297, endPoint x: 359, endPoint y: 210, distance: 98.5
click at [359, 210] on quentale-workspace at bounding box center [365, 160] width 731 height 321
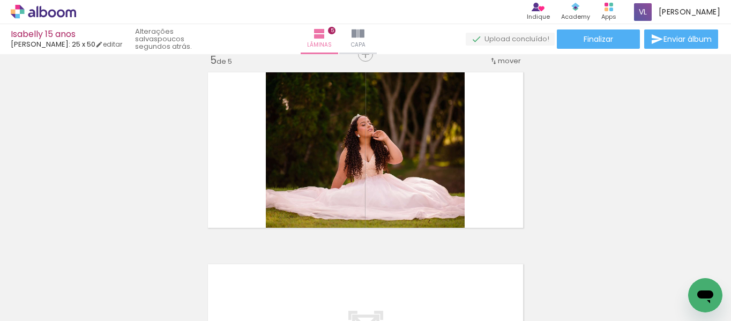
scroll to position [781, 0]
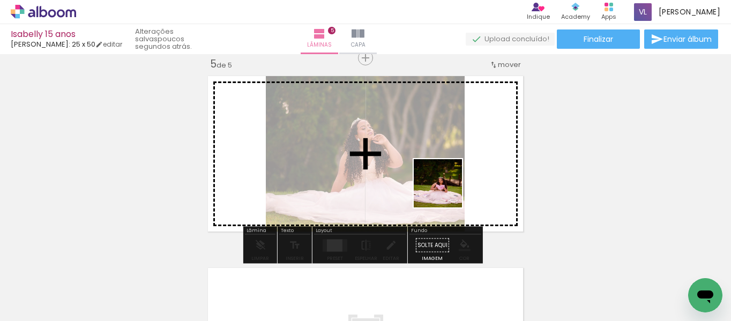
drag, startPoint x: 417, startPoint y: 294, endPoint x: 445, endPoint y: 186, distance: 110.8
click at [445, 186] on quentale-workspace at bounding box center [365, 160] width 731 height 321
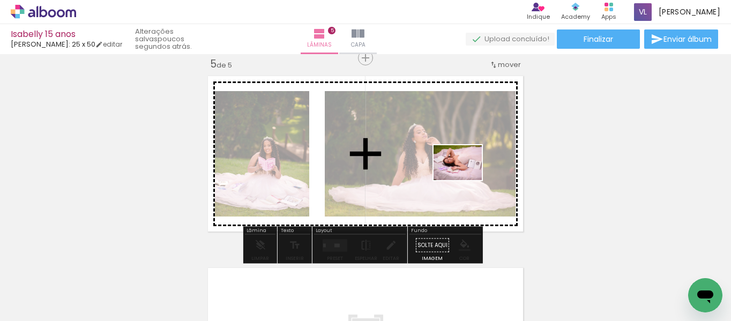
drag, startPoint x: 471, startPoint y: 296, endPoint x: 463, endPoint y: 176, distance: 120.3
click at [463, 176] on quentale-workspace at bounding box center [365, 160] width 731 height 321
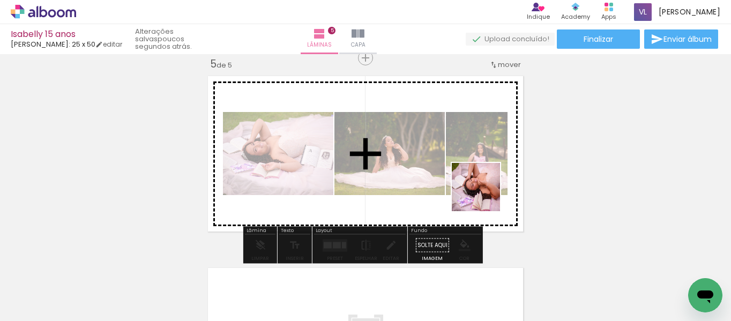
drag, startPoint x: 537, startPoint y: 285, endPoint x: 476, endPoint y: 186, distance: 116.7
click at [476, 186] on quentale-workspace at bounding box center [365, 160] width 731 height 321
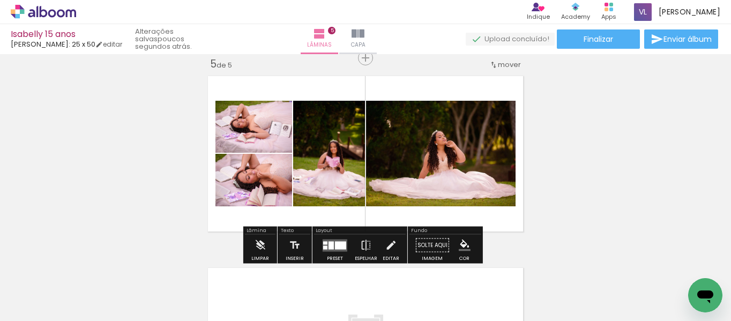
drag, startPoint x: 604, startPoint y: 286, endPoint x: 468, endPoint y: 201, distance: 159.8
click at [468, 201] on quentale-workspace at bounding box center [365, 160] width 731 height 321
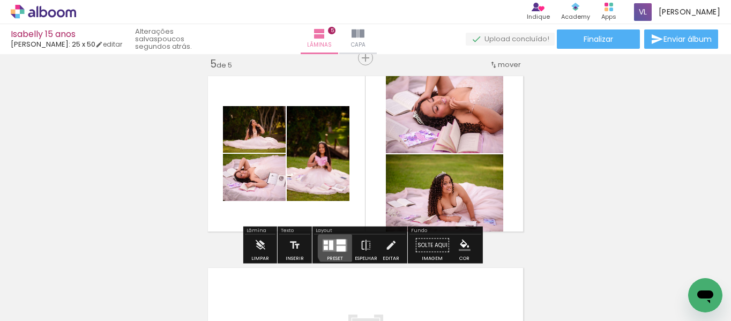
click at [339, 246] on div at bounding box center [340, 248] width 9 height 6
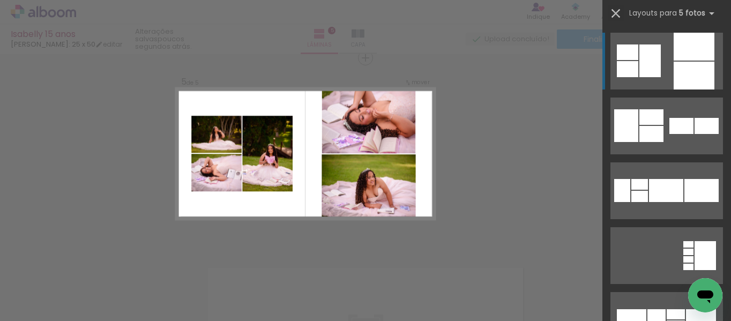
click at [613, 10] on iron-icon at bounding box center [615, 13] width 15 height 15
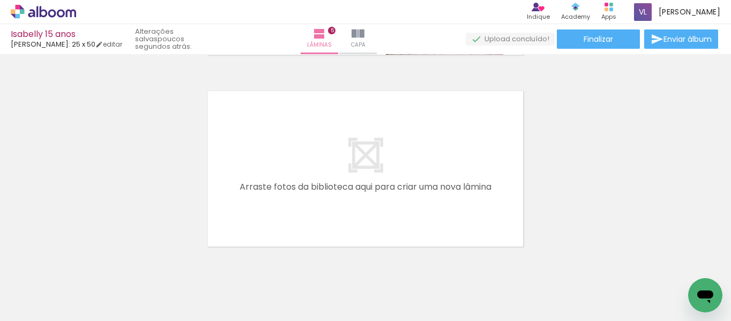
scroll to position [0, 938]
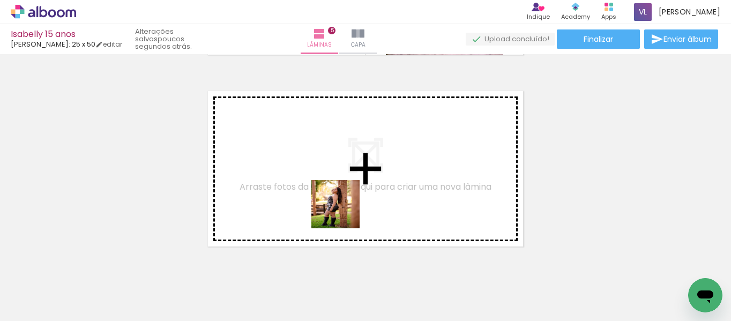
drag, startPoint x: 317, startPoint y: 302, endPoint x: 346, endPoint y: 198, distance: 108.5
click at [346, 198] on quentale-workspace at bounding box center [365, 160] width 731 height 321
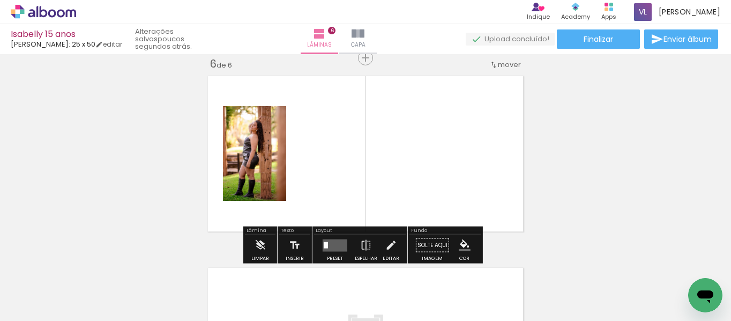
scroll to position [973, 0]
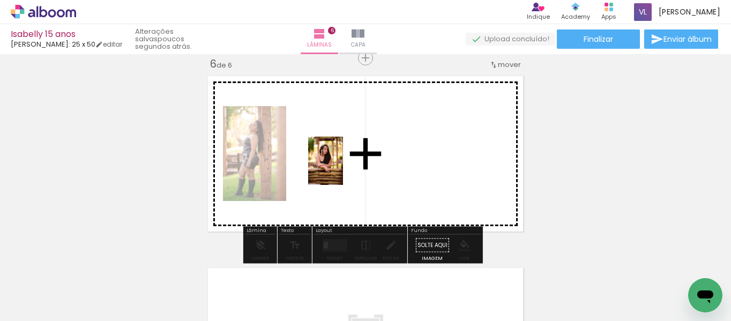
drag, startPoint x: 371, startPoint y: 297, endPoint x: 340, endPoint y: 169, distance: 131.7
click at [340, 169] on quentale-workspace at bounding box center [365, 160] width 731 height 321
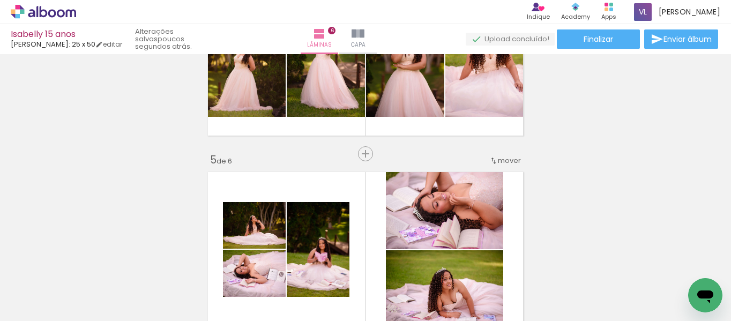
scroll to position [692, 0]
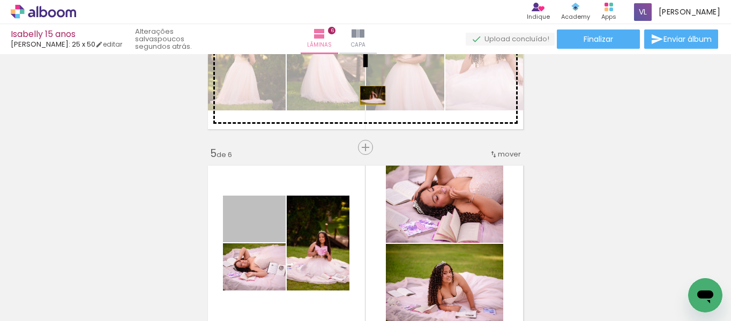
drag, startPoint x: 272, startPoint y: 237, endPoint x: 398, endPoint y: 94, distance: 190.9
click at [398, 94] on div "Inserir lâmina 1 de 6 Inserir lâmina 2 de 6 Inserir lâmina 3 de 6 Inserir lâmin…" at bounding box center [365, 37] width 731 height 1343
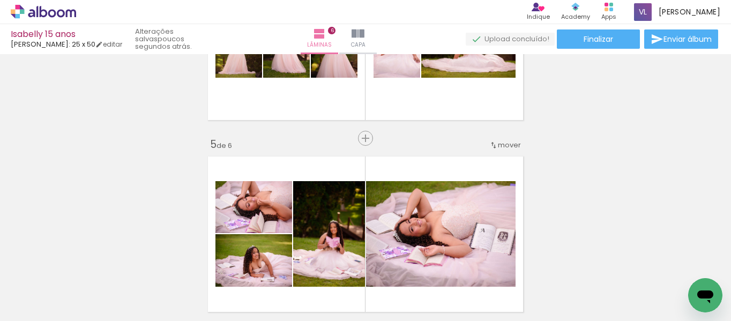
scroll to position [645, 0]
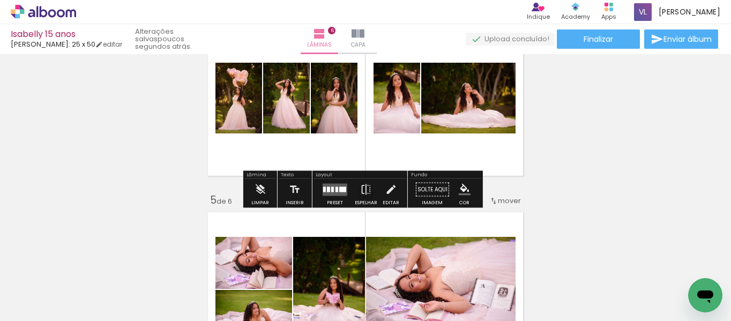
click at [339, 189] on div at bounding box center [342, 188] width 7 height 5
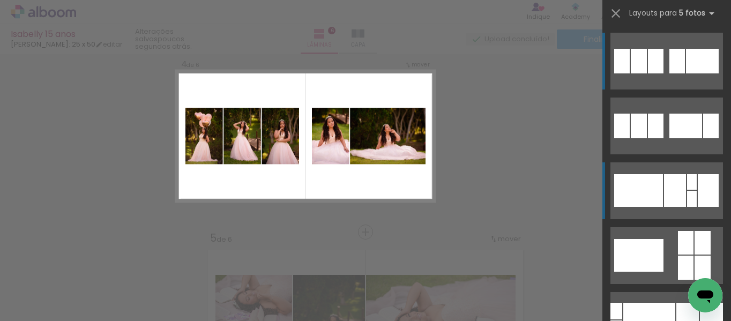
scroll to position [589, 0]
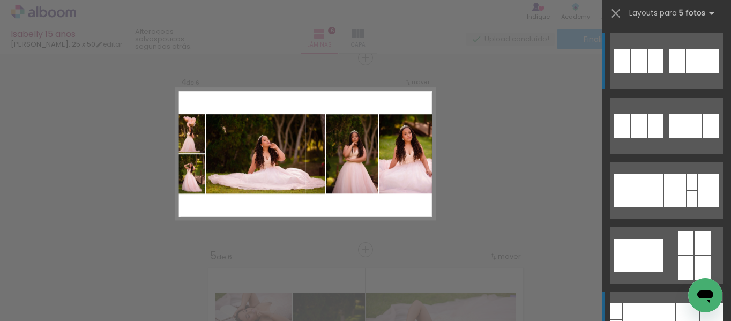
click at [640, 303] on div at bounding box center [649, 320] width 52 height 35
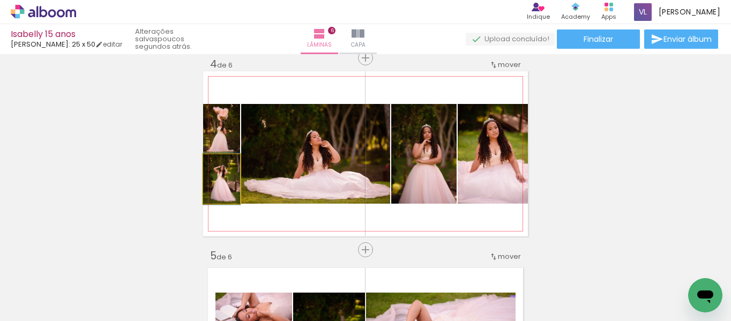
click at [235, 193] on quentale-photo at bounding box center [221, 178] width 37 height 49
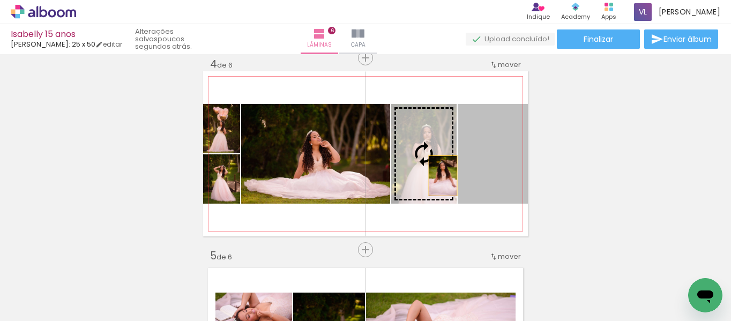
drag, startPoint x: 504, startPoint y: 180, endPoint x: 434, endPoint y: 176, distance: 69.7
click at [0, 0] on slot at bounding box center [0, 0] width 0 height 0
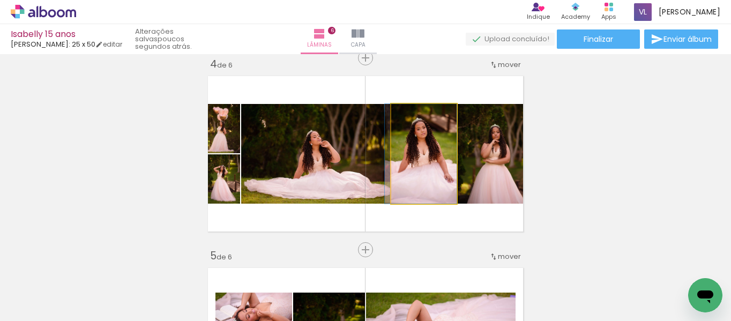
drag, startPoint x: 437, startPoint y: 182, endPoint x: 425, endPoint y: 182, distance: 11.8
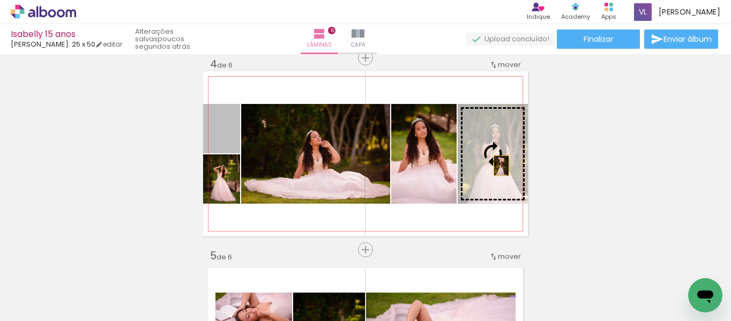
drag, startPoint x: 224, startPoint y: 137, endPoint x: 497, endPoint y: 166, distance: 274.7
click at [0, 0] on slot at bounding box center [0, 0] width 0 height 0
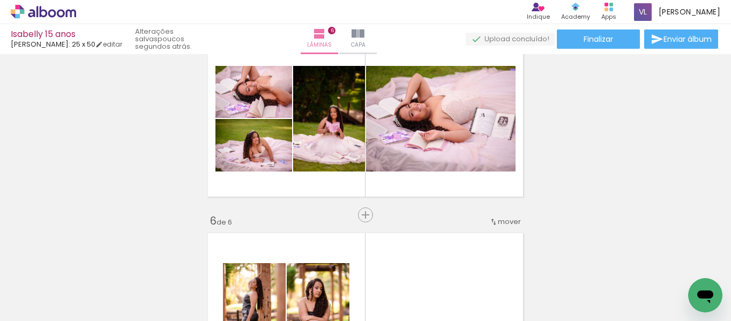
scroll to position [818, 0]
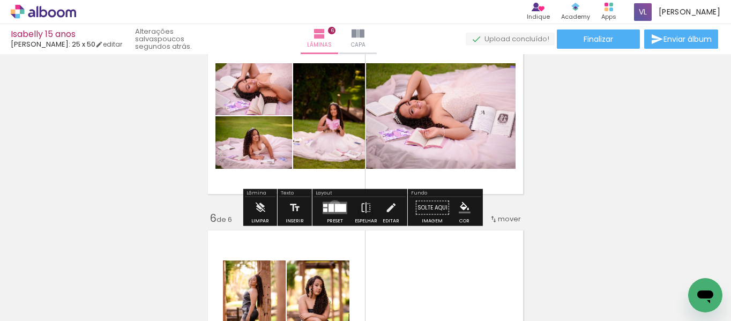
click at [335, 206] on div at bounding box center [340, 208] width 11 height 8
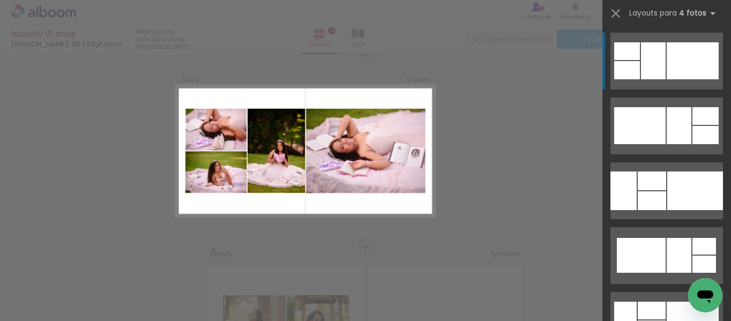
scroll to position [781, 0]
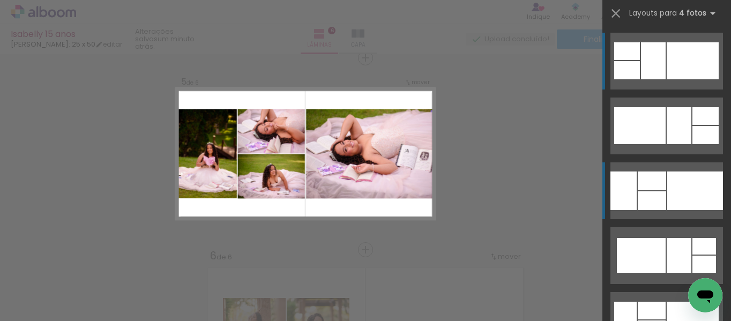
click at [669, 196] on div at bounding box center [695, 190] width 56 height 39
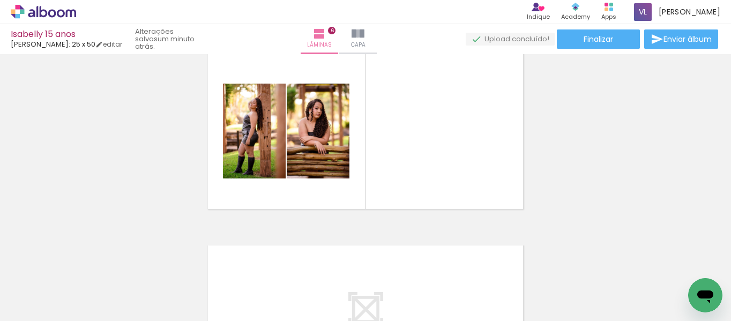
scroll to position [0, 1580]
click at [446, 301] on div at bounding box center [446, 284] width 38 height 53
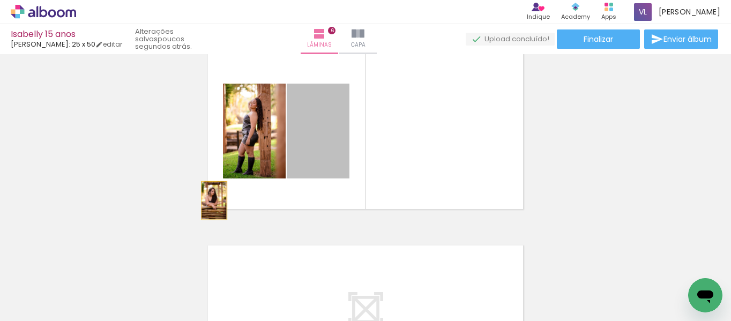
drag, startPoint x: 336, startPoint y: 166, endPoint x: 174, endPoint y: 189, distance: 163.9
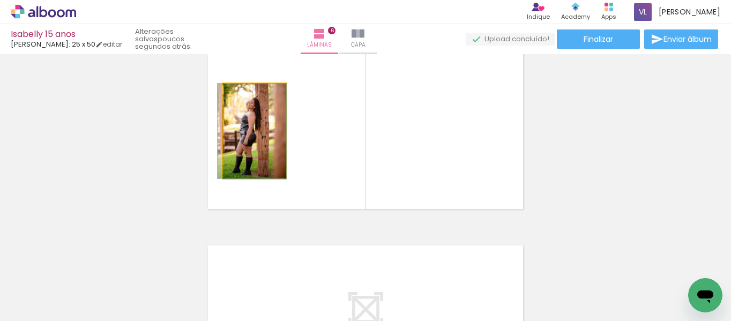
drag, startPoint x: 252, startPoint y: 167, endPoint x: 138, endPoint y: 203, distance: 119.8
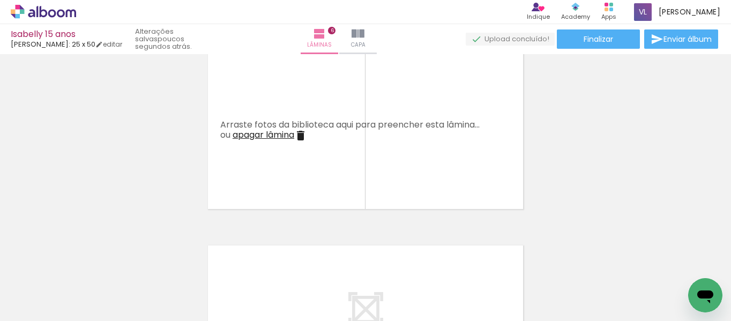
drag, startPoint x: 464, startPoint y: 292, endPoint x: 445, endPoint y: 147, distance: 146.4
click at [446, 142] on quentale-workspace at bounding box center [365, 160] width 731 height 321
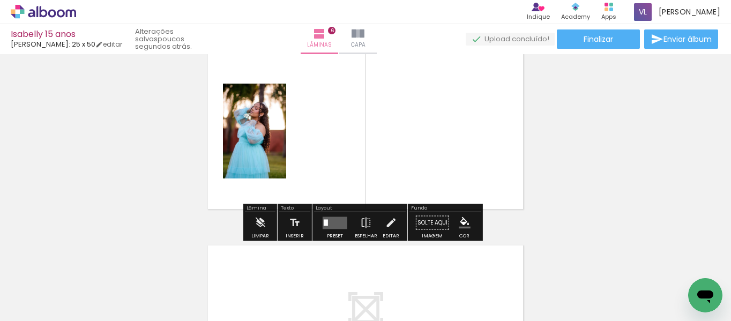
drag, startPoint x: 395, startPoint y: 299, endPoint x: 409, endPoint y: 174, distance: 125.6
click at [409, 174] on quentale-workspace at bounding box center [365, 160] width 731 height 321
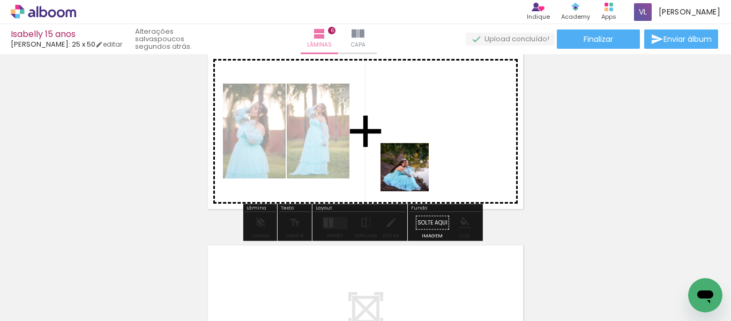
drag, startPoint x: 333, startPoint y: 299, endPoint x: 386, endPoint y: 201, distance: 111.9
click at [424, 157] on quentale-workspace at bounding box center [365, 160] width 731 height 321
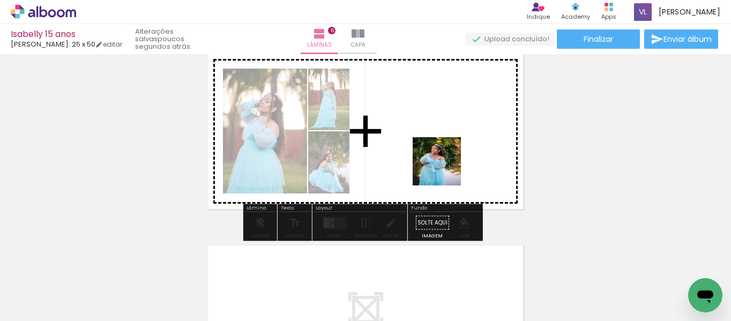
drag, startPoint x: 266, startPoint y: 292, endPoint x: 445, endPoint y: 169, distance: 217.2
click at [445, 169] on quentale-workspace at bounding box center [365, 160] width 731 height 321
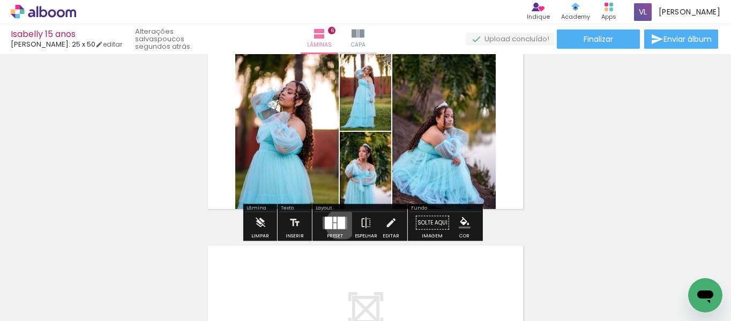
click at [339, 224] on div at bounding box center [340, 222] width 7 height 12
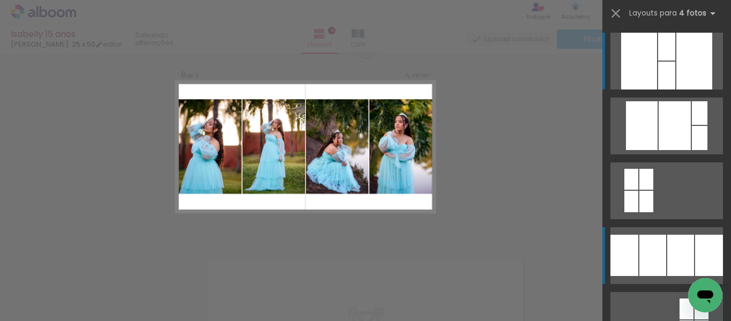
scroll to position [973, 0]
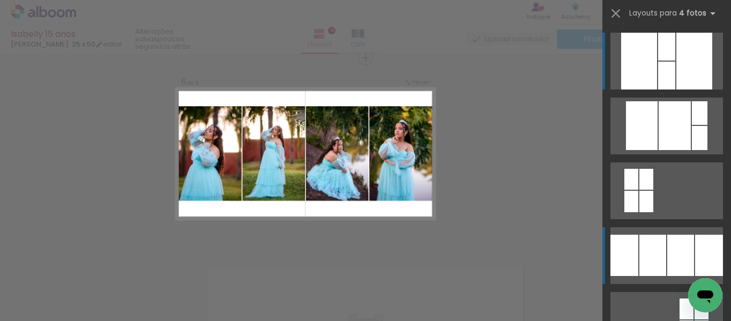
click at [667, 252] on div at bounding box center [680, 255] width 27 height 41
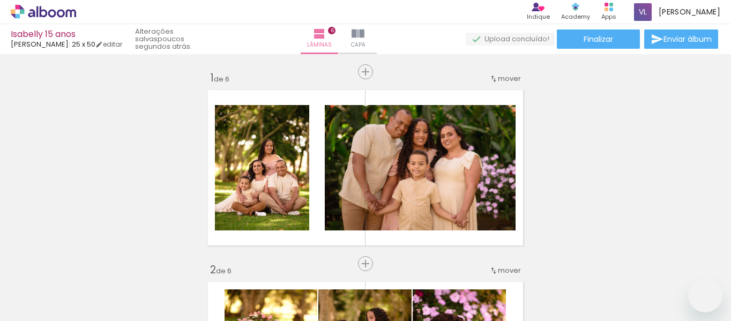
click at [726, 243] on div "Inserir lâmina 1 de 6 Inserir lâmina 2 de 6 Inserir lâmina 3 de 6 Inserir lâmin…" at bounding box center [365, 187] width 731 height 267
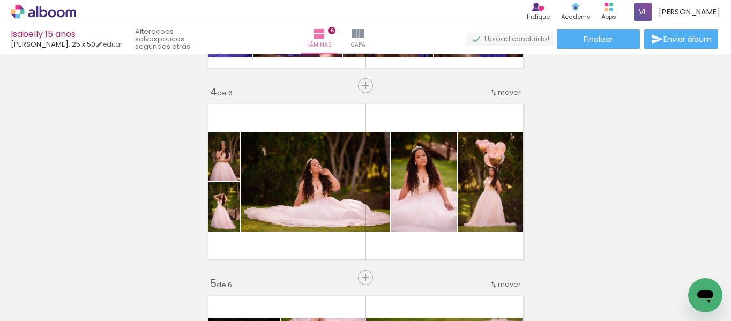
scroll to position [567, 0]
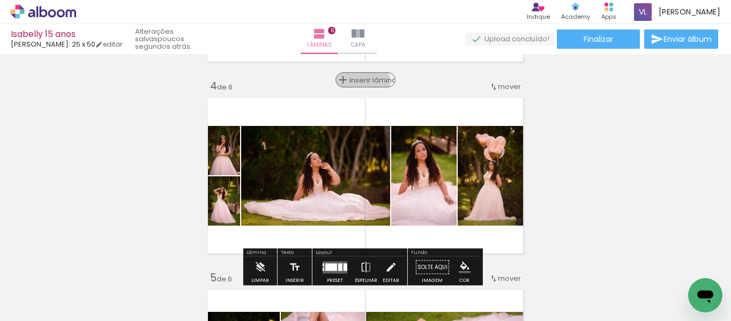
click at [356, 82] on span "Inserir lâmina" at bounding box center [370, 80] width 42 height 7
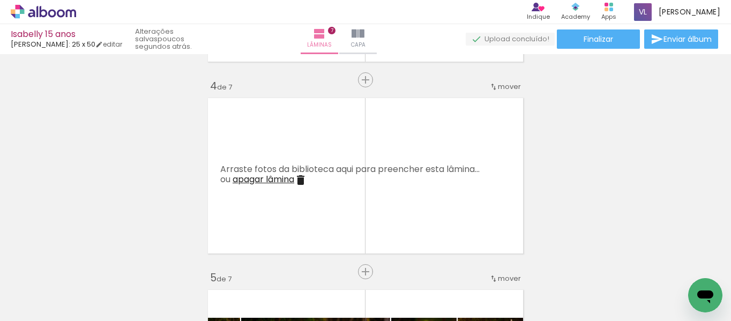
scroll to position [0, 899]
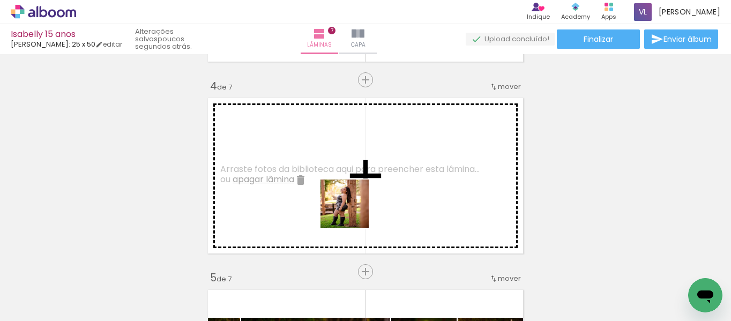
drag, startPoint x: 357, startPoint y: 289, endPoint x: 349, endPoint y: 197, distance: 92.4
click at [349, 197] on quentale-workspace at bounding box center [365, 160] width 731 height 321
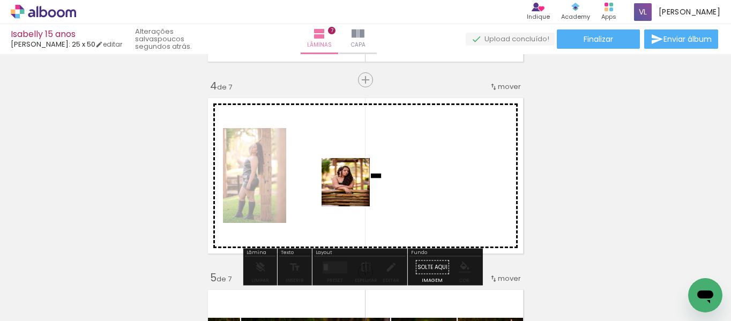
drag, startPoint x: 410, startPoint y: 300, endPoint x: 348, endPoint y: 181, distance: 134.6
click at [348, 181] on quentale-workspace at bounding box center [365, 160] width 731 height 321
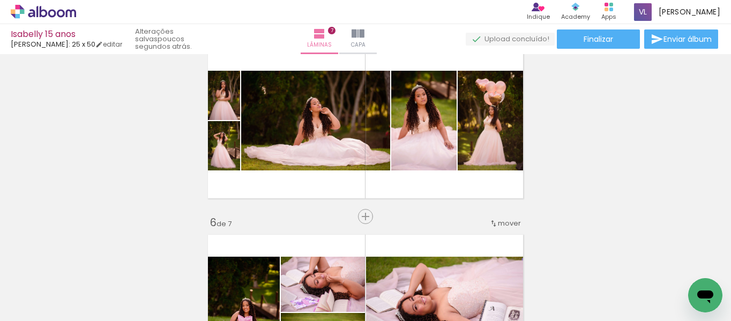
scroll to position [803, 0]
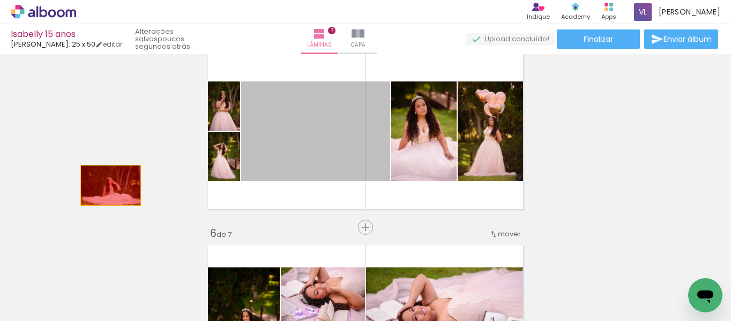
drag, startPoint x: 264, startPoint y: 154, endPoint x: 96, endPoint y: 181, distance: 169.3
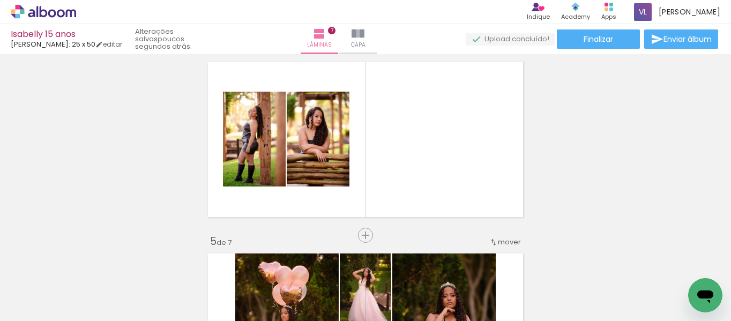
scroll to position [0, 569]
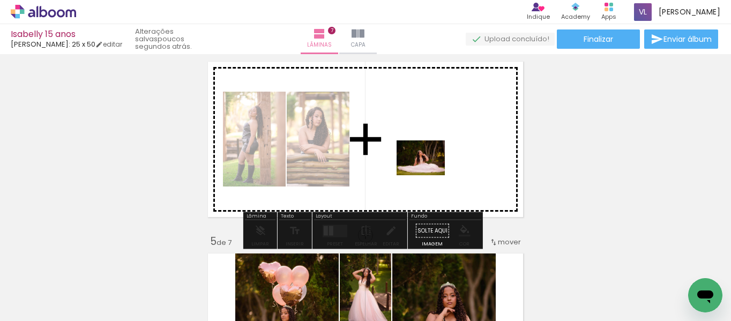
drag, startPoint x: 314, startPoint y: 288, endPoint x: 429, endPoint y: 172, distance: 162.5
click at [429, 172] on quentale-workspace at bounding box center [365, 160] width 731 height 321
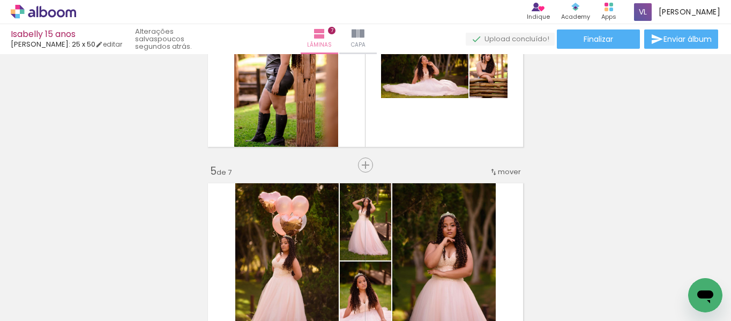
scroll to position [618, 0]
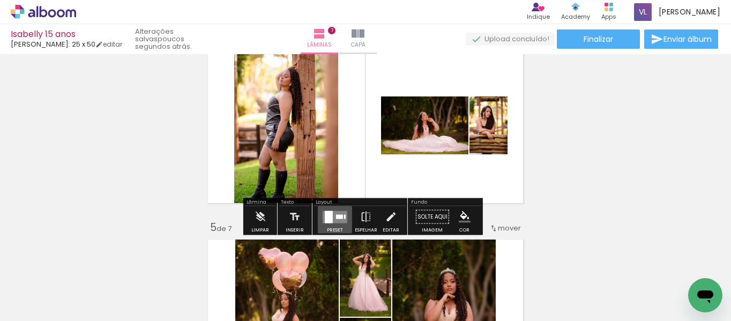
click at [336, 215] on div at bounding box center [339, 216] width 7 height 4
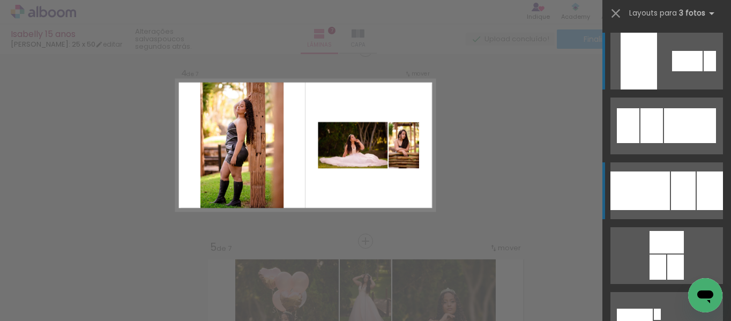
scroll to position [589, 0]
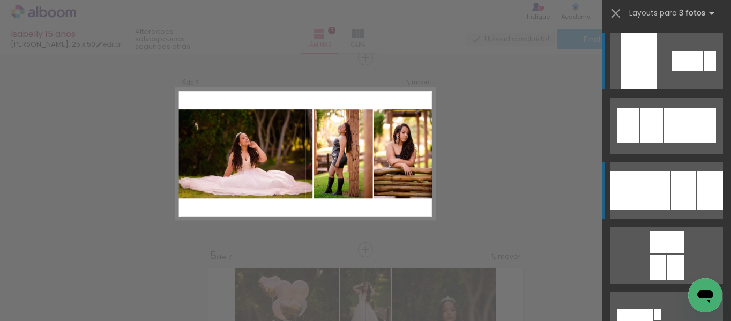
click at [677, 177] on div at bounding box center [683, 190] width 25 height 39
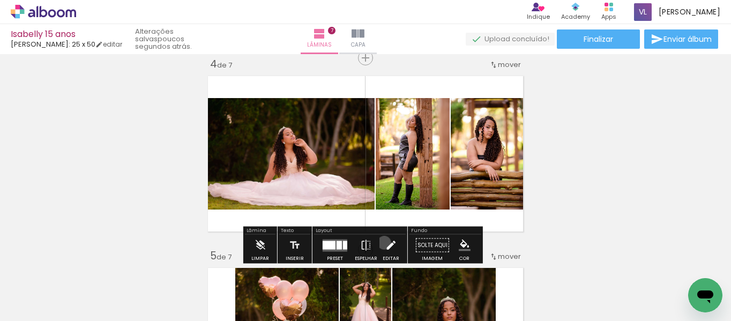
click at [385, 243] on iron-icon at bounding box center [391, 245] width 12 height 21
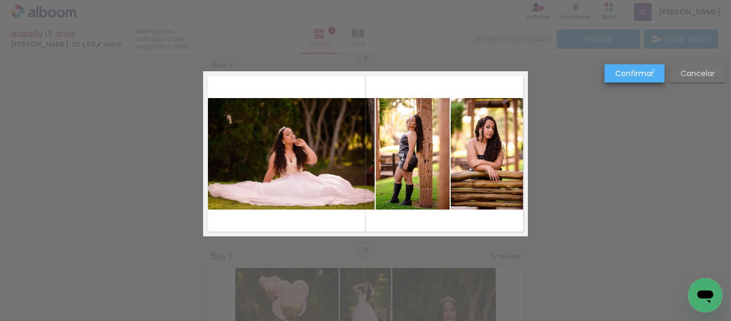
click at [653, 70] on paper-button "Confirmar" at bounding box center [634, 73] width 60 height 18
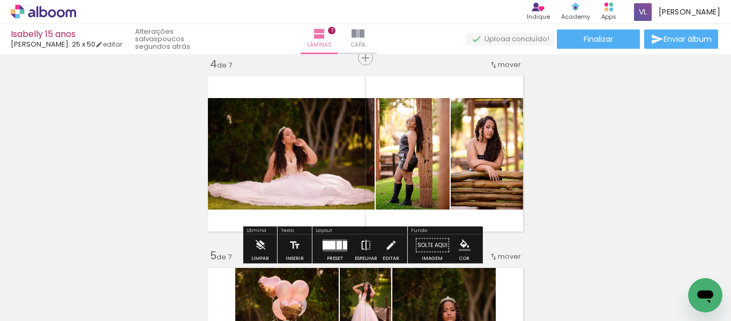
click at [360, 244] on iron-icon at bounding box center [366, 245] width 12 height 21
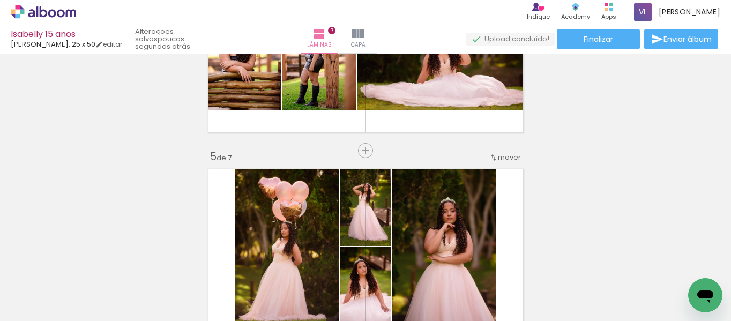
scroll to position [674, 0]
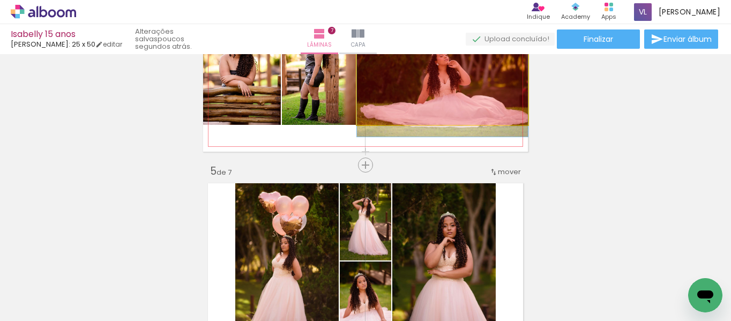
drag, startPoint x: 485, startPoint y: 103, endPoint x: 582, endPoint y: 147, distance: 106.4
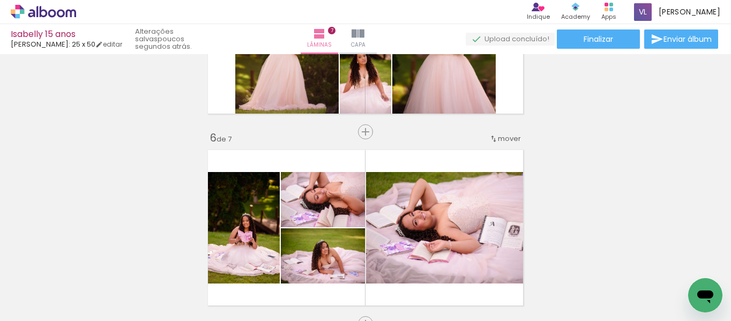
scroll to position [958, 0]
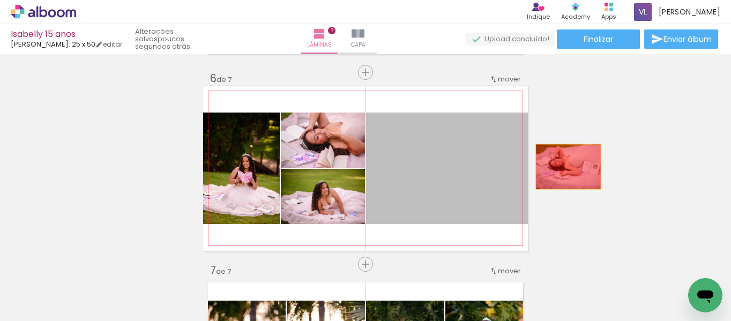
drag, startPoint x: 423, startPoint y: 197, endPoint x: 566, endPoint y: 172, distance: 145.7
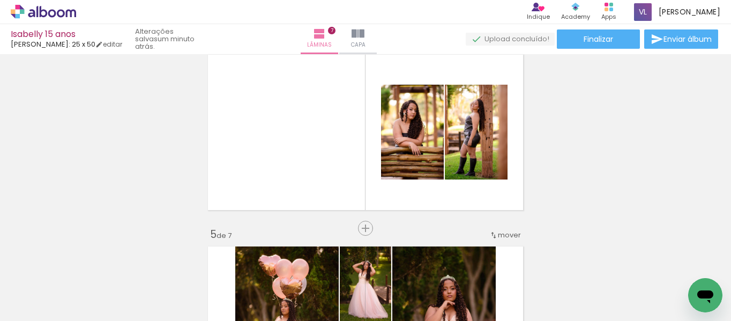
scroll to position [600, 0]
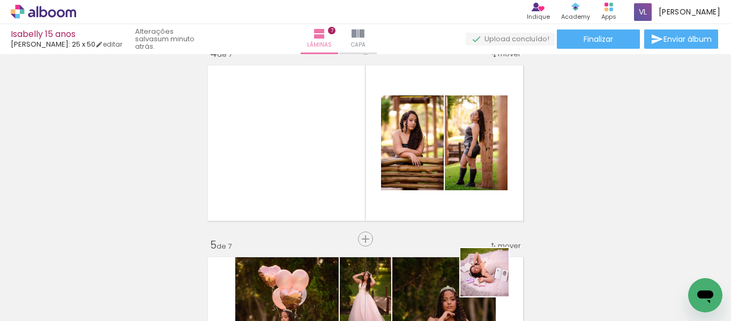
drag, startPoint x: 498, startPoint y: 292, endPoint x: 471, endPoint y: 200, distance: 95.9
click at [471, 200] on quentale-workspace at bounding box center [365, 160] width 731 height 321
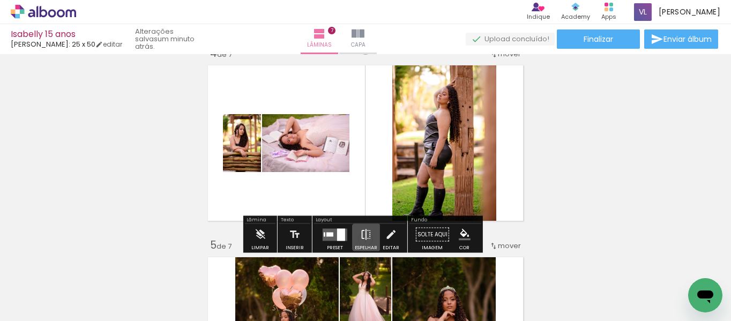
click at [364, 237] on iron-icon at bounding box center [366, 234] width 12 height 21
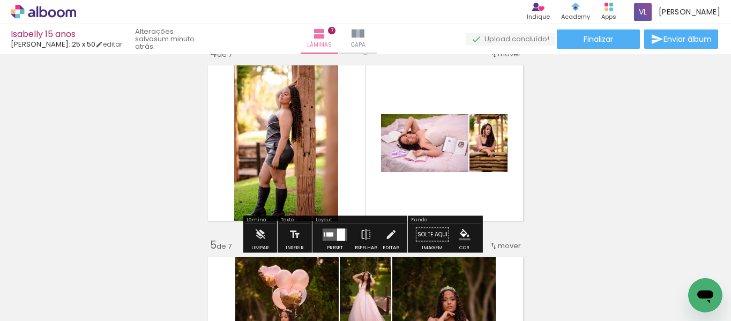
click at [327, 235] on div at bounding box center [329, 234] width 7 height 4
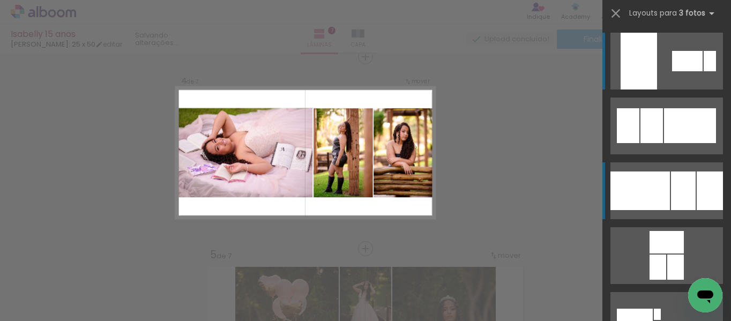
scroll to position [589, 0]
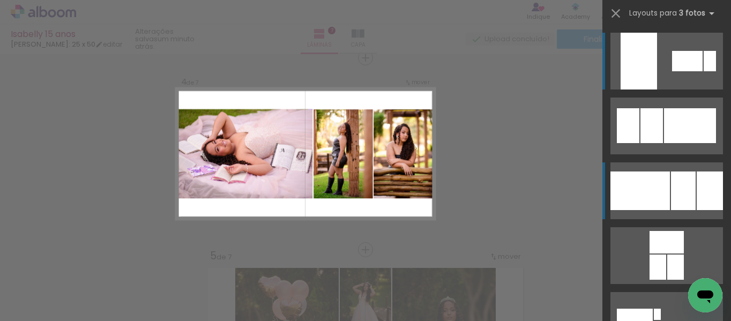
click at [671, 190] on div at bounding box center [683, 190] width 25 height 39
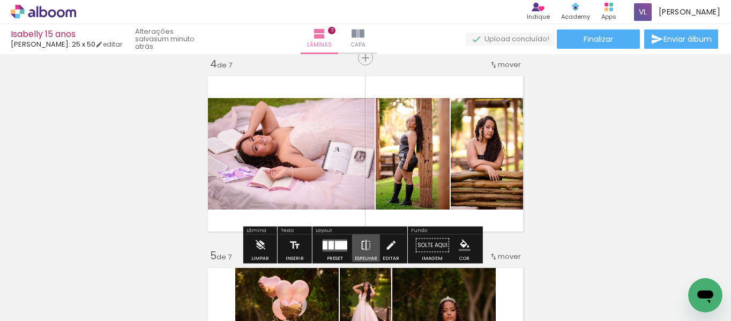
click at [362, 246] on iron-icon at bounding box center [366, 245] width 12 height 21
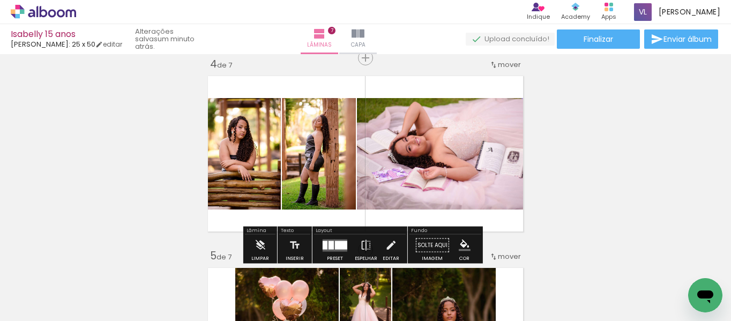
click at [578, 216] on div "Inserir lâmina 1 de 7 Inserir lâmina 2 de 7 Inserir lâmina 3 de 7 Inserir lâmin…" at bounding box center [365, 236] width 731 height 1535
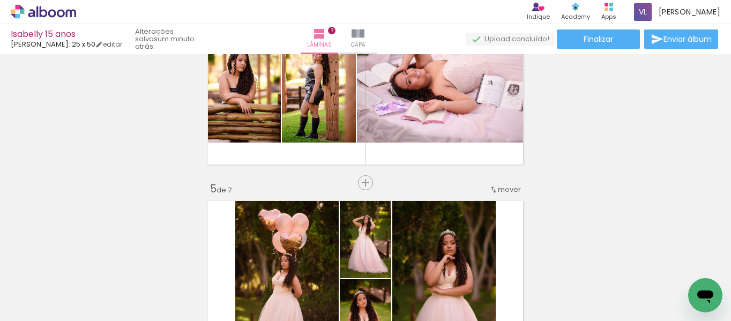
scroll to position [660, 0]
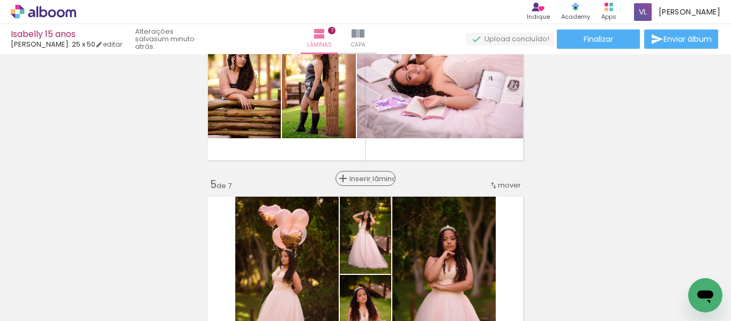
click at [367, 182] on span "Inserir lâmina" at bounding box center [370, 178] width 42 height 7
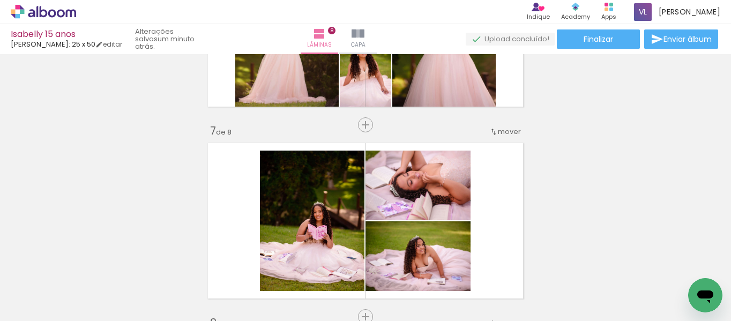
scroll to position [1106, 0]
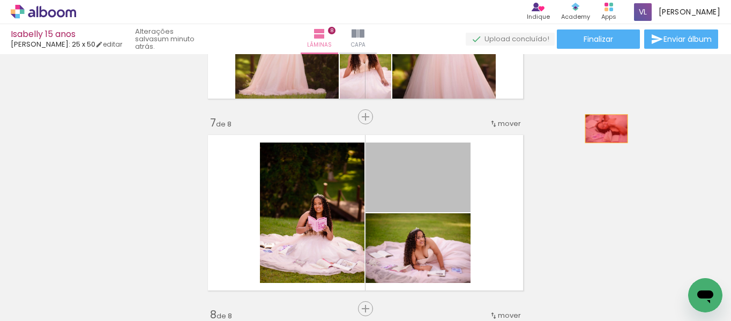
drag, startPoint x: 434, startPoint y: 176, endPoint x: 602, endPoint y: 129, distance: 174.3
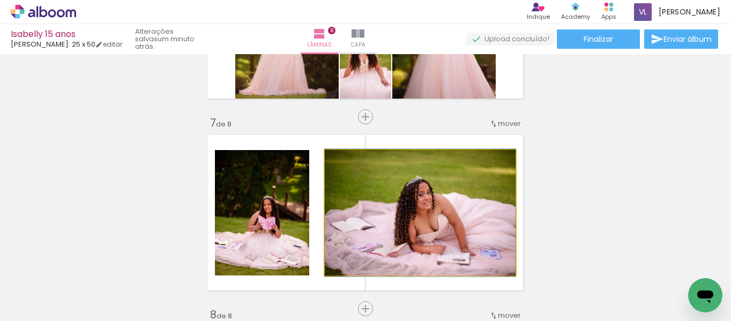
drag, startPoint x: 401, startPoint y: 224, endPoint x: 589, endPoint y: 159, distance: 198.7
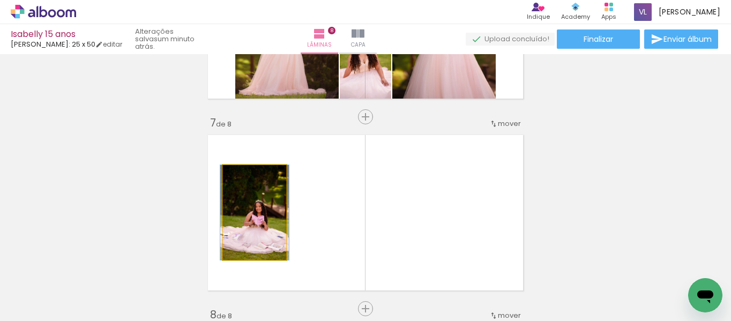
drag, startPoint x: 249, startPoint y: 226, endPoint x: 82, endPoint y: 210, distance: 167.8
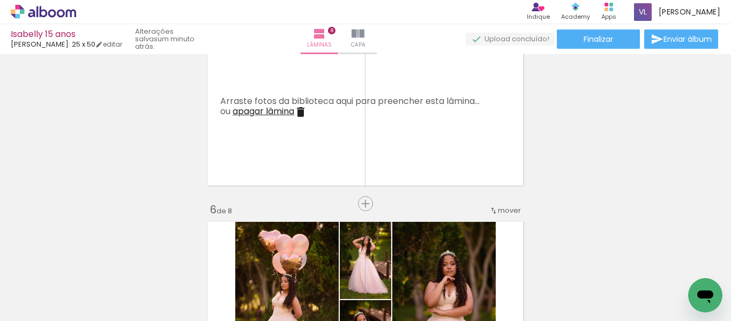
scroll to position [787, 0]
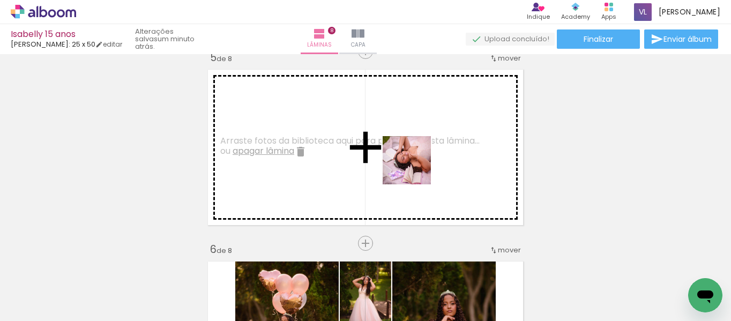
drag, startPoint x: 558, startPoint y: 285, endPoint x: 411, endPoint y: 164, distance: 189.9
click at [411, 164] on quentale-workspace at bounding box center [365, 160] width 731 height 321
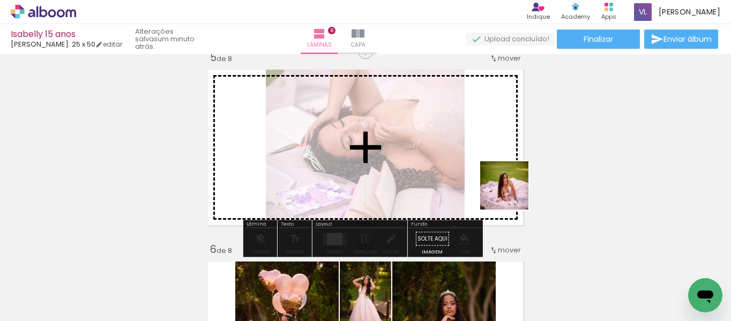
drag, startPoint x: 606, startPoint y: 291, endPoint x: 501, endPoint y: 189, distance: 147.0
click at [501, 189] on quentale-workspace at bounding box center [365, 160] width 731 height 321
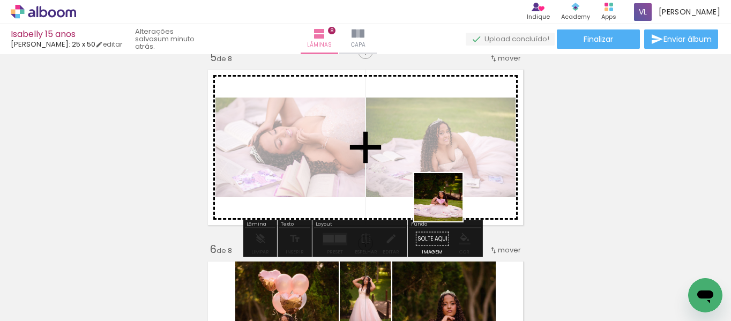
drag, startPoint x: 446, startPoint y: 304, endPoint x: 440, endPoint y: 177, distance: 126.6
click at [440, 177] on quentale-workspace at bounding box center [365, 160] width 731 height 321
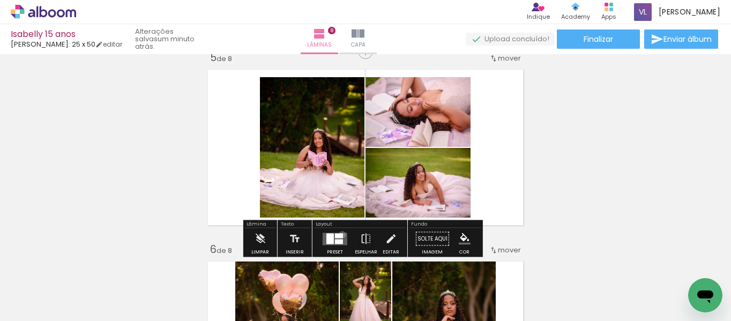
click at [340, 234] on div at bounding box center [339, 235] width 8 height 5
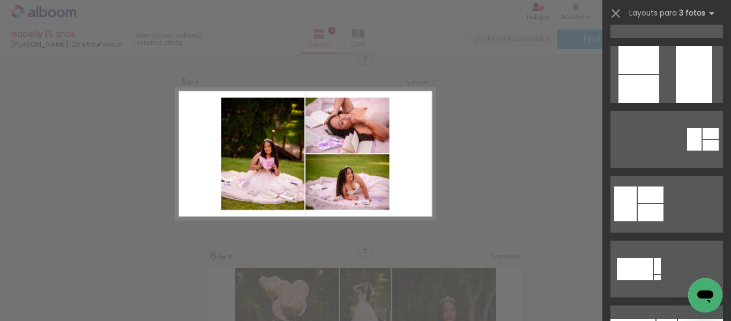
scroll to position [561, 0]
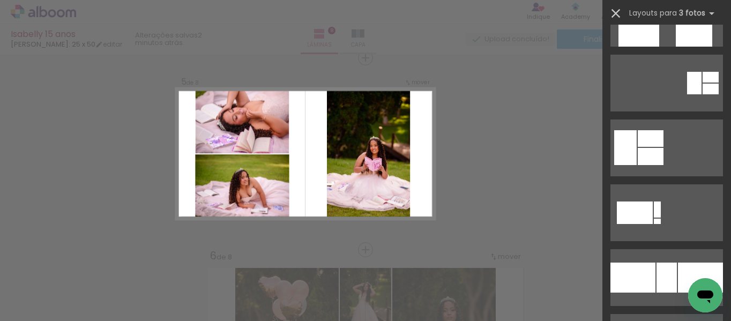
click at [613, 11] on iron-icon at bounding box center [615, 13] width 15 height 15
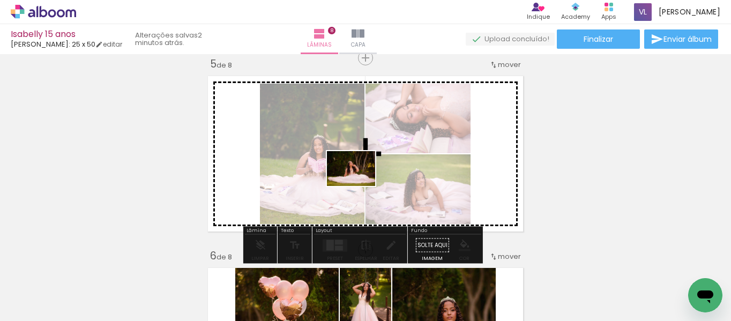
drag, startPoint x: 320, startPoint y: 301, endPoint x: 352, endPoint y: 183, distance: 122.0
click at [352, 183] on quentale-workspace at bounding box center [365, 160] width 731 height 321
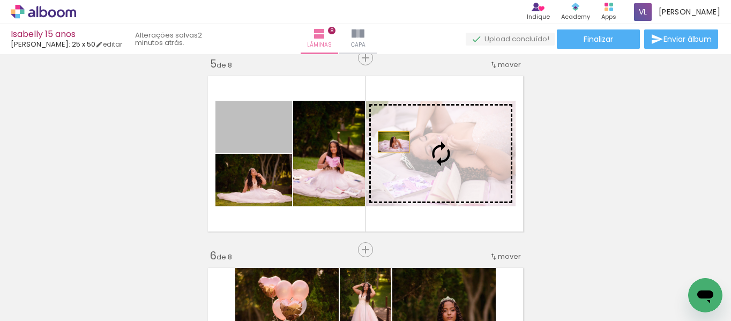
drag, startPoint x: 272, startPoint y: 141, endPoint x: 462, endPoint y: 159, distance: 191.0
click at [0, 0] on slot at bounding box center [0, 0] width 0 height 0
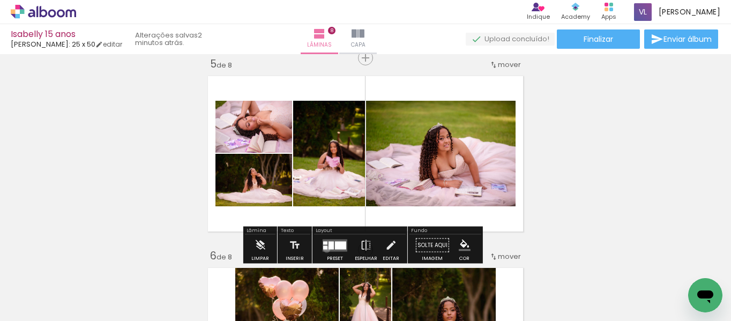
click at [324, 249] on quentale-layouter at bounding box center [334, 245] width 25 height 12
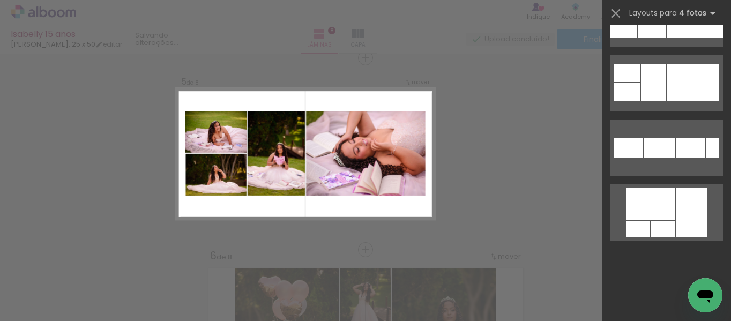
scroll to position [0, 0]
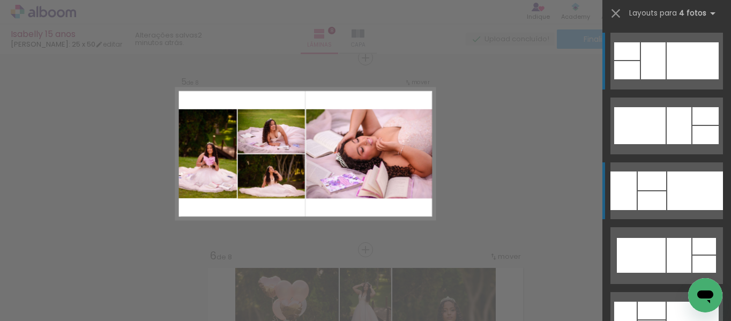
click at [683, 178] on div at bounding box center [695, 190] width 56 height 39
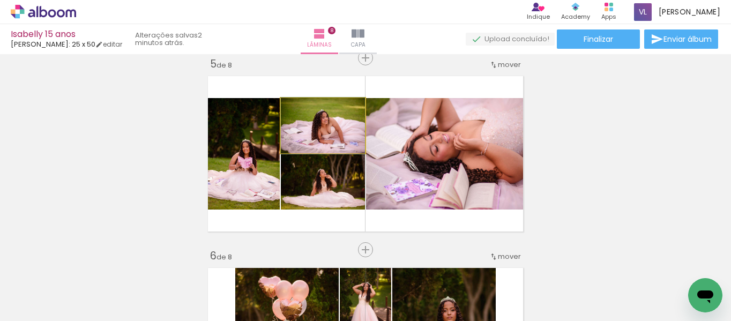
drag, startPoint x: 337, startPoint y: 147, endPoint x: 438, endPoint y: 162, distance: 101.3
click at [0, 0] on slot at bounding box center [0, 0] width 0 height 0
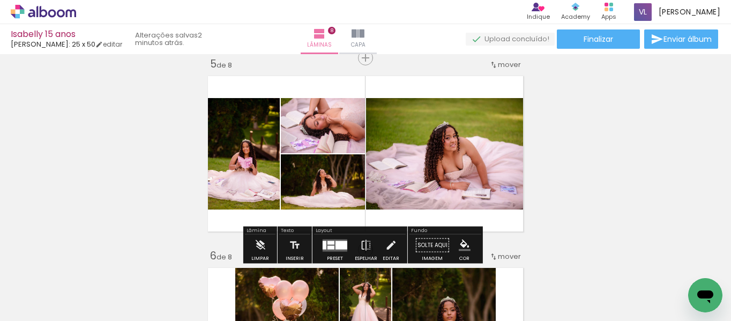
drag, startPoint x: 655, startPoint y: 150, endPoint x: 730, endPoint y: 176, distance: 79.3
click at [730, 176] on div "Inserir lâmina 1 de 8 Inserir lâmina 2 de 8 Inserir lâmina 3 de 8 Inserir lâmin…" at bounding box center [365, 187] width 731 height 267
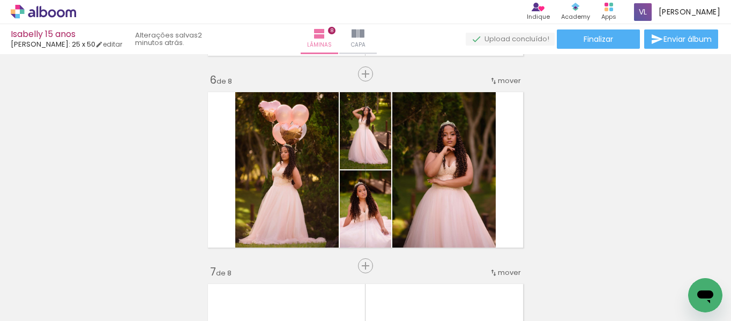
scroll to position [965, 0]
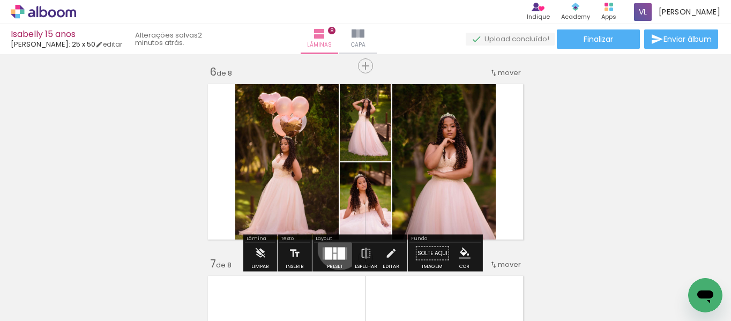
click at [337, 247] on div at bounding box center [340, 253] width 7 height 12
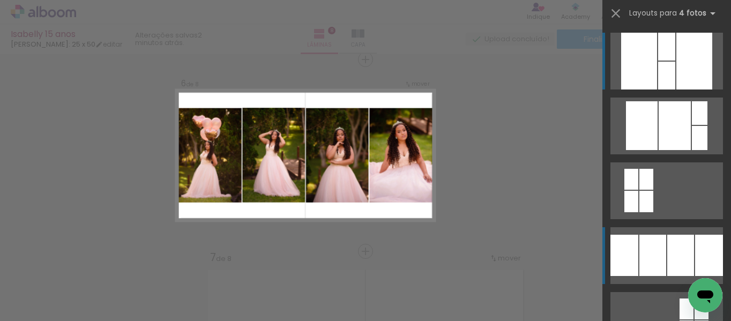
scroll to position [973, 0]
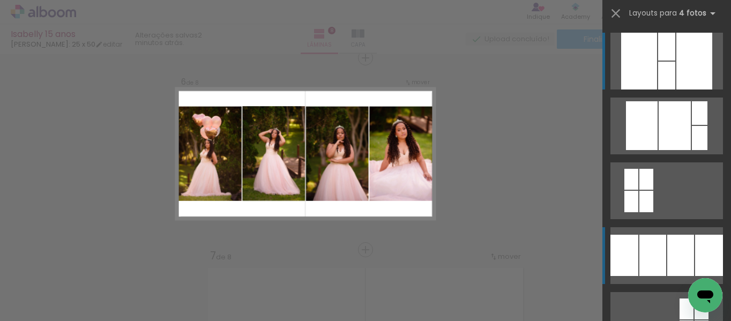
click at [658, 247] on div at bounding box center [652, 255] width 27 height 41
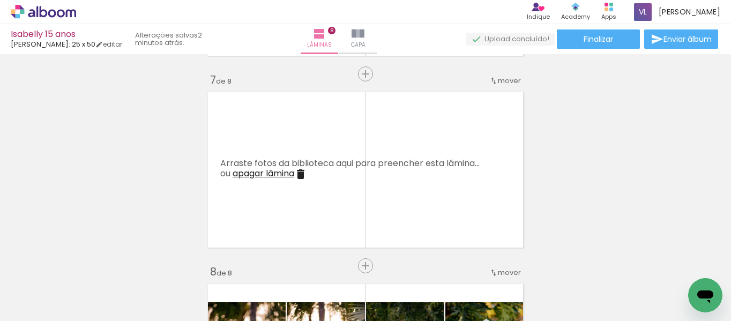
scroll to position [1168, 0]
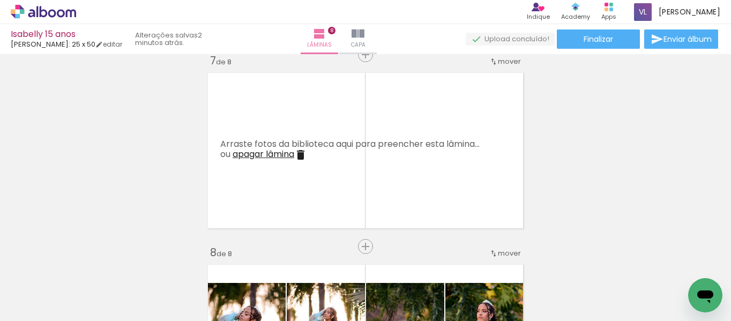
click at [301, 155] on iron-icon at bounding box center [300, 154] width 13 height 13
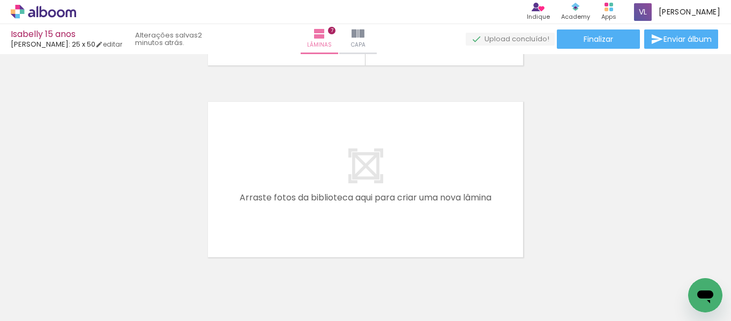
scroll to position [0, 1148]
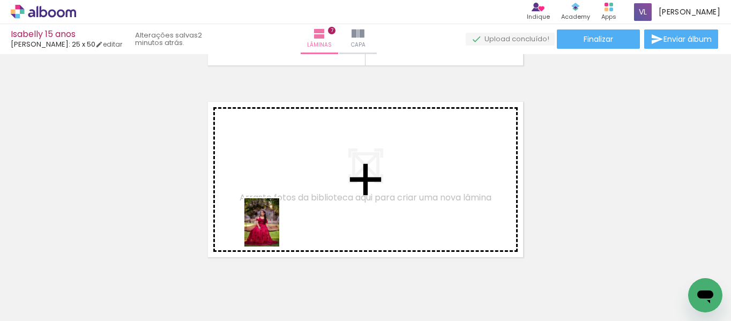
drag, startPoint x: 217, startPoint y: 292, endPoint x: 277, endPoint y: 228, distance: 87.9
click at [277, 228] on quentale-workspace at bounding box center [365, 160] width 731 height 321
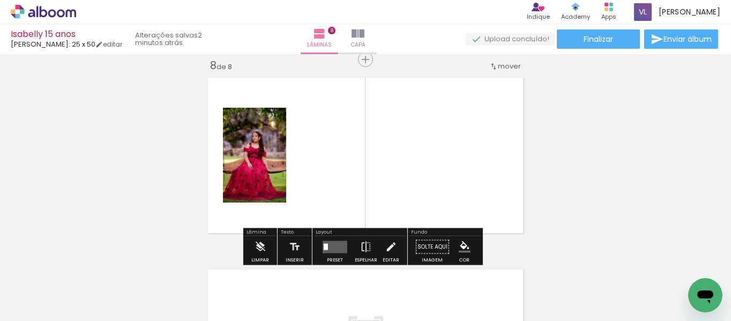
scroll to position [1356, 0]
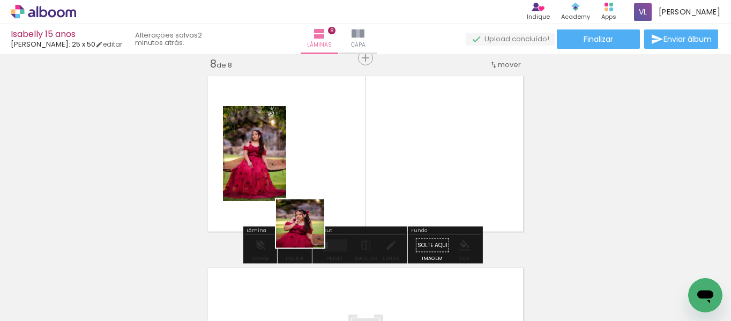
drag, startPoint x: 273, startPoint y: 290, endPoint x: 325, endPoint y: 176, distance: 124.9
click at [325, 176] on quentale-workspace at bounding box center [365, 160] width 731 height 321
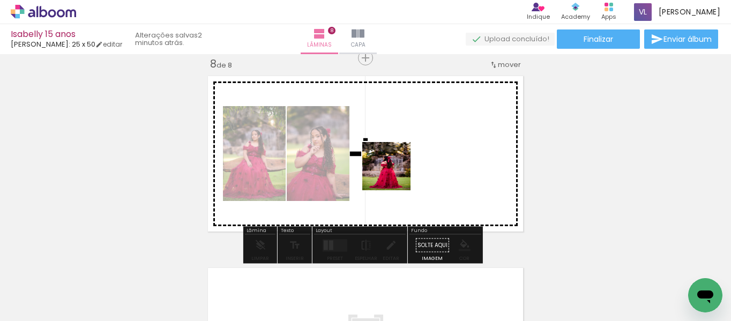
drag, startPoint x: 337, startPoint y: 268, endPoint x: 394, endPoint y: 174, distance: 109.8
click at [394, 174] on quentale-workspace at bounding box center [365, 160] width 731 height 321
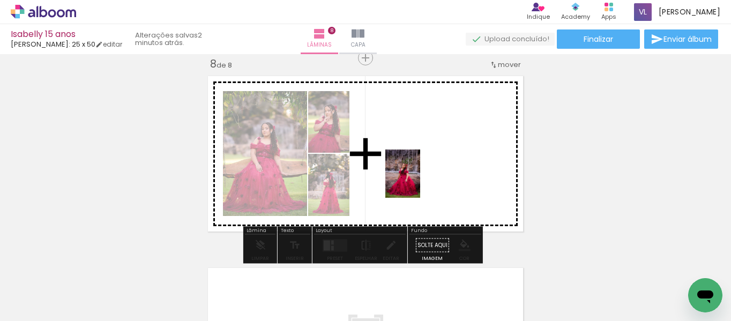
drag, startPoint x: 420, startPoint y: 287, endPoint x: 417, endPoint y: 182, distance: 105.0
click at [417, 182] on quentale-workspace at bounding box center [365, 160] width 731 height 321
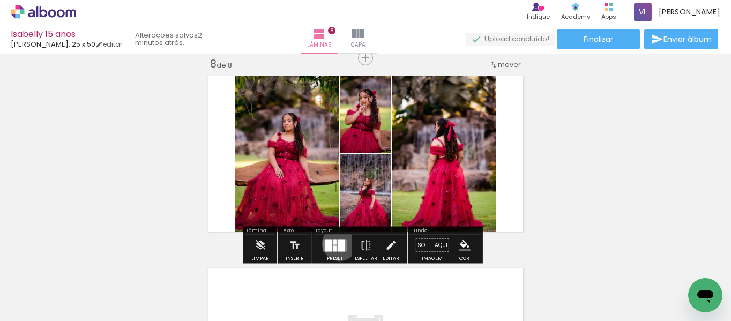
click at [337, 243] on div at bounding box center [340, 245] width 7 height 12
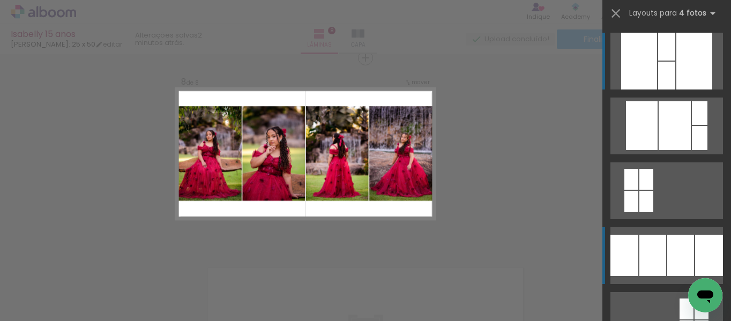
click at [668, 251] on div at bounding box center [680, 255] width 27 height 41
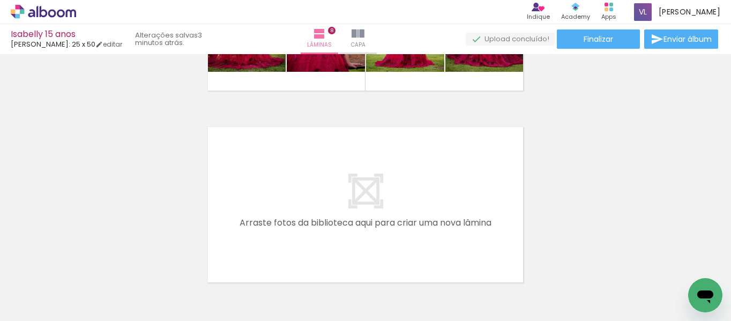
scroll to position [1501, 0]
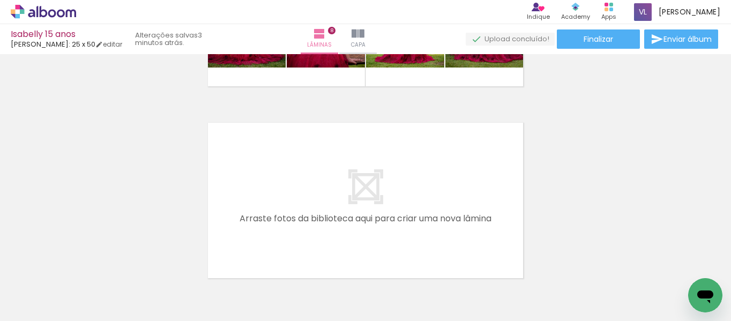
drag, startPoint x: 461, startPoint y: 283, endPoint x: 420, endPoint y: 227, distance: 69.9
click at [420, 227] on quentale-workspace at bounding box center [365, 160] width 731 height 321
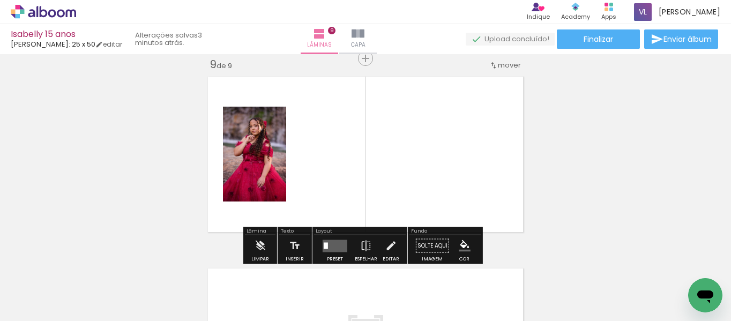
scroll to position [1548, 0]
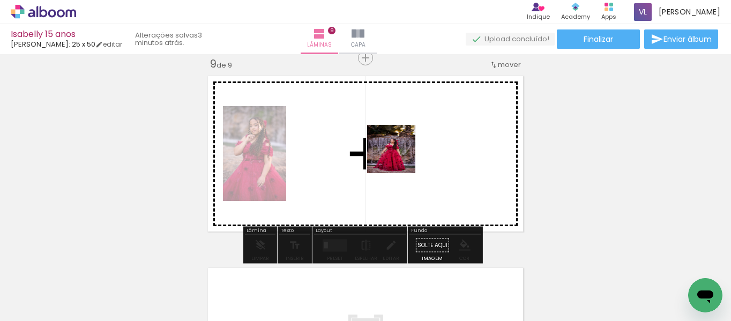
drag, startPoint x: 521, startPoint y: 299, endPoint x: 398, endPoint y: 156, distance: 188.8
click at [398, 156] on quentale-workspace at bounding box center [365, 160] width 731 height 321
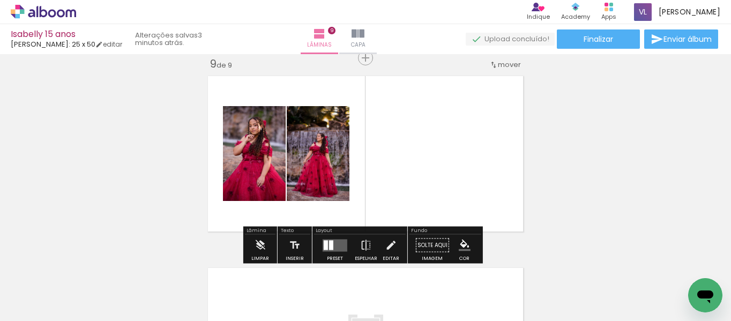
drag, startPoint x: 583, startPoint y: 280, endPoint x: 465, endPoint y: 186, distance: 150.6
click at [465, 186] on quentale-workspace at bounding box center [365, 160] width 731 height 321
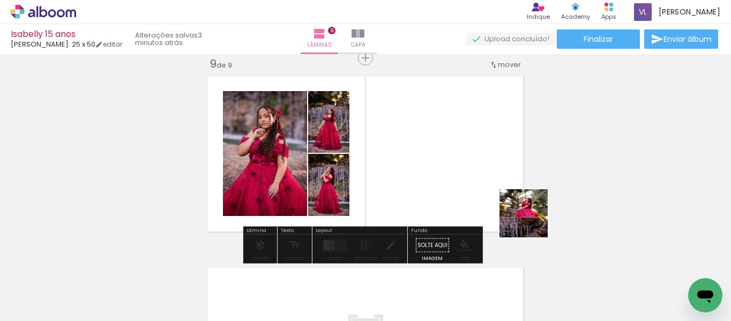
drag, startPoint x: 643, startPoint y: 292, endPoint x: 485, endPoint y: 189, distance: 189.1
click at [485, 189] on quentale-workspace at bounding box center [365, 160] width 731 height 321
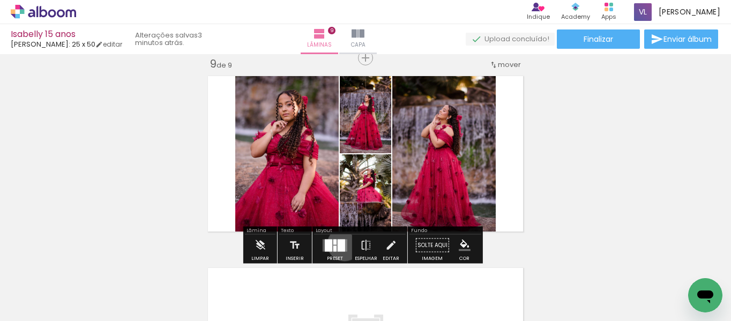
click at [342, 244] on div at bounding box center [340, 245] width 7 height 12
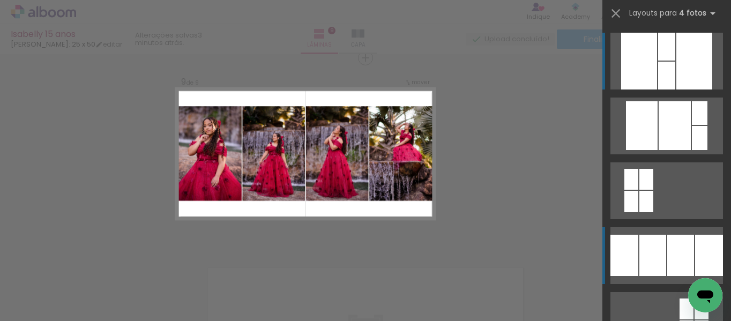
click at [639, 246] on div at bounding box center [652, 255] width 27 height 41
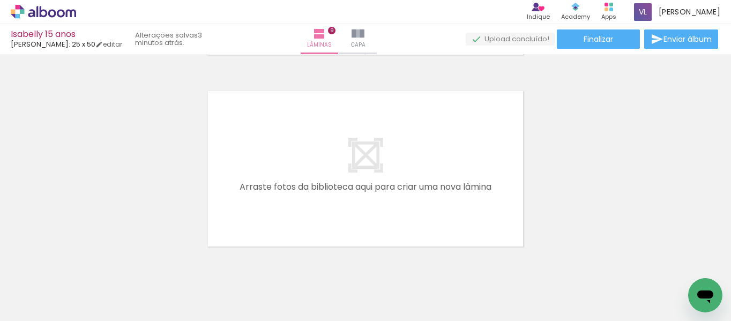
scroll to position [0, 1580]
drag, startPoint x: 507, startPoint y: 299, endPoint x: 434, endPoint y: 140, distance: 175.0
click at [434, 140] on quentale-workspace at bounding box center [365, 160] width 731 height 321
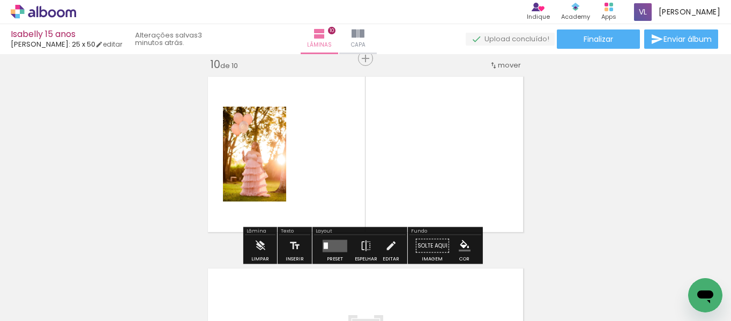
scroll to position [1740, 0]
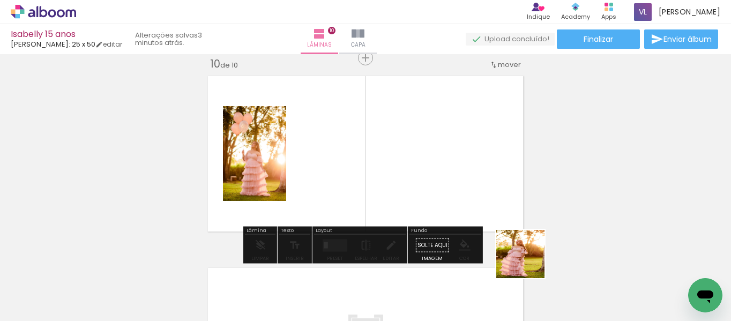
drag, startPoint x: 572, startPoint y: 299, endPoint x: 430, endPoint y: 191, distance: 178.4
click at [430, 191] on quentale-workspace at bounding box center [365, 160] width 731 height 321
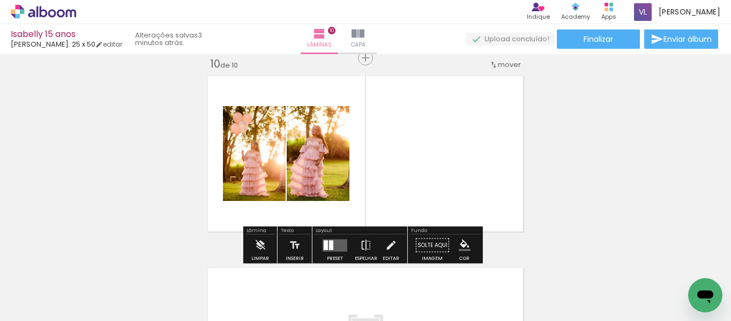
drag, startPoint x: 643, startPoint y: 291, endPoint x: 469, endPoint y: 176, distance: 209.0
click at [469, 176] on quentale-workspace at bounding box center [365, 160] width 731 height 321
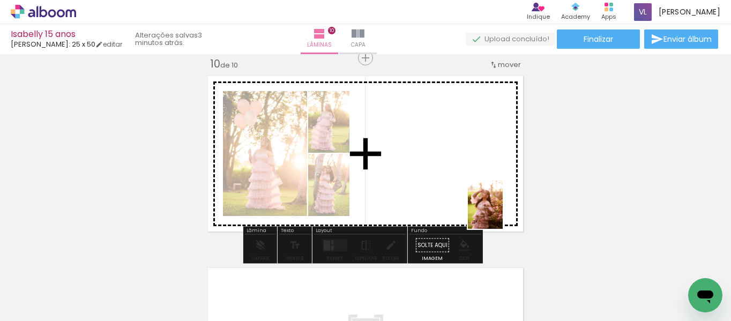
drag, startPoint x: 687, startPoint y: 296, endPoint x: 500, endPoint y: 213, distance: 205.0
click at [500, 213] on quentale-workspace at bounding box center [365, 160] width 731 height 321
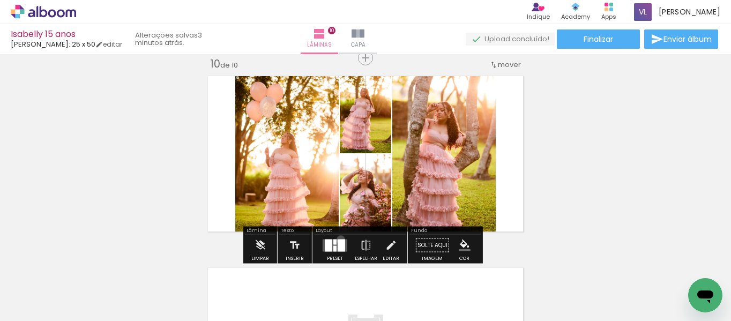
click at [338, 239] on div at bounding box center [340, 245] width 7 height 12
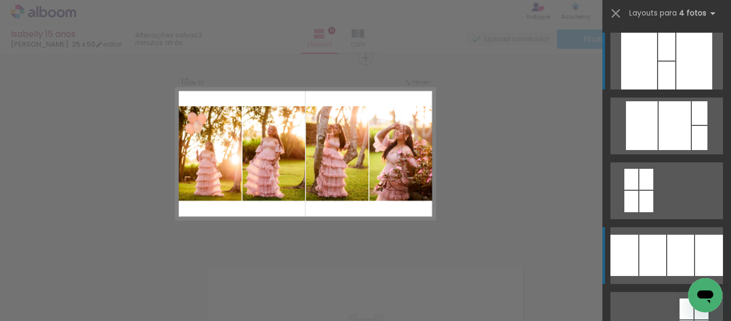
click at [639, 256] on div at bounding box center [652, 255] width 27 height 41
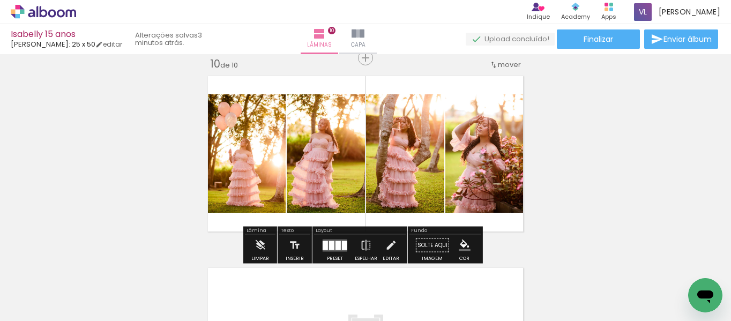
drag, startPoint x: 624, startPoint y: 191, endPoint x: 641, endPoint y: 198, distance: 18.5
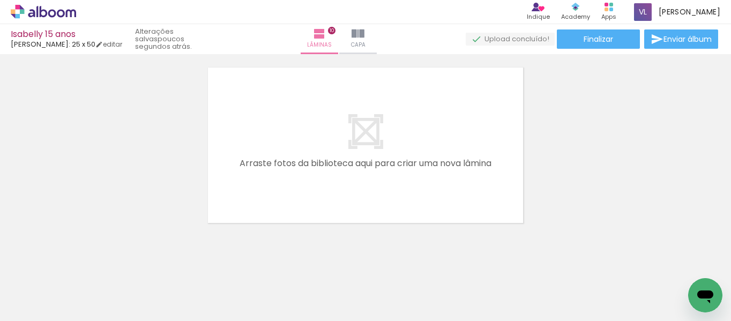
scroll to position [1951, 0]
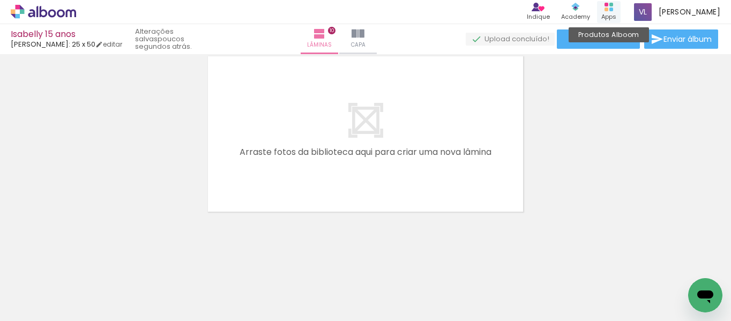
click at [616, 14] on div "Apps" at bounding box center [608, 16] width 15 height 9
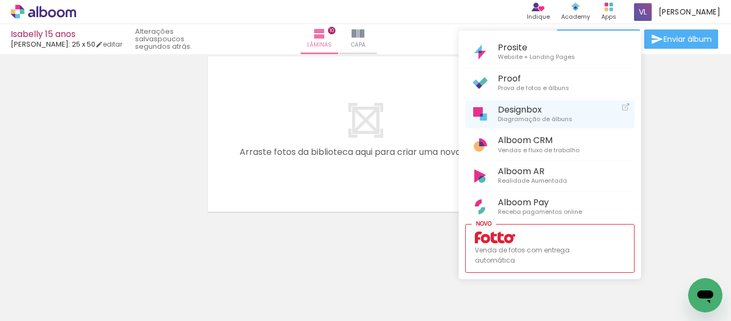
click at [531, 115] on span "Diagramação de álbuns" at bounding box center [535, 120] width 74 height 10
click at [512, 117] on span "Diagramação de álbuns" at bounding box center [535, 120] width 74 height 10
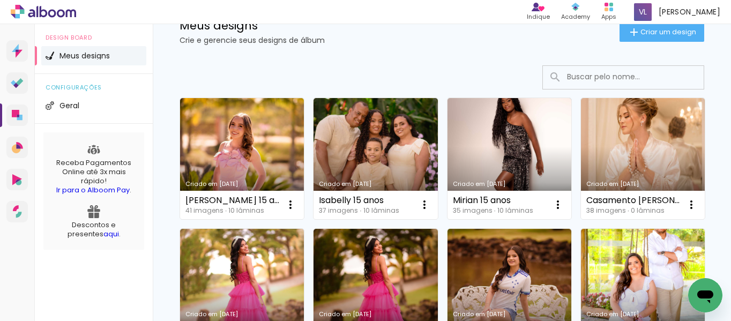
scroll to position [34, 0]
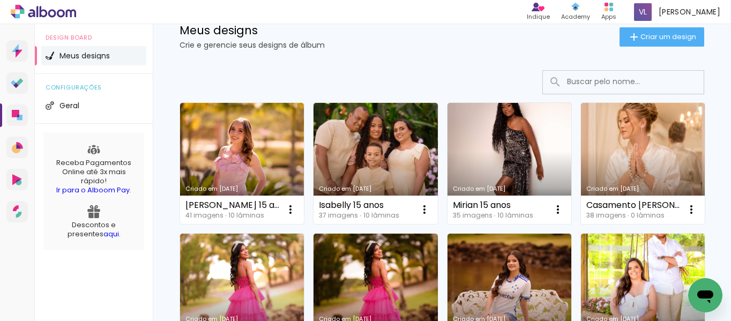
click at [517, 148] on link "Criado em [DATE]" at bounding box center [509, 163] width 124 height 121
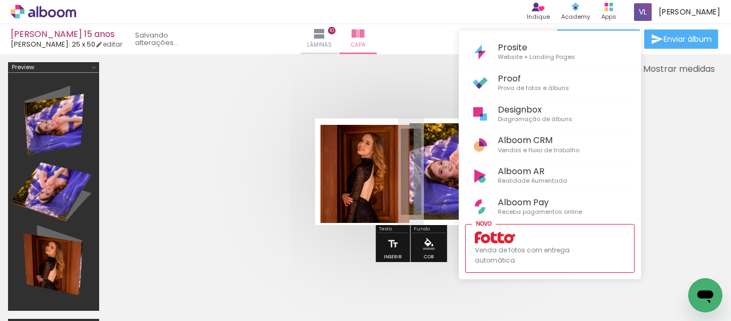
scroll to position [0, 1820]
click at [232, 185] on div at bounding box center [365, 160] width 731 height 321
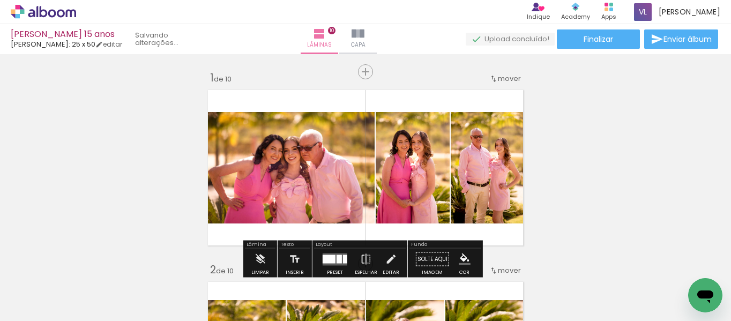
click at [509, 101] on quentale-layouter at bounding box center [365, 167] width 325 height 165
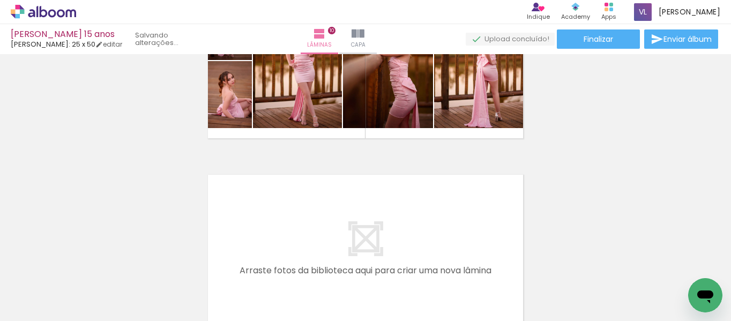
scroll to position [1838, 0]
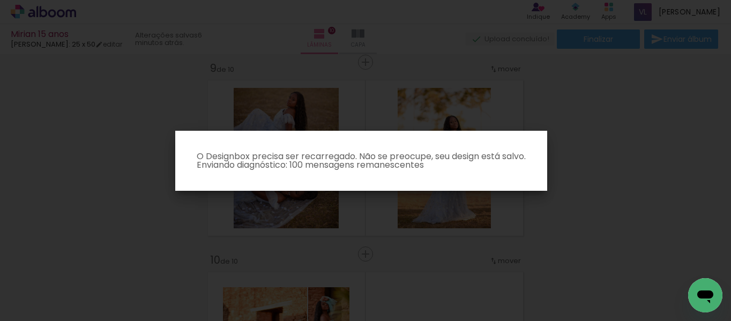
scroll to position [702, 0]
click at [178, 134] on paper-dialog "O Designbox precisa ser recarregado. Não se preocupe, seu design está salvo. En…" at bounding box center [361, 161] width 372 height 60
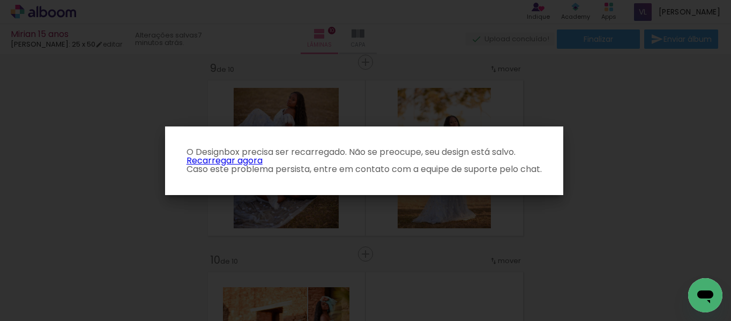
click at [224, 162] on link "Recarregar agora" at bounding box center [224, 160] width 76 height 12
click at [207, 161] on link "Recarregar agora" at bounding box center [224, 160] width 76 height 12
click at [111, 145] on iron-overlay-backdrop at bounding box center [365, 160] width 731 height 321
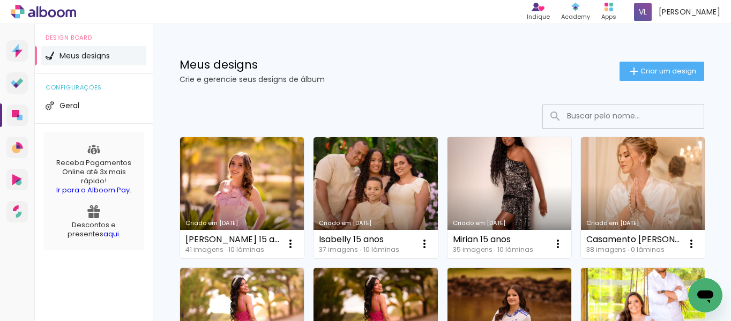
click at [485, 202] on link "Criado em [DATE]" at bounding box center [509, 197] width 124 height 121
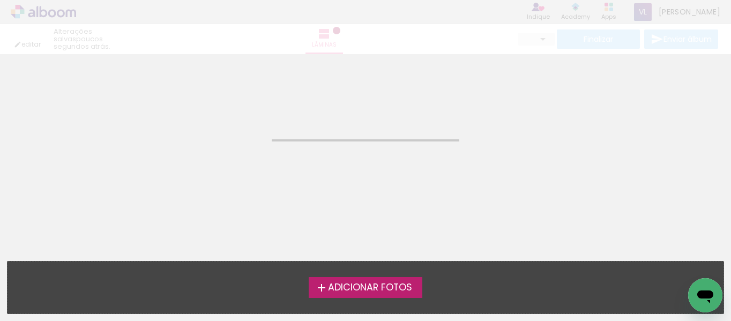
click at [658, 156] on neon-animatable "Confirmar Cancelar" at bounding box center [365, 108] width 731 height 109
